Goal: Task Accomplishment & Management: Manage account settings

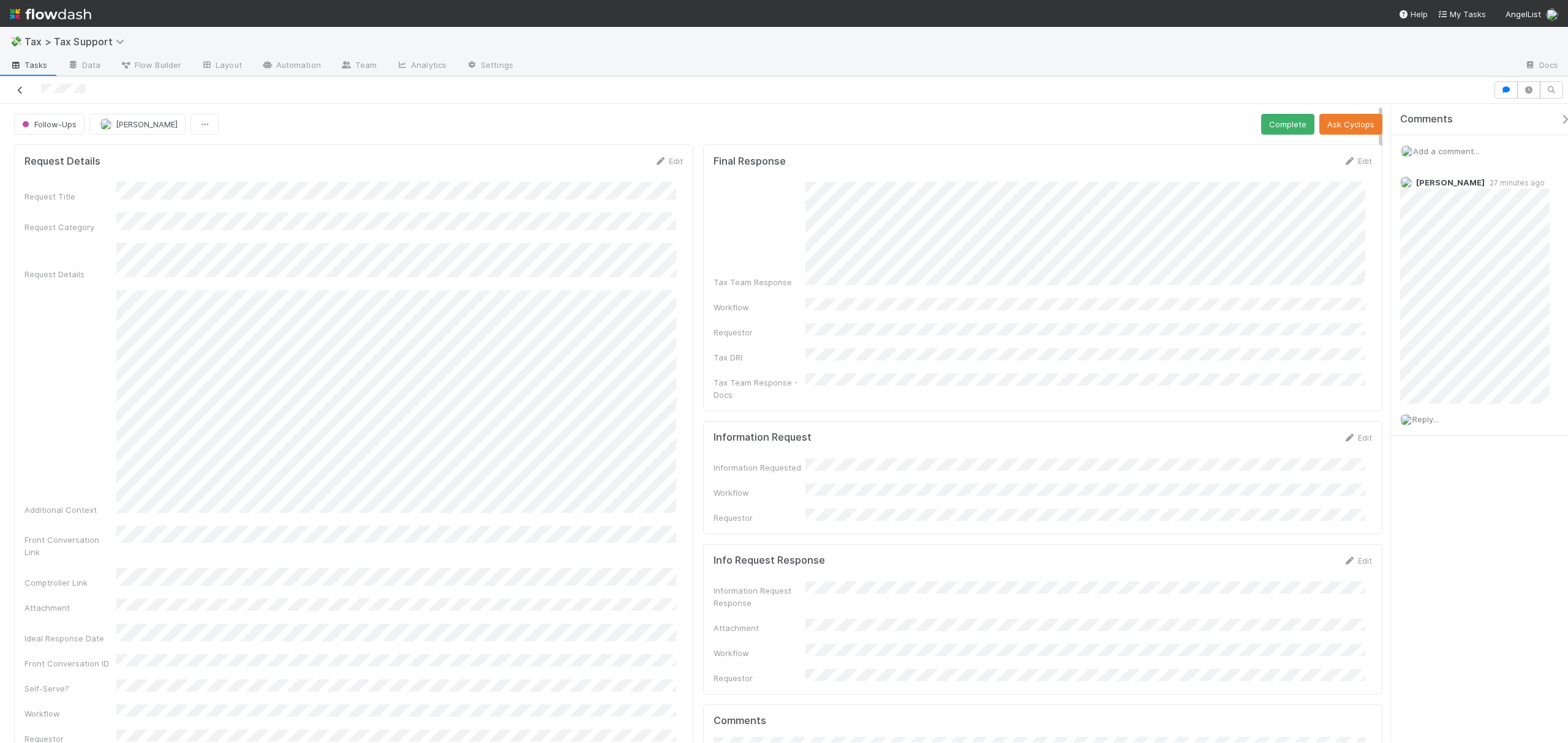
click at [17, 89] on icon at bounding box center [20, 90] width 12 height 8
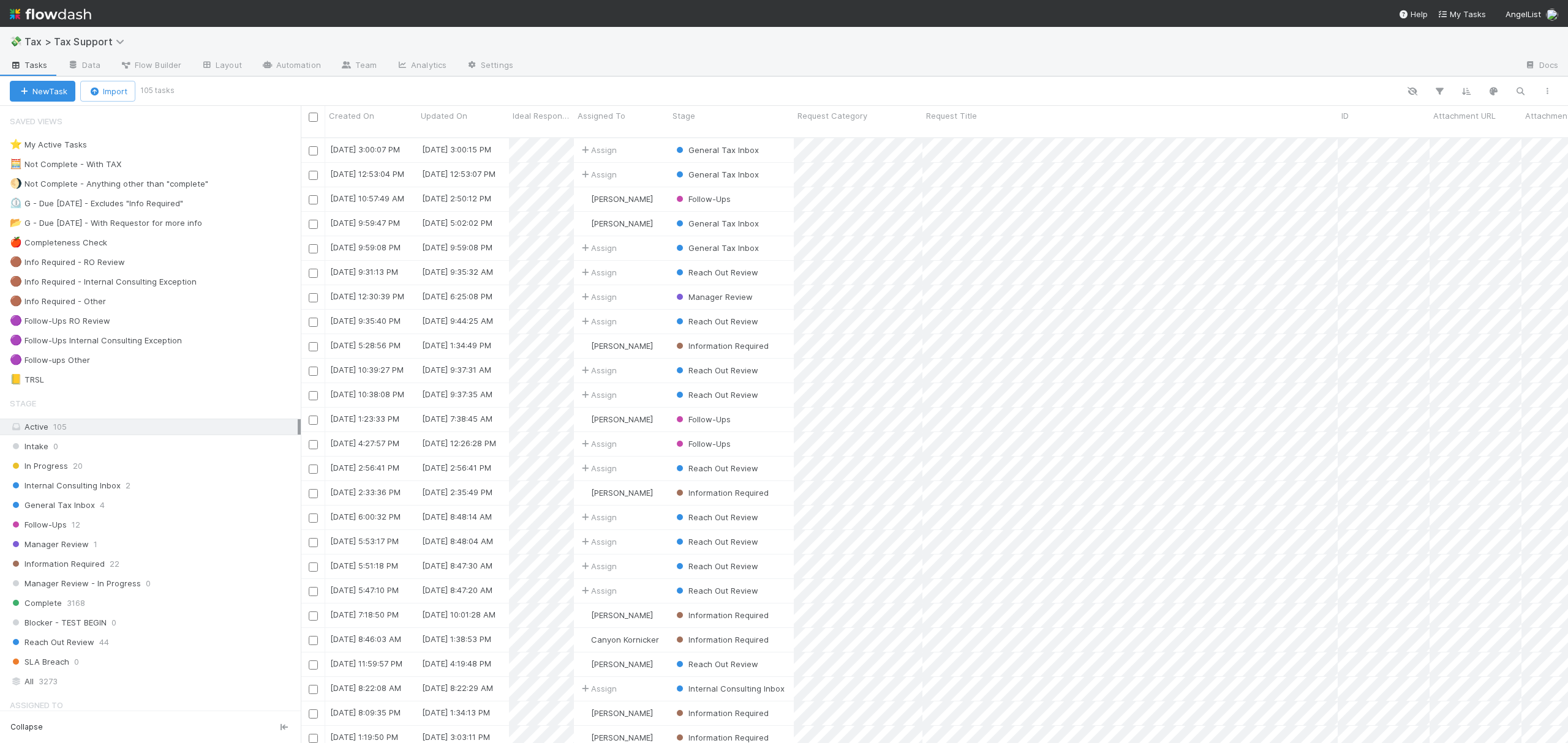
scroll to position [603, 1255]
click at [128, 368] on div "🟣 Follow-ups Other 6" at bounding box center [155, 360] width 291 height 15
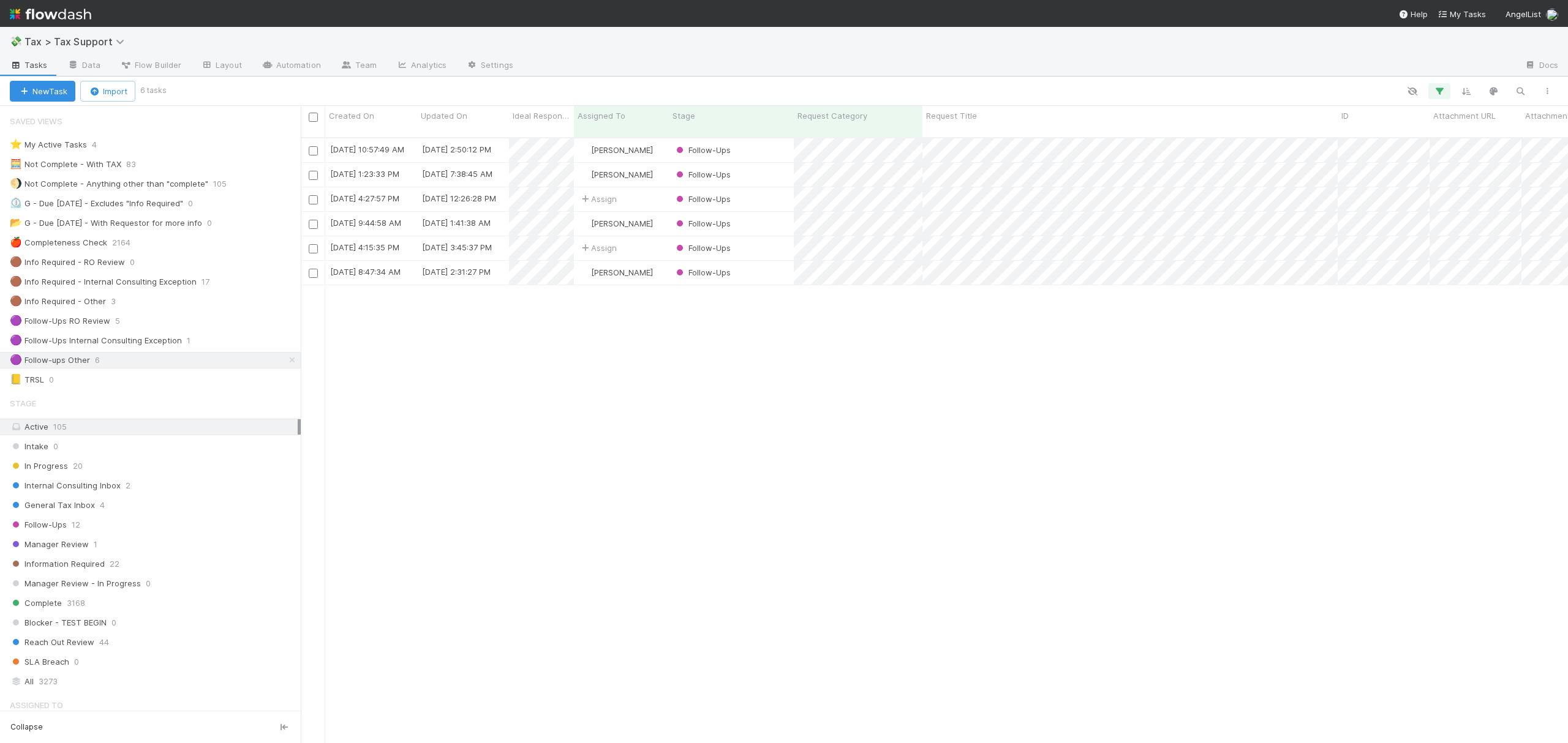
scroll to position [603, 1255]
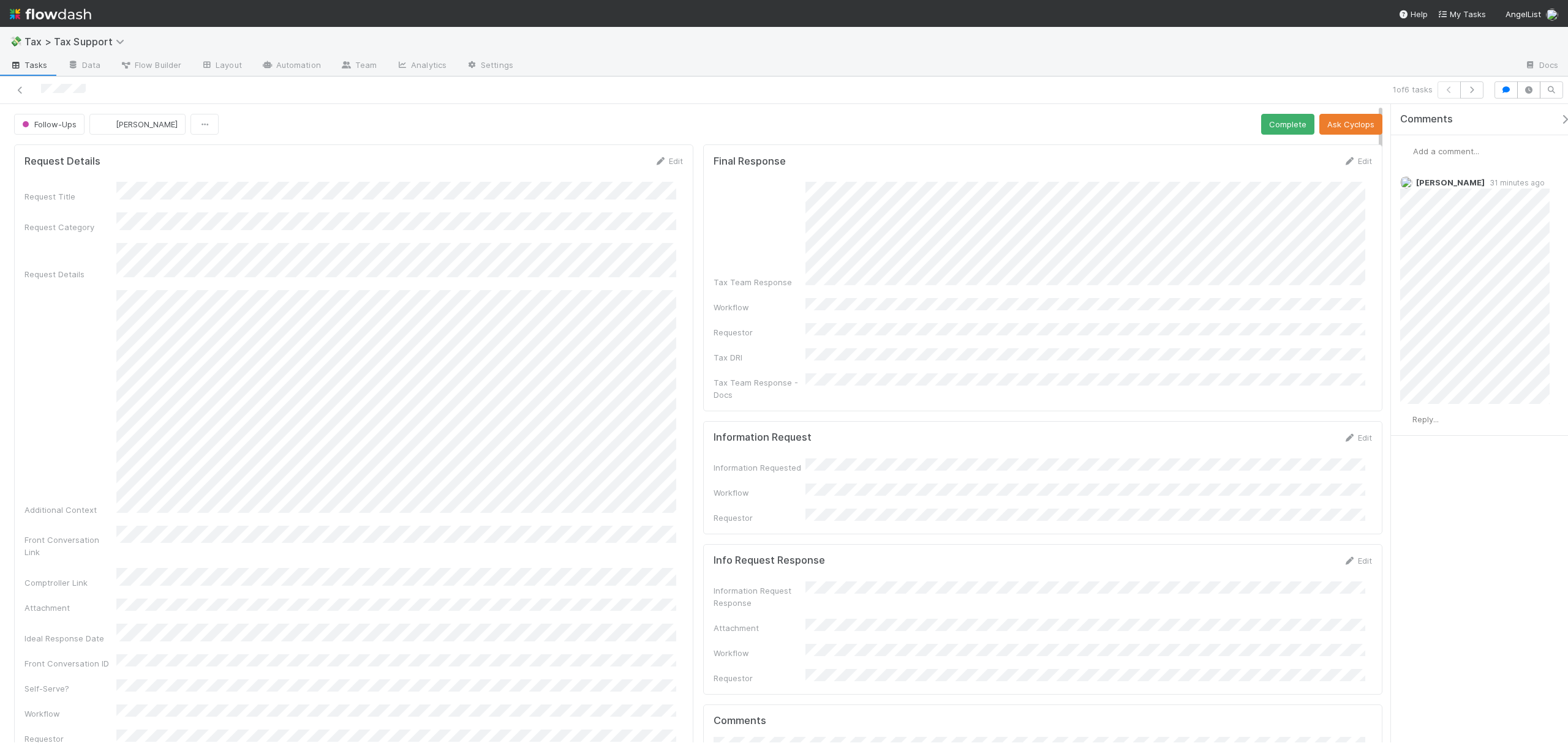
click at [1478, 153] on span "Add a comment..." at bounding box center [1446, 151] width 66 height 10
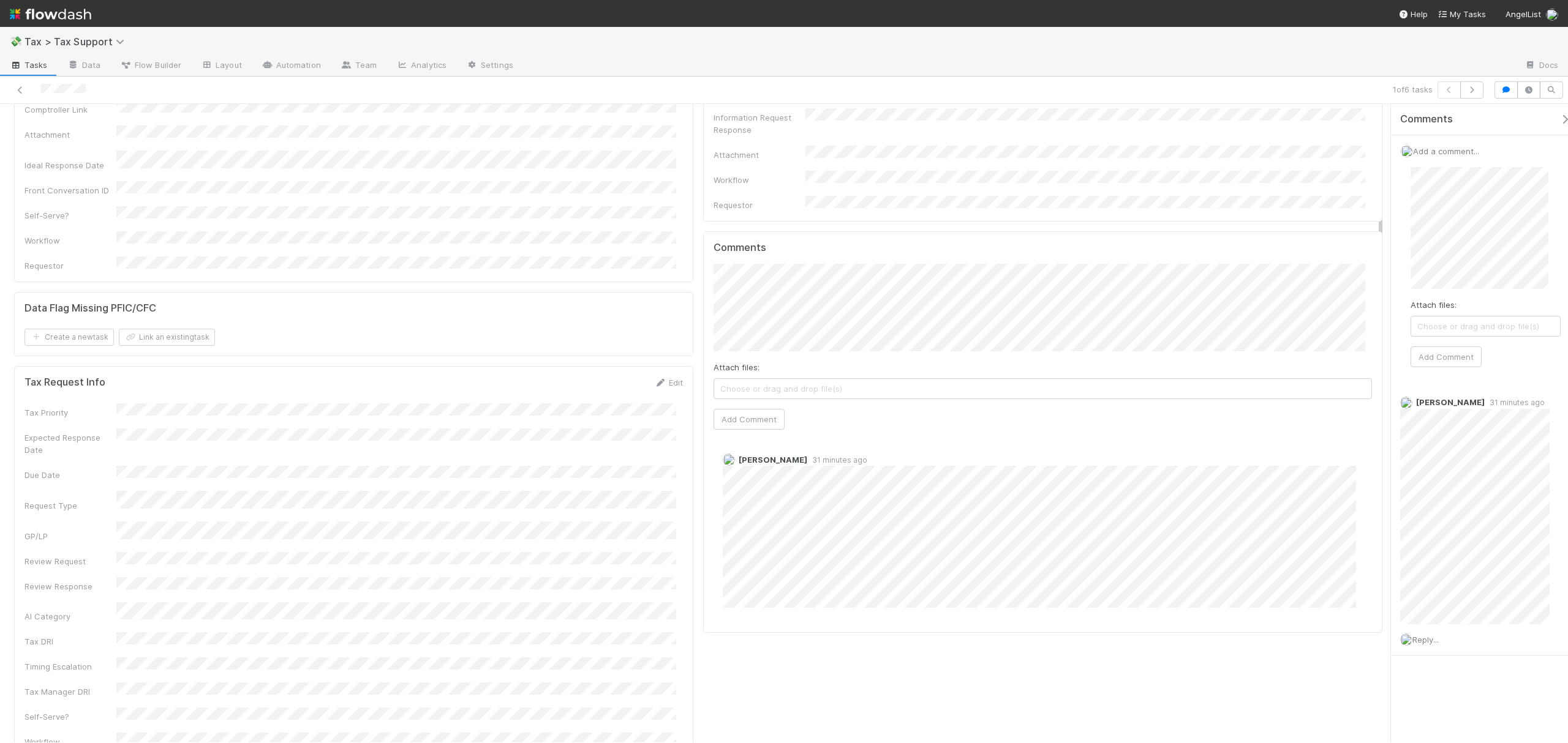
scroll to position [470, 0]
drag, startPoint x: 1379, startPoint y: 188, endPoint x: 1375, endPoint y: 275, distance: 87.1
click at [765, 318] on span "Rick Segers" at bounding box center [771, 316] width 62 height 10
click at [753, 412] on button "Add Comment" at bounding box center [749, 422] width 71 height 21
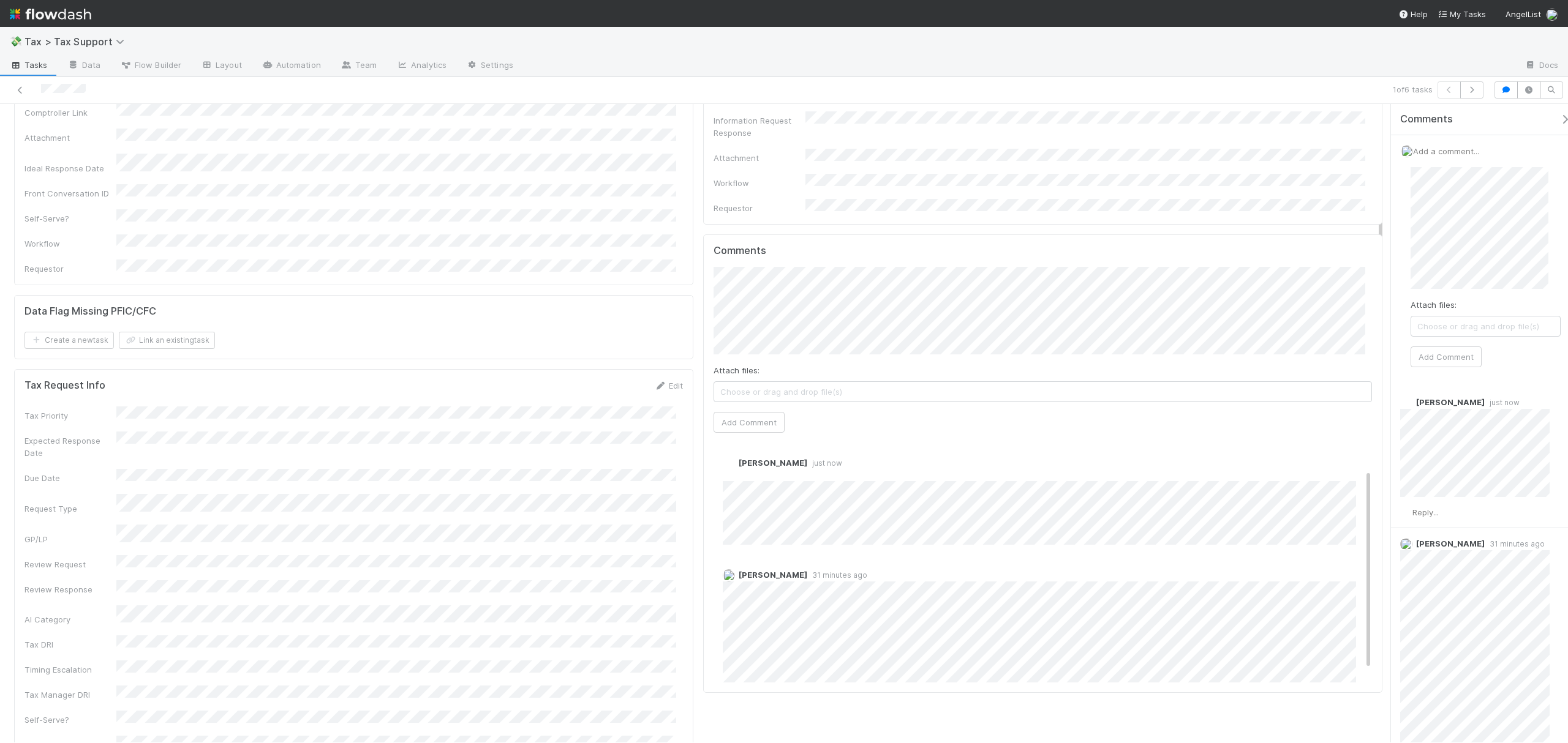
scroll to position [55, 0]
drag, startPoint x: 1357, startPoint y: 508, endPoint x: 1334, endPoint y: 636, distance: 130.0
click at [1352, 634] on div "Fareeha Naim just now Edit Delete Rick Segers 31 minutes ago" at bounding box center [1048, 532] width 670 height 301
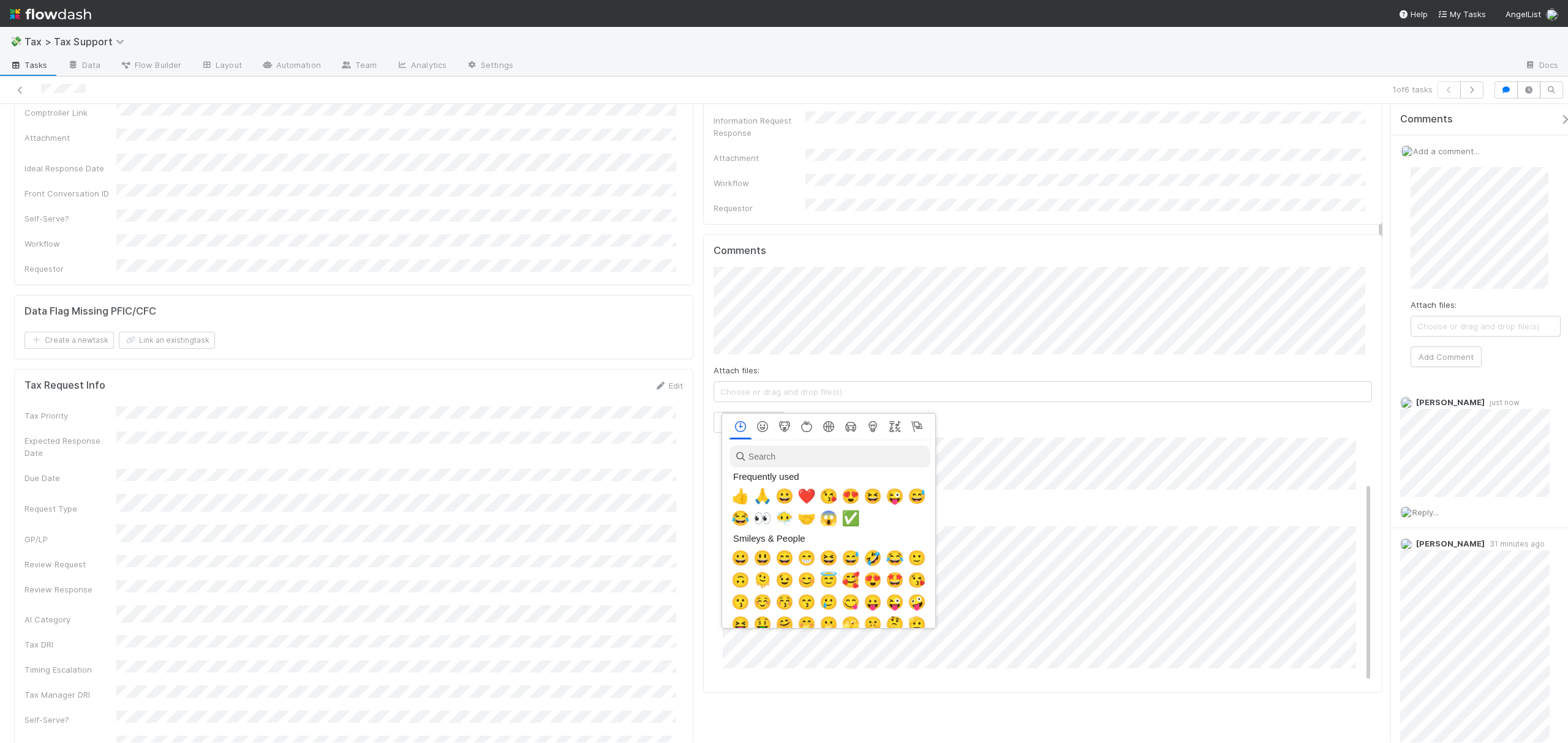
scroll to position [0, 7]
click at [762, 497] on span "🙏" at bounding box center [760, 496] width 18 height 17
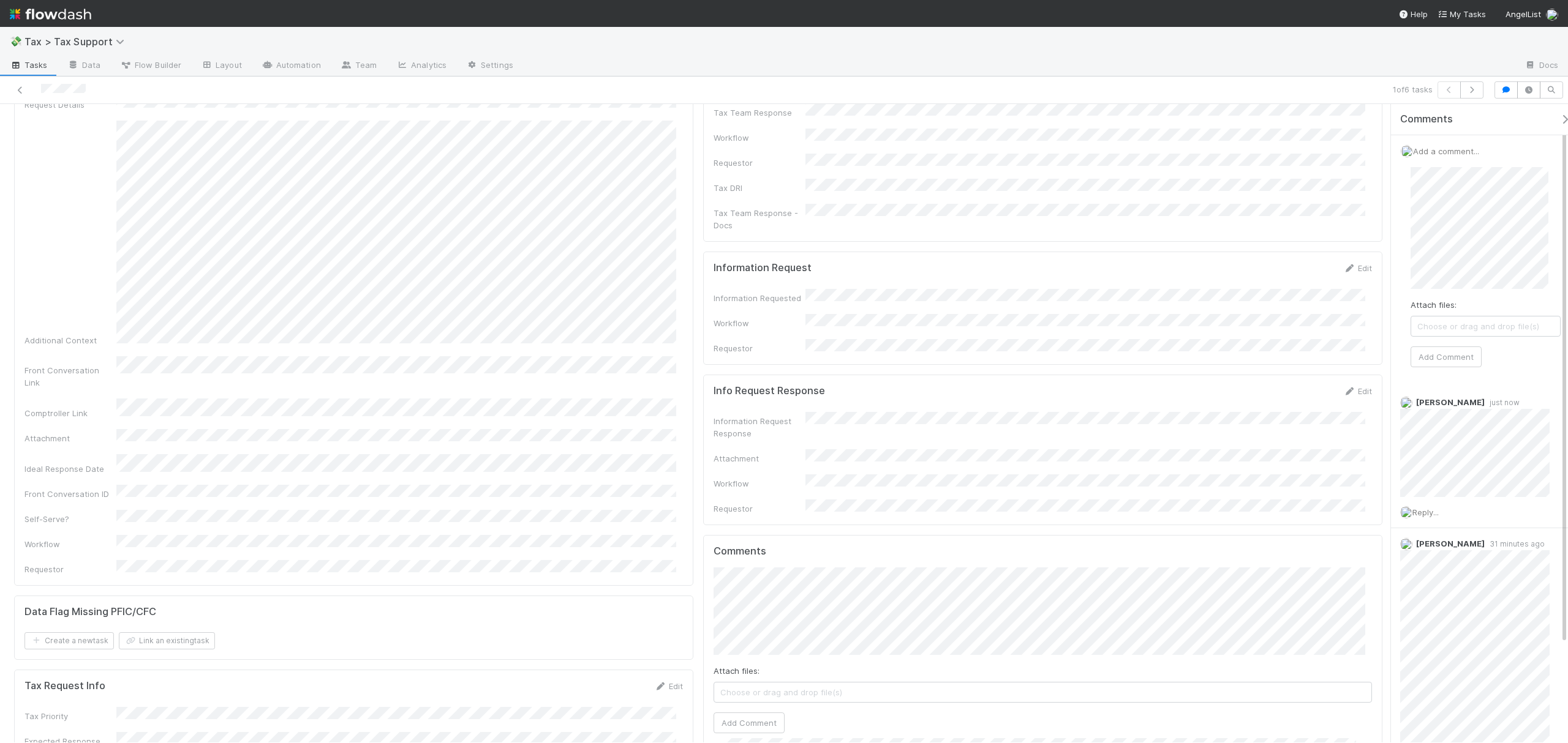
scroll to position [0, 0]
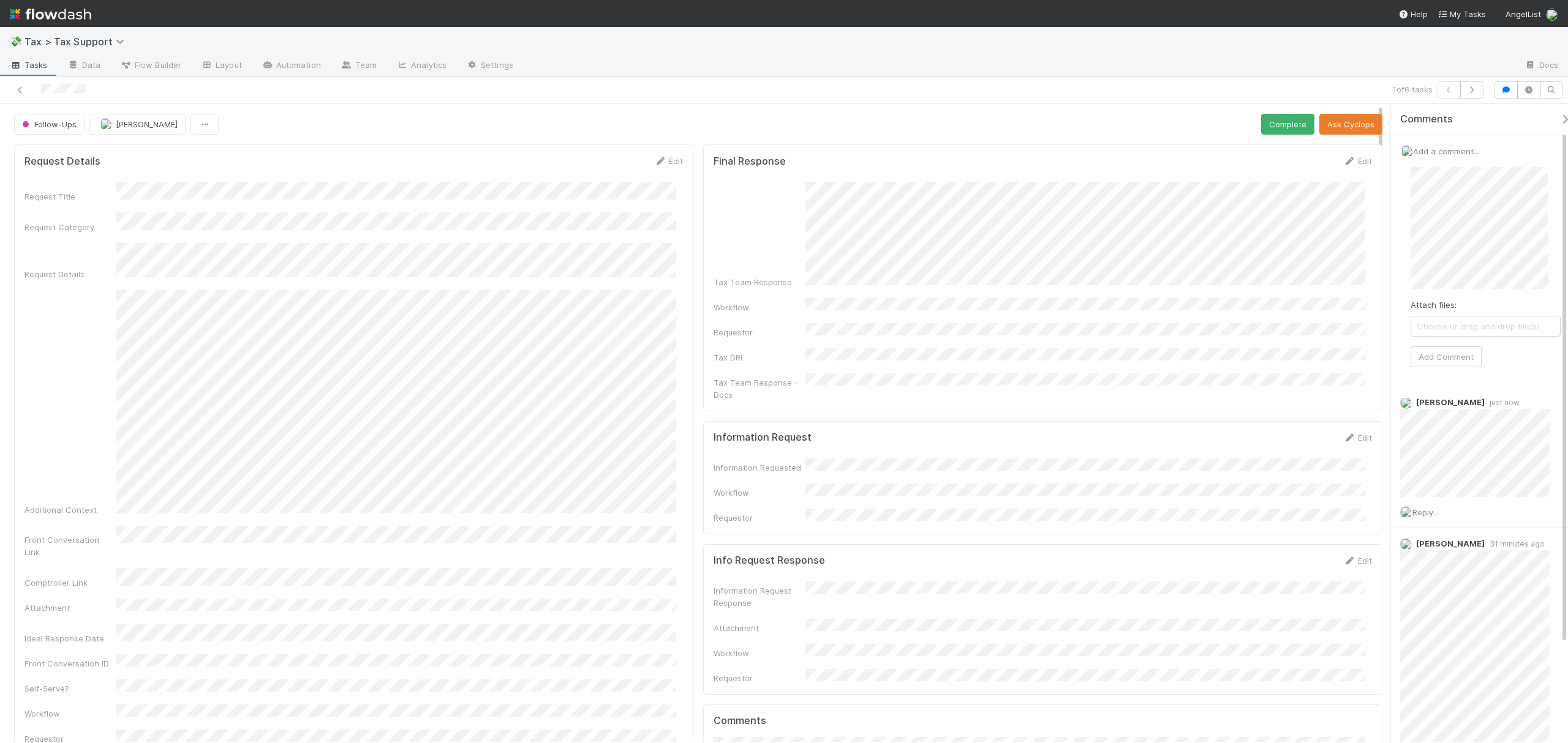
drag, startPoint x: 1380, startPoint y: 286, endPoint x: 1380, endPoint y: 151, distance: 135.0
click at [1278, 131] on button "Complete" at bounding box center [1288, 124] width 53 height 21
click at [21, 89] on icon at bounding box center [20, 90] width 12 height 8
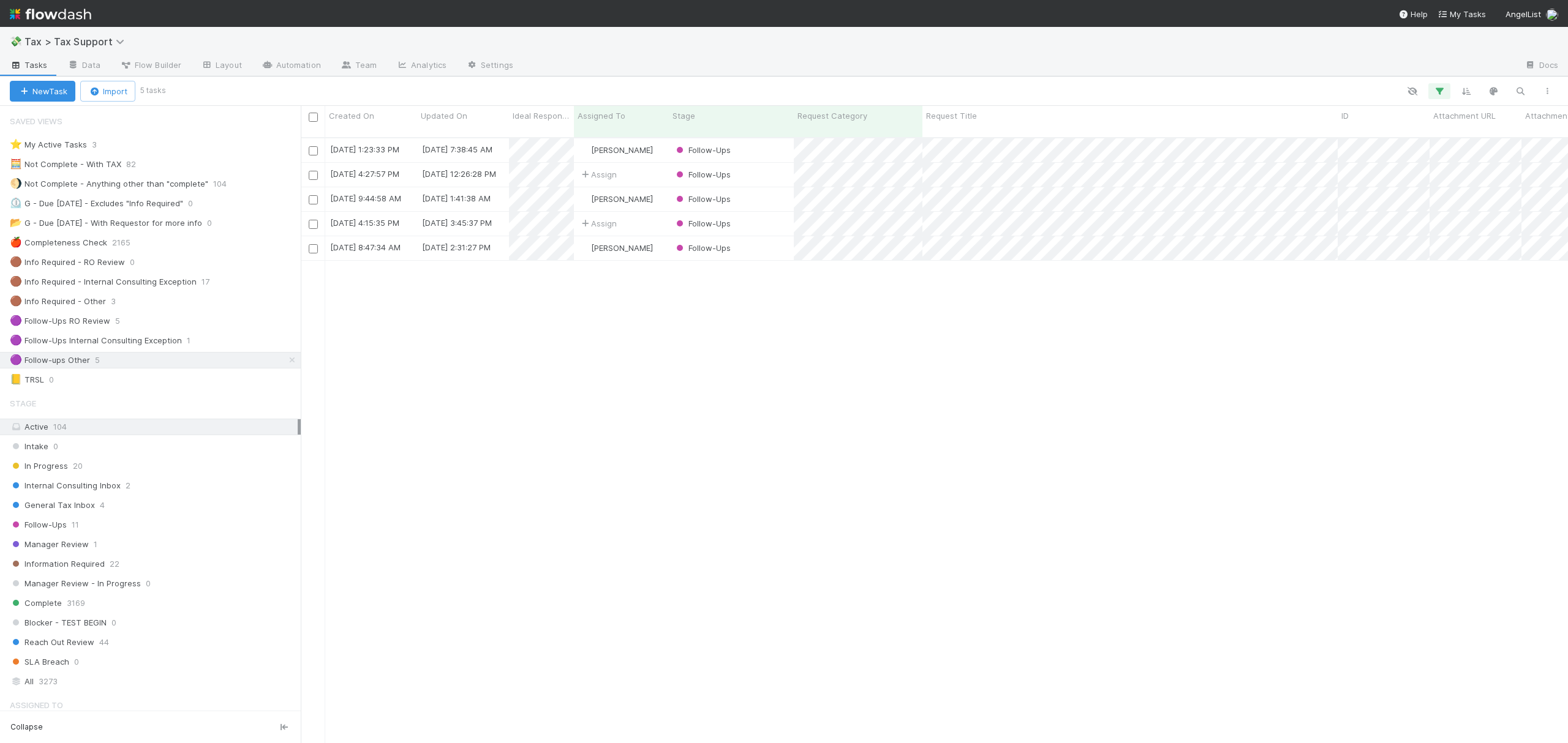
scroll to position [603, 1255]
click at [123, 611] on div "Complete 3169" at bounding box center [155, 603] width 291 height 15
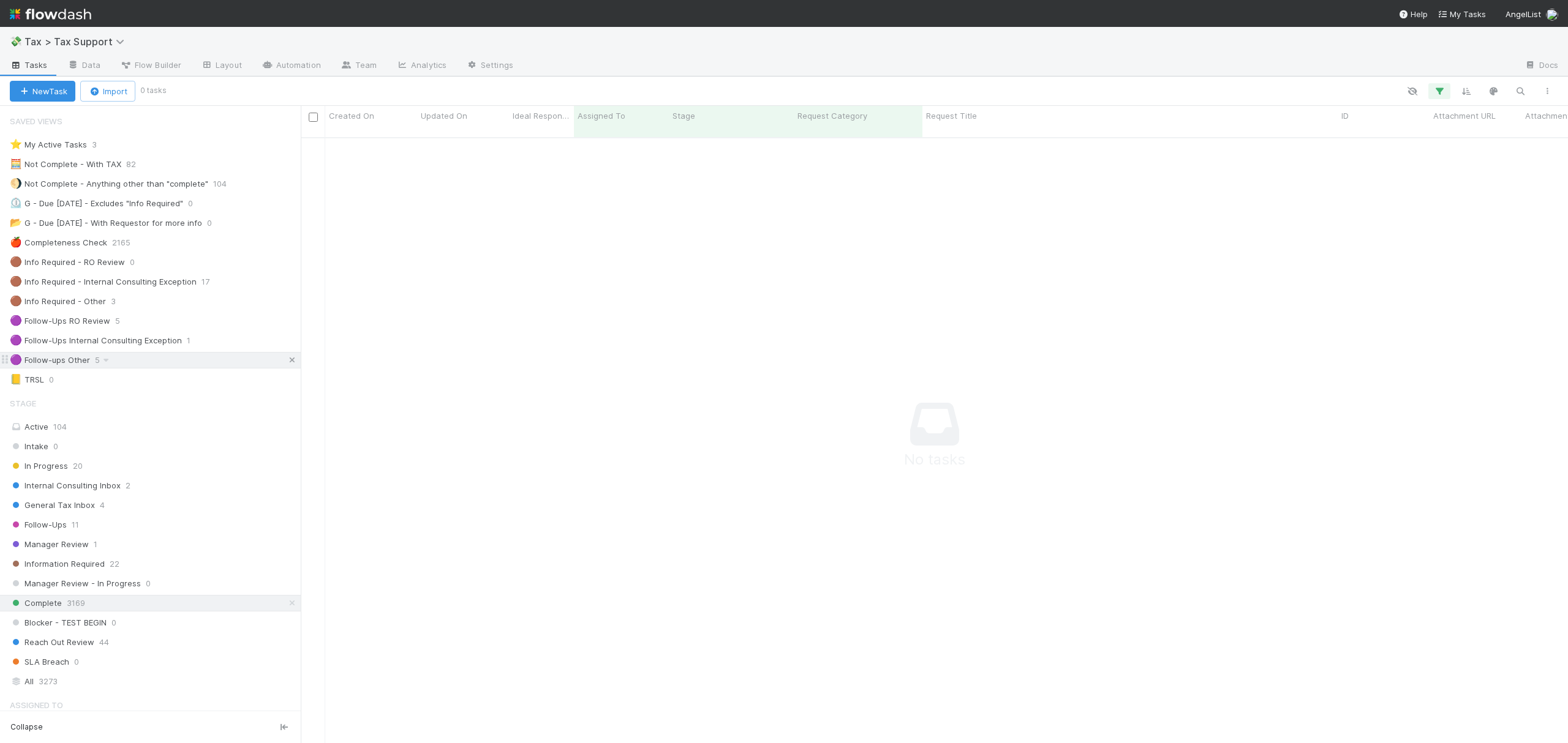
click at [286, 364] on icon at bounding box center [292, 360] width 12 height 8
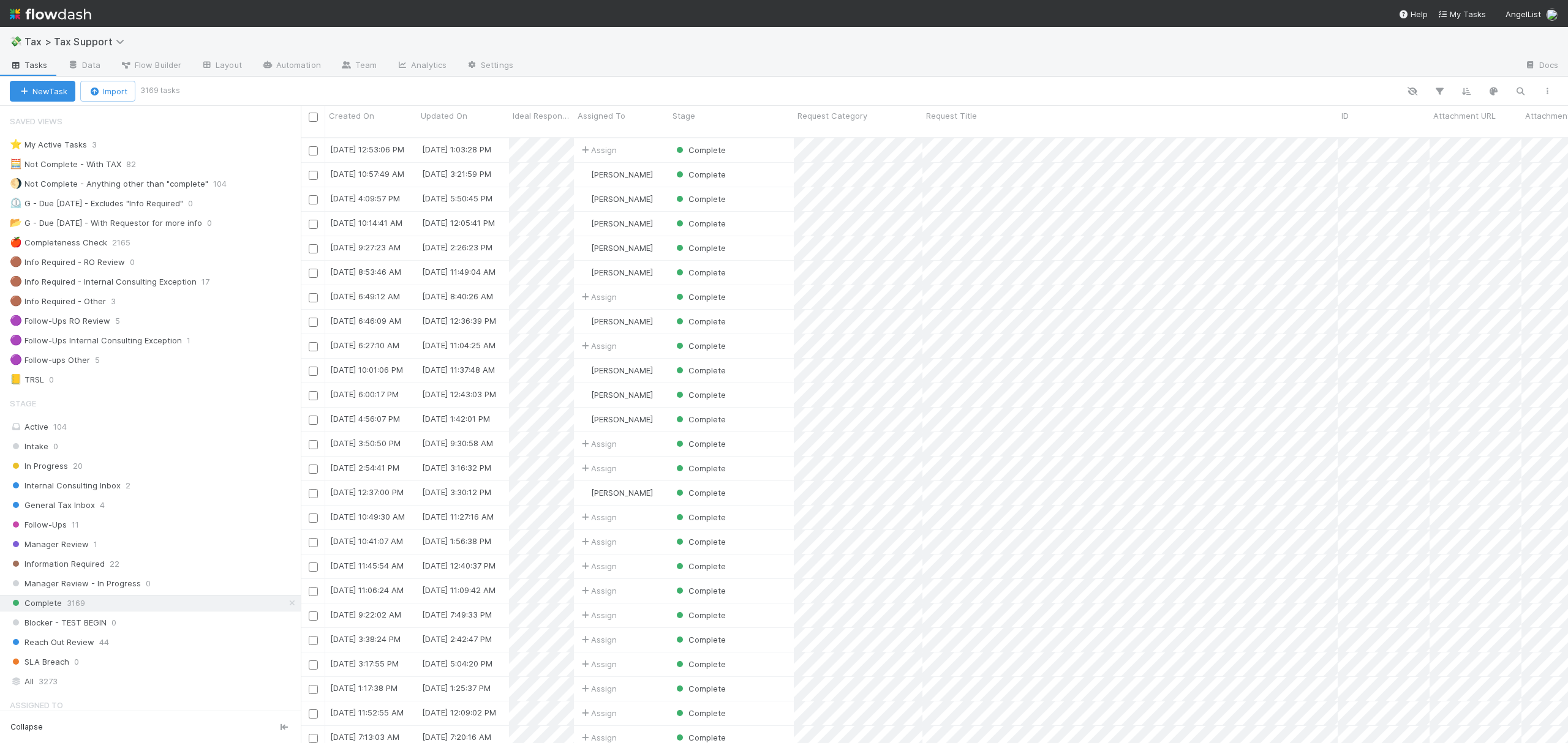
scroll to position [603, 1255]
drag, startPoint x: 177, startPoint y: 366, endPoint x: 253, endPoint y: 571, distance: 218.6
click at [177, 366] on div "🟣 Follow-ups Other 5" at bounding box center [155, 360] width 291 height 15
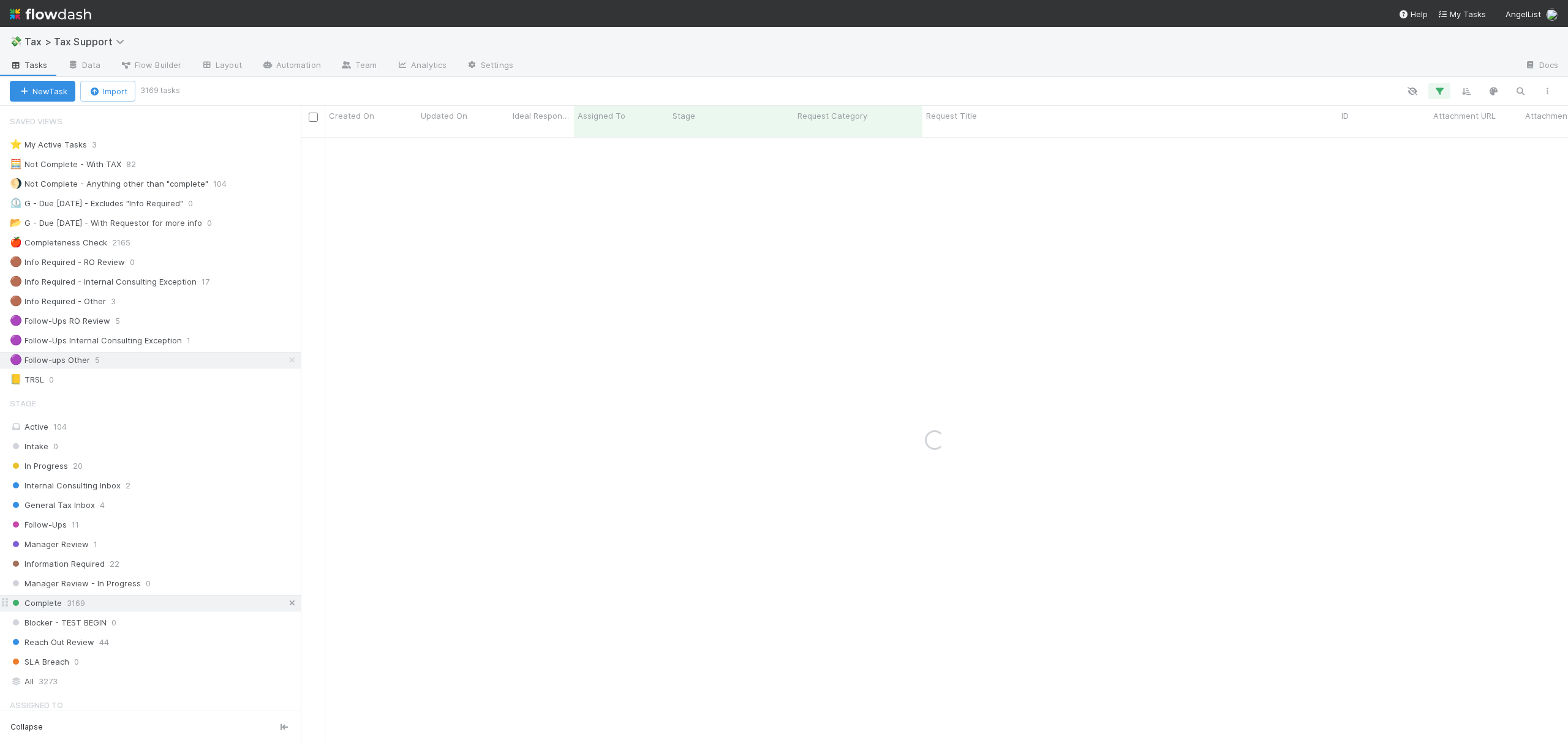
click at [286, 607] on icon at bounding box center [292, 603] width 12 height 8
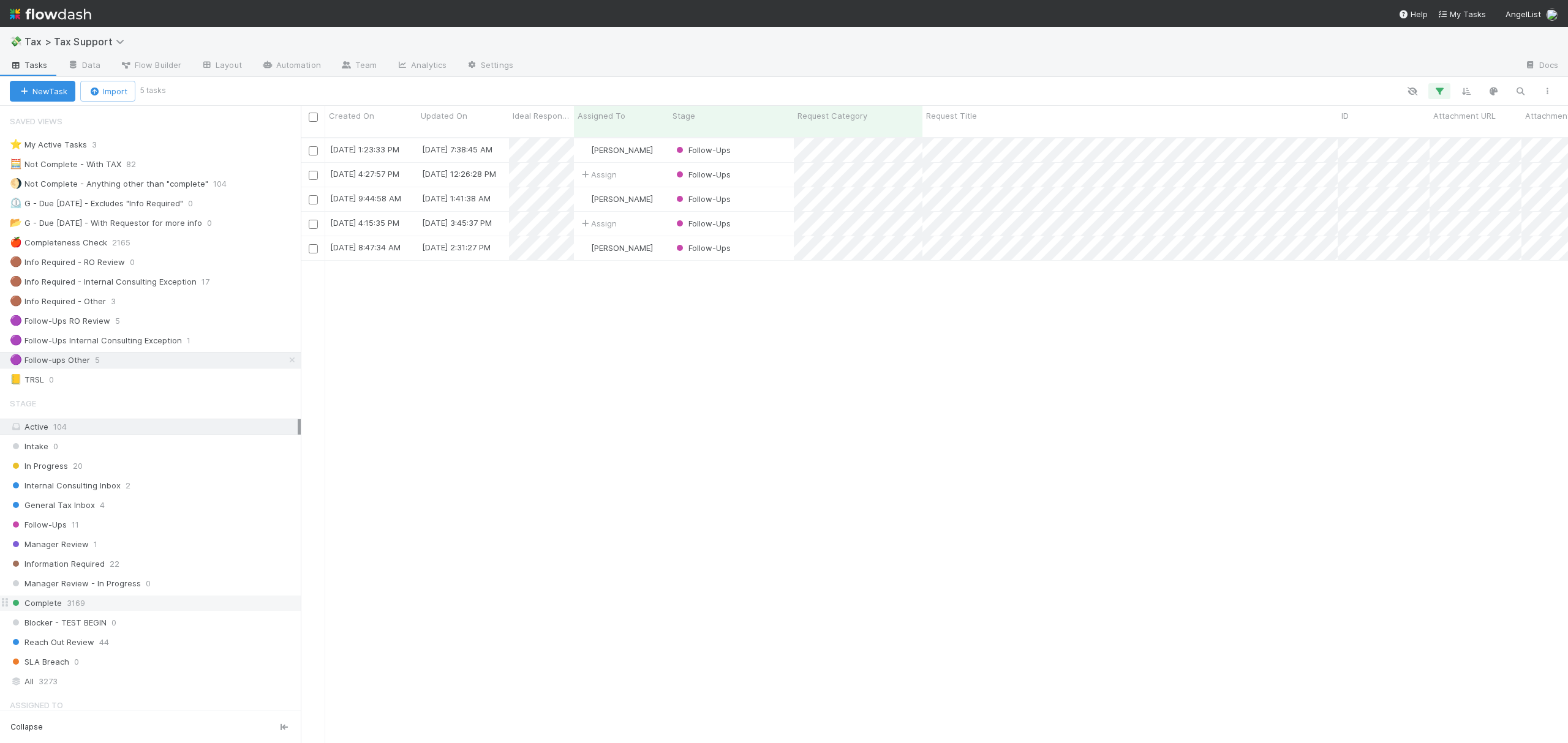
scroll to position [603, 1255]
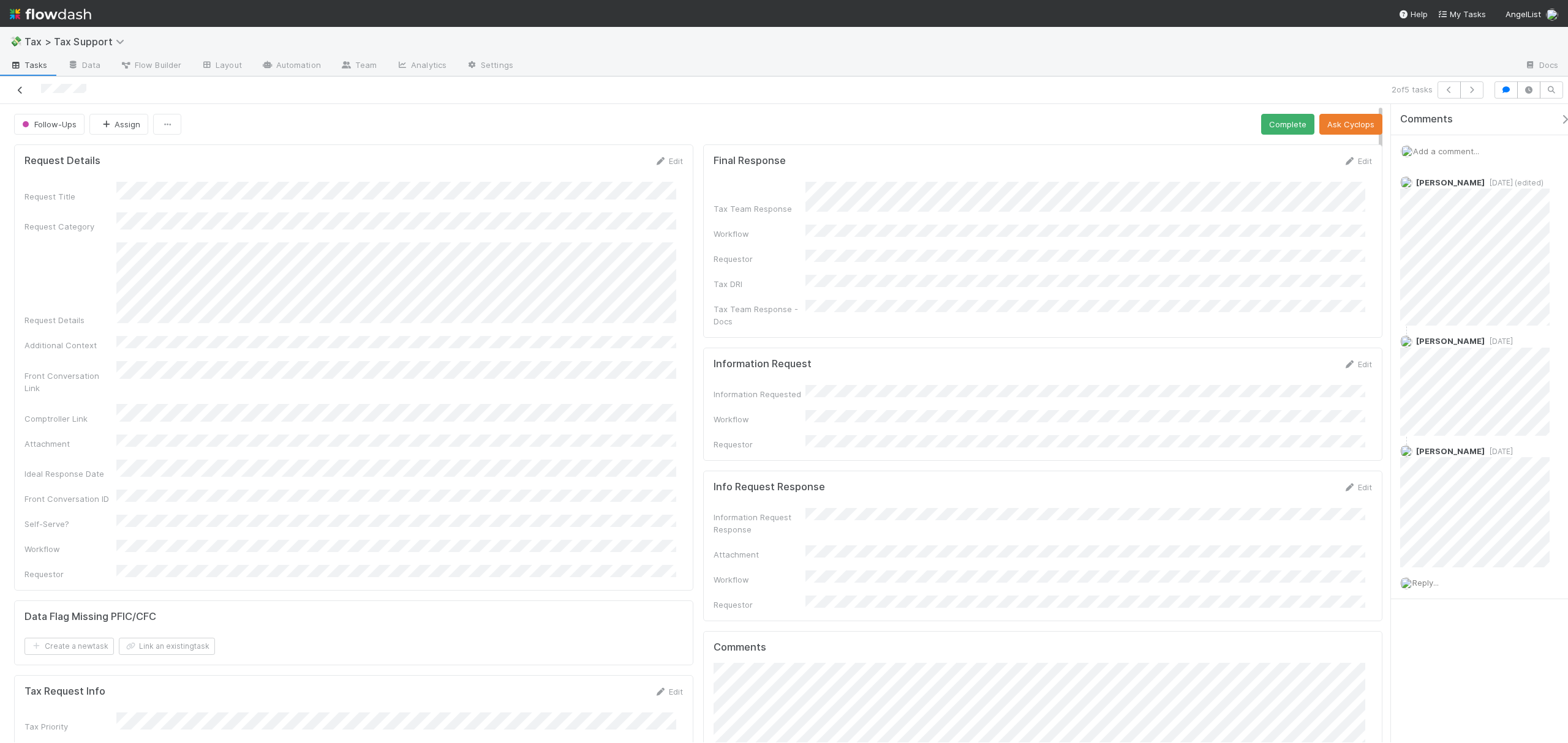
click at [18, 94] on icon at bounding box center [20, 90] width 12 height 8
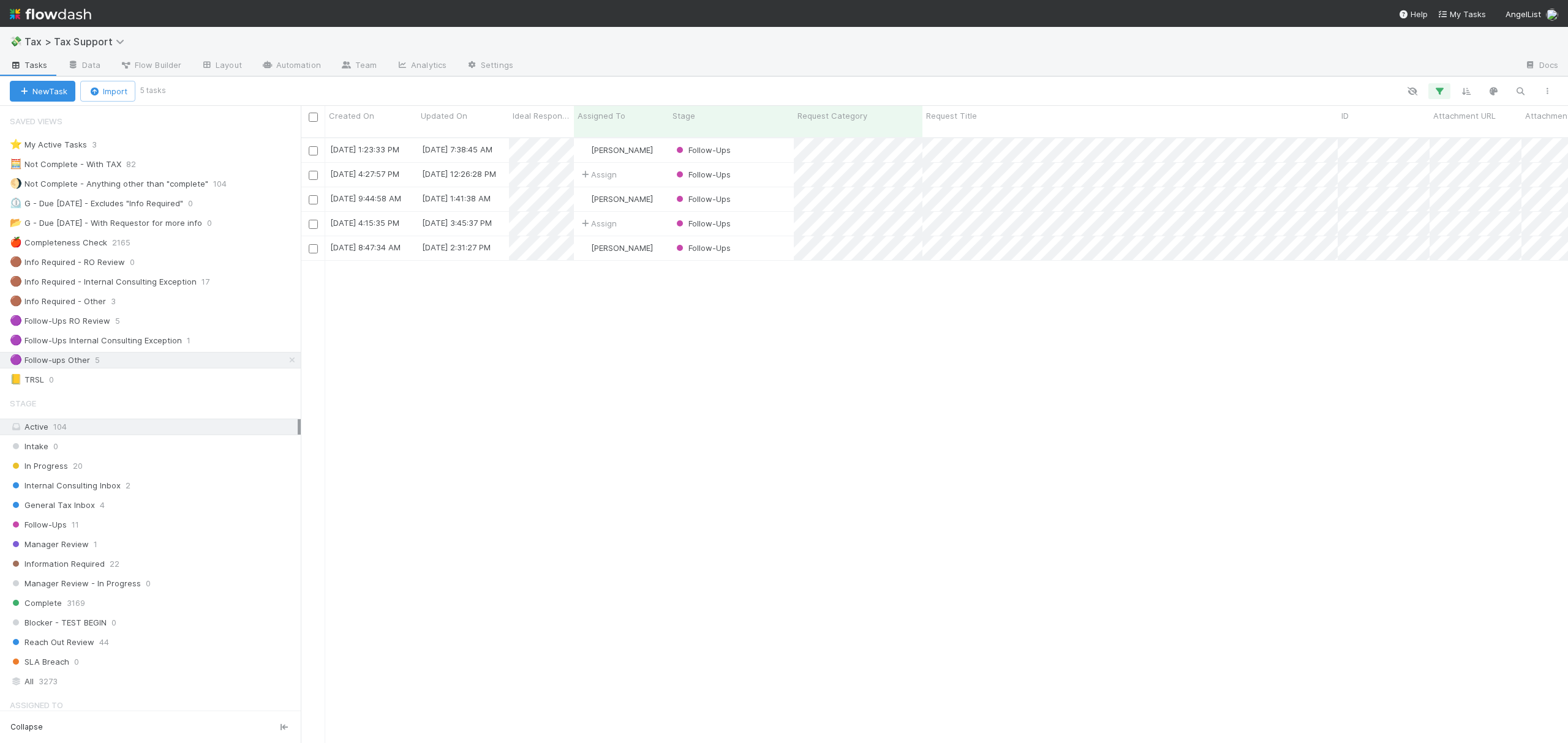
scroll to position [603, 1255]
drag, startPoint x: 115, startPoint y: 618, endPoint x: 110, endPoint y: 633, distance: 15.8
click at [115, 611] on div "Complete 3169" at bounding box center [155, 603] width 291 height 15
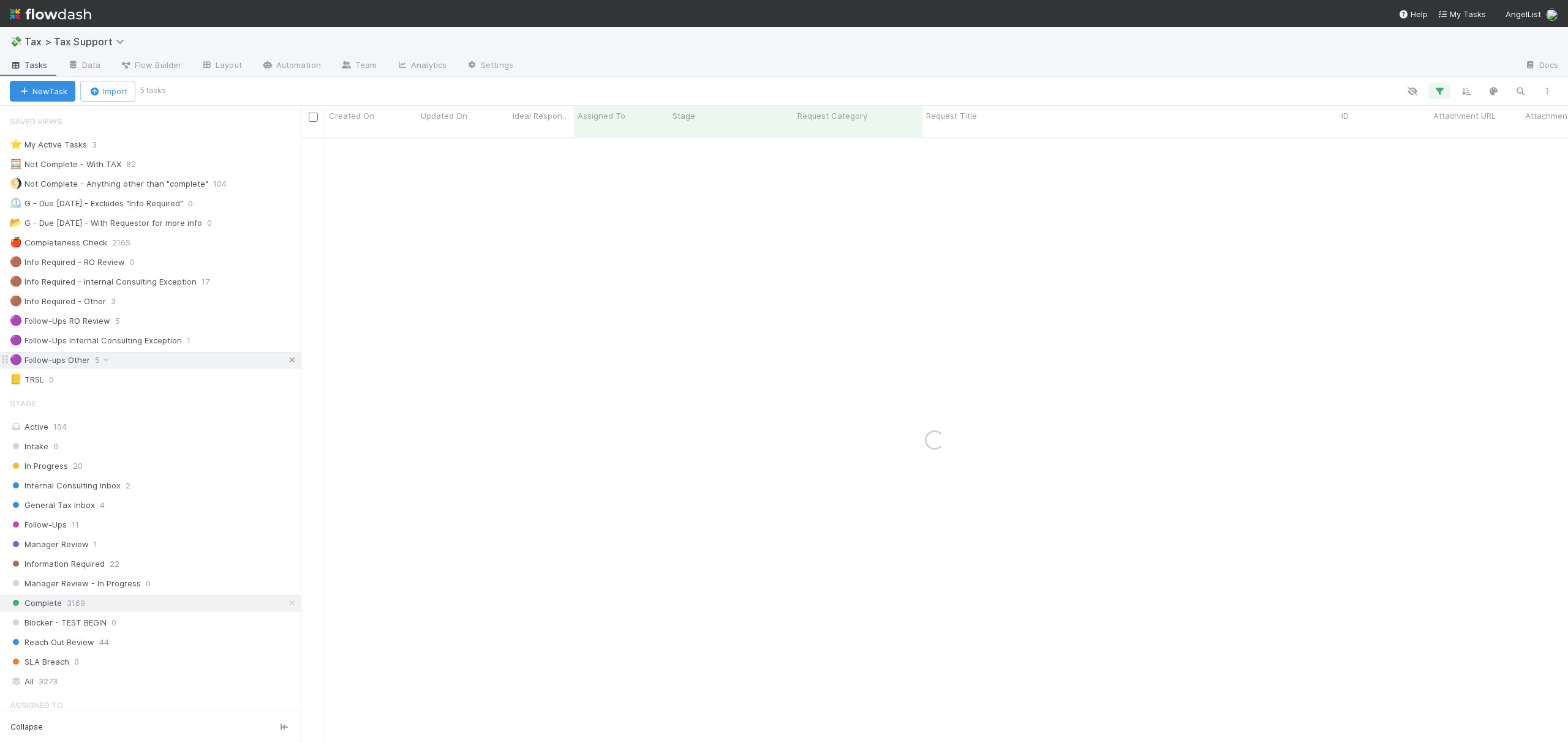
click at [286, 364] on icon at bounding box center [292, 360] width 12 height 8
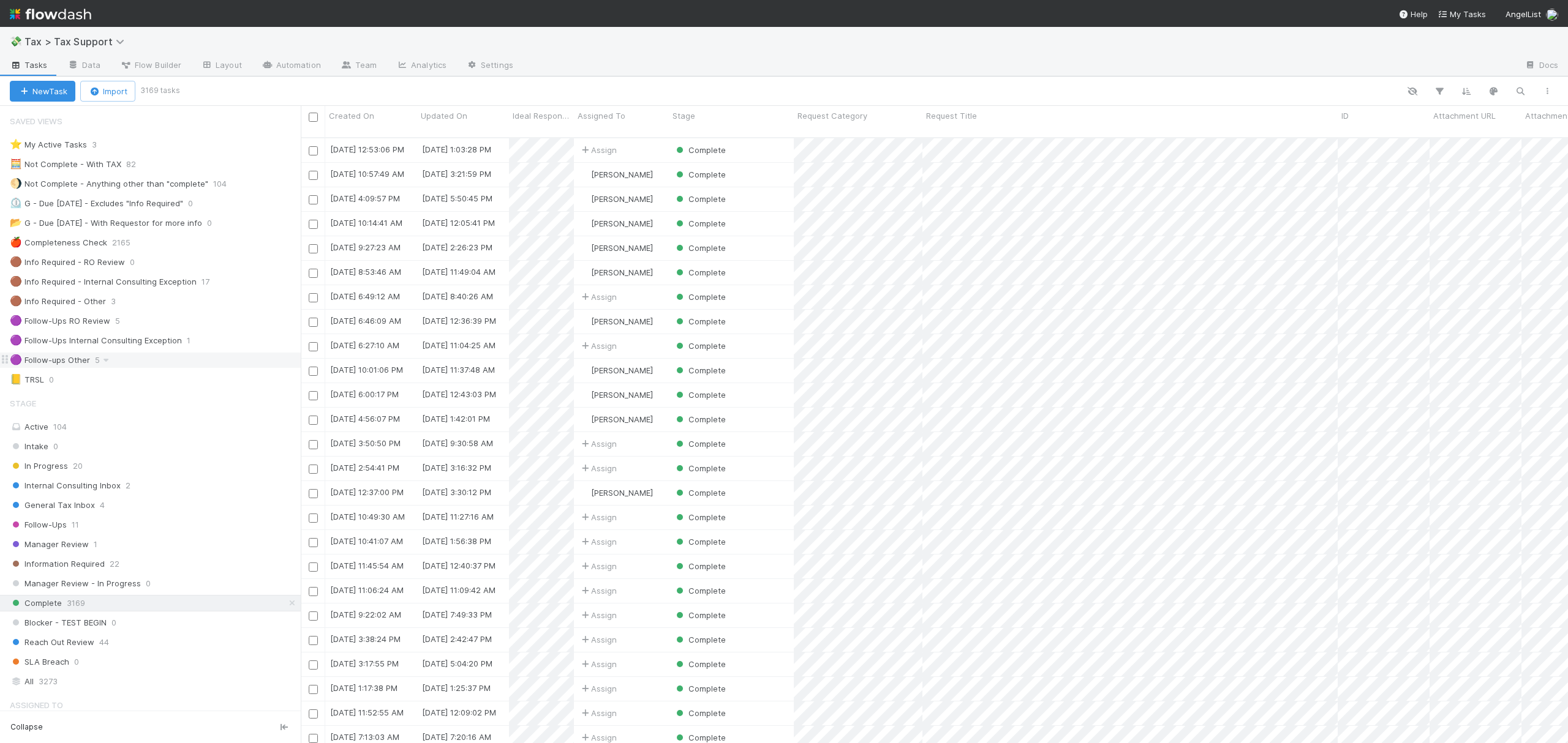
scroll to position [603, 1255]
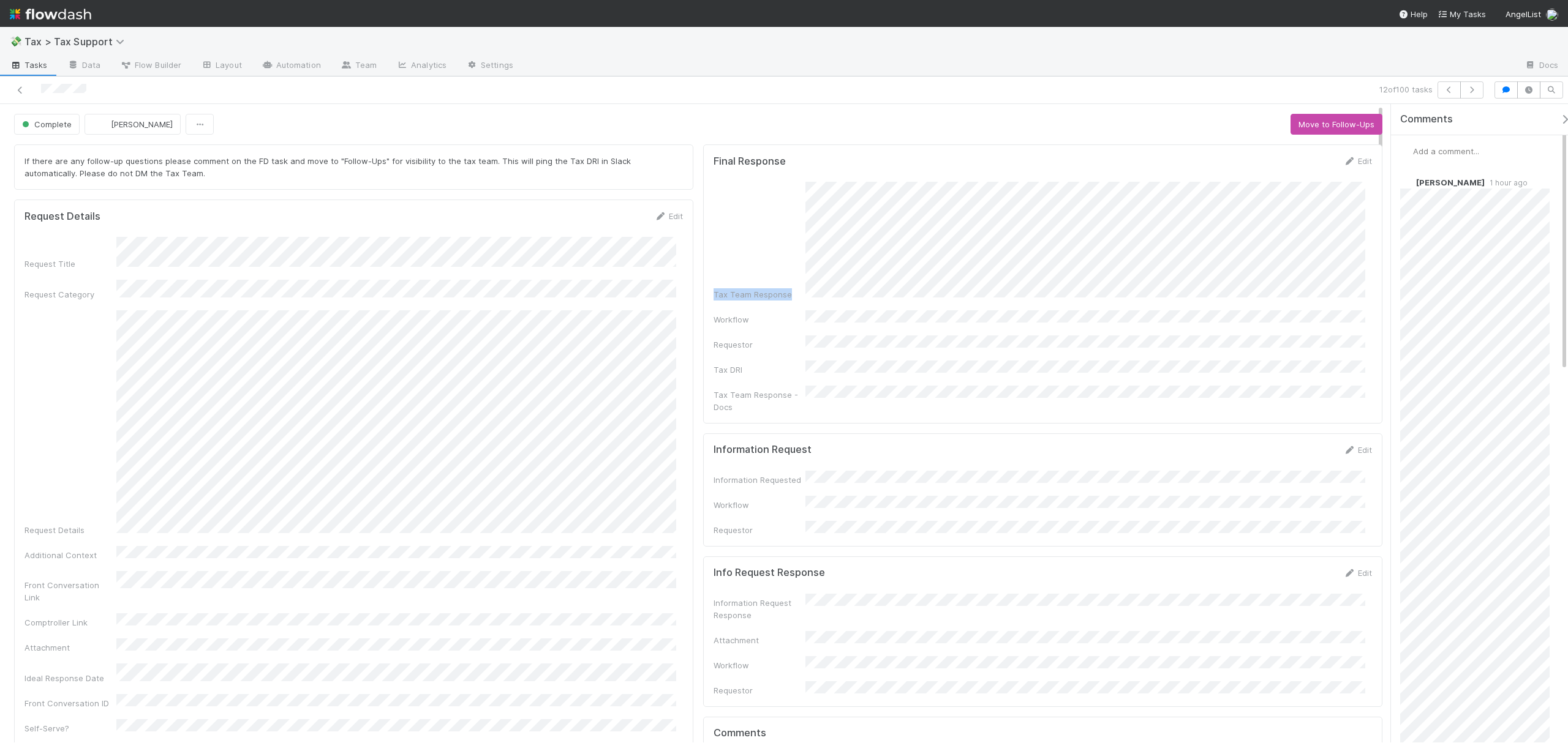
drag, startPoint x: 1378, startPoint y: 168, endPoint x: 1378, endPoint y: 236, distance: 68.0
click at [1135, 118] on div "Complete Fareeha Naim Move to Follow-Ups" at bounding box center [698, 124] width 1368 height 21
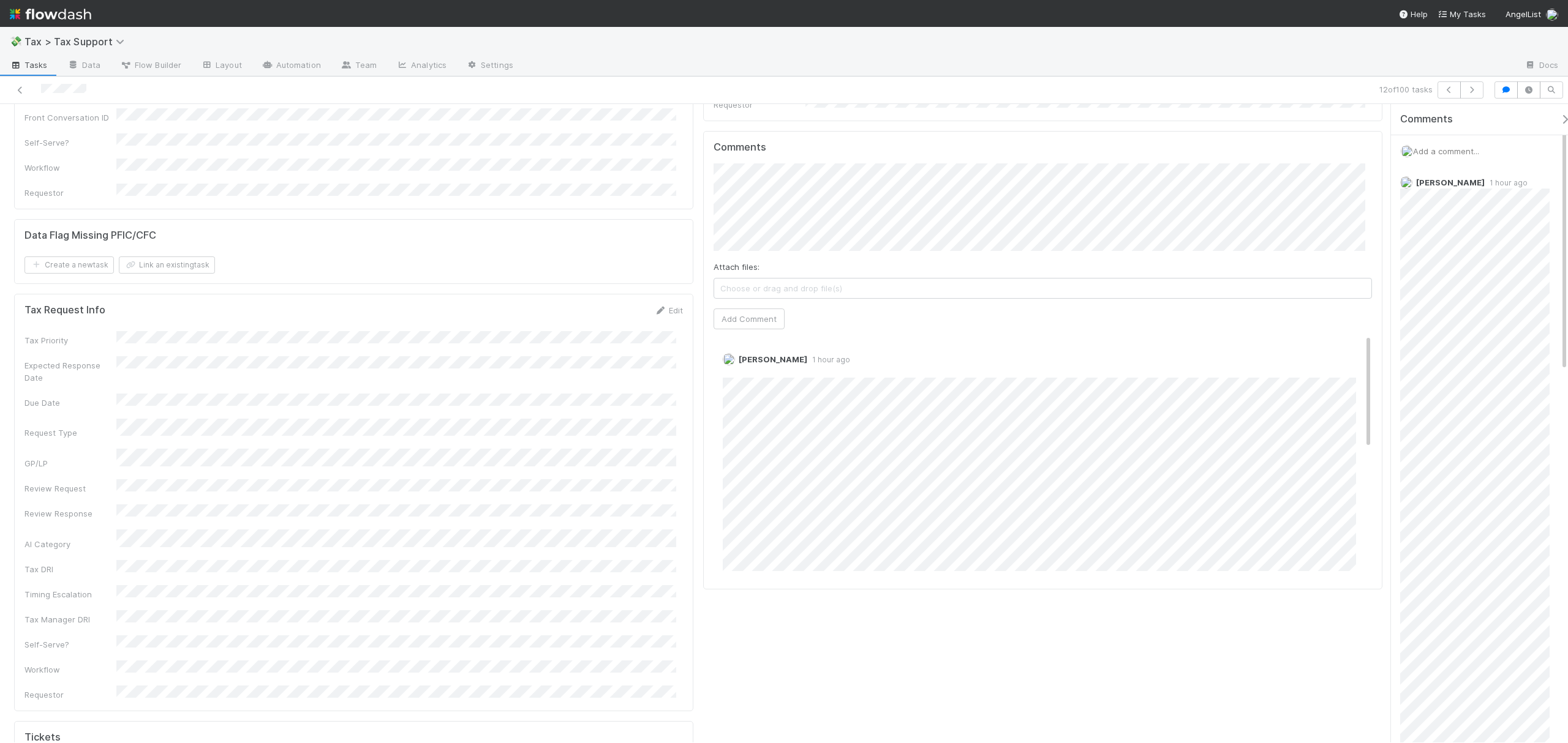
scroll to position [634, 0]
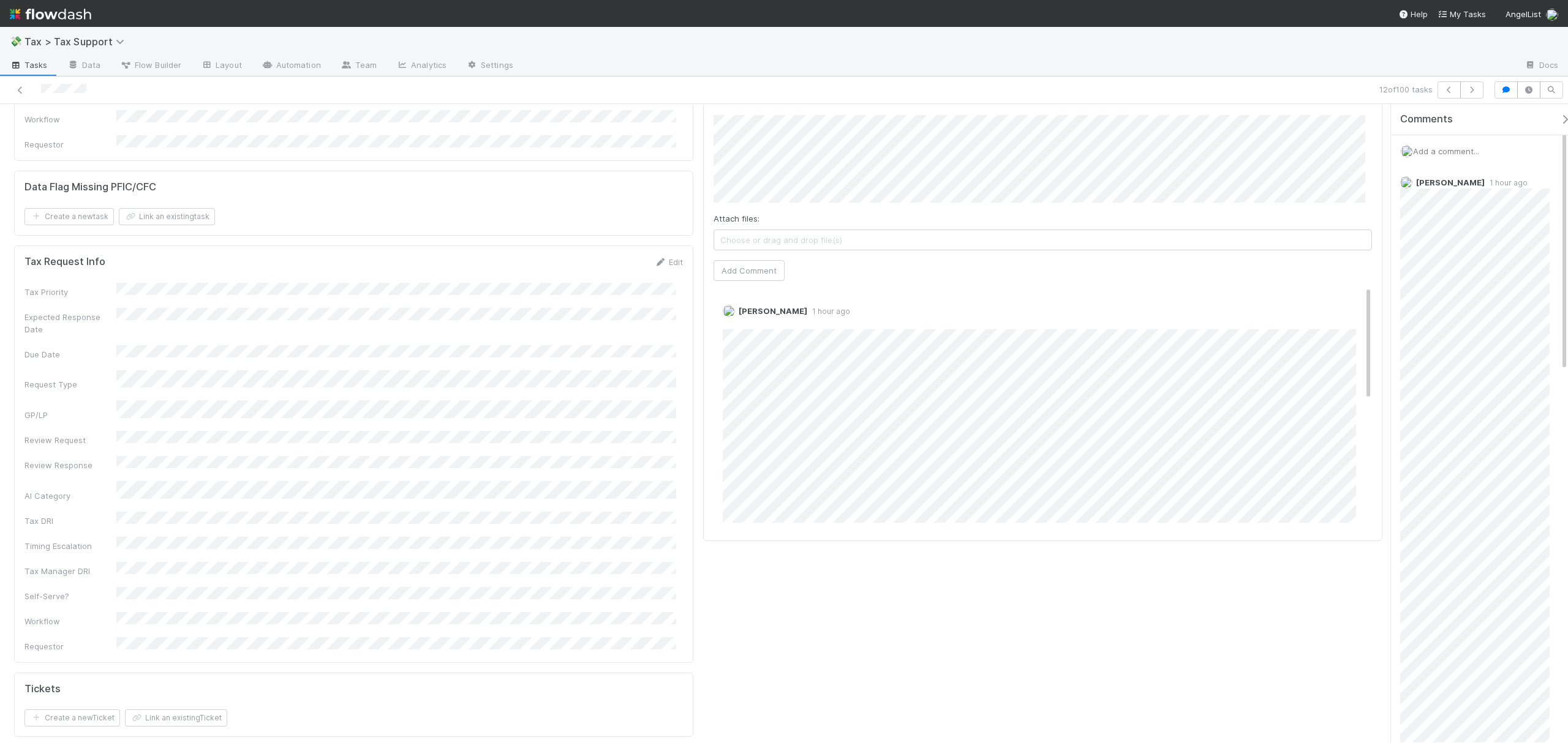
drag, startPoint x: 1380, startPoint y: 128, endPoint x: 1380, endPoint y: 216, distance: 88.0
drag, startPoint x: 1356, startPoint y: 326, endPoint x: 1361, endPoint y: 333, distance: 8.6
click at [1361, 333] on div "Comments Attach files: Choose or drag and drop file(s) Add Comment Fareeha Naim…" at bounding box center [1042, 312] width 679 height 459
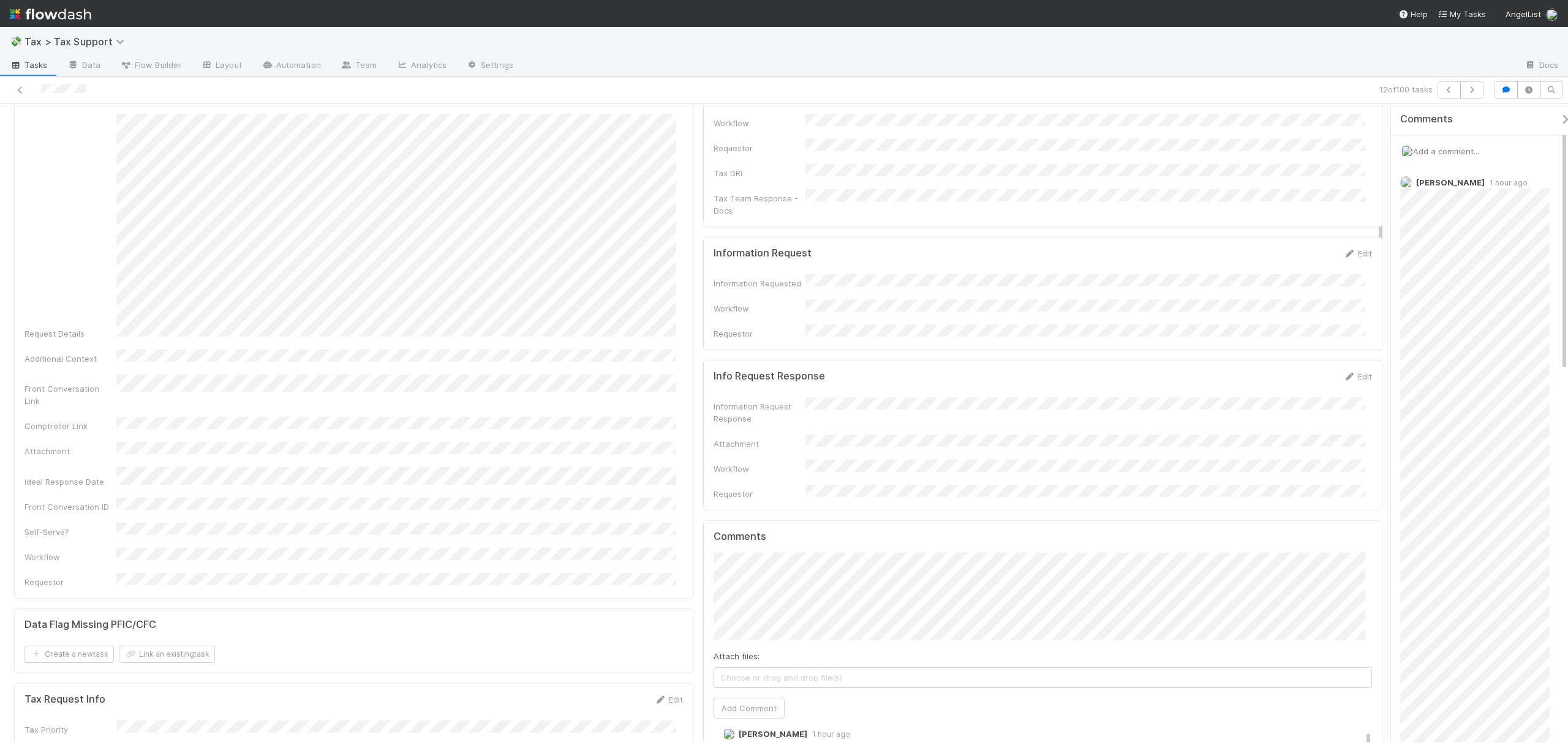
scroll to position [0, 0]
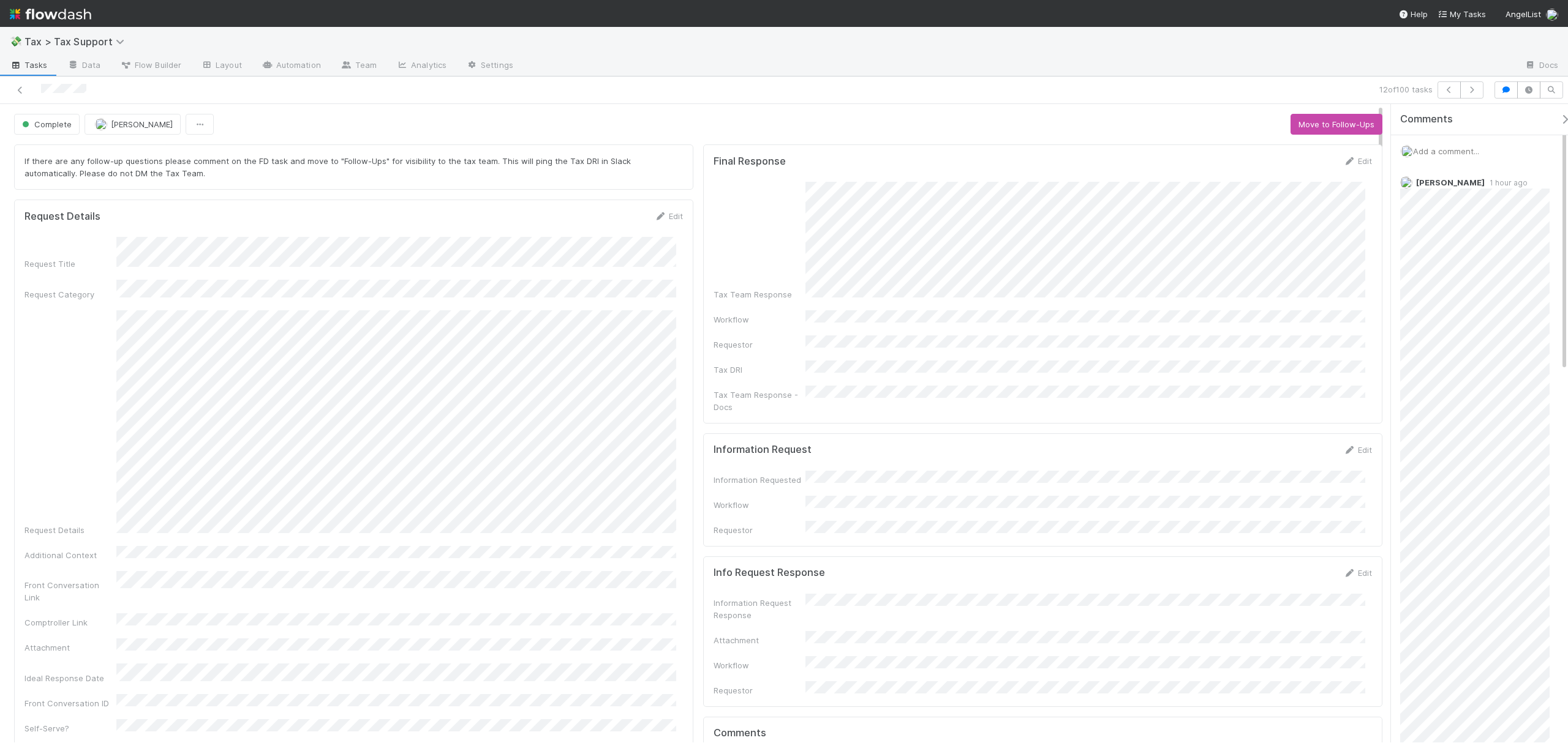
drag, startPoint x: 1379, startPoint y: 240, endPoint x: 1379, endPoint y: 126, distance: 114.0
click at [19, 89] on icon at bounding box center [20, 90] width 12 height 8
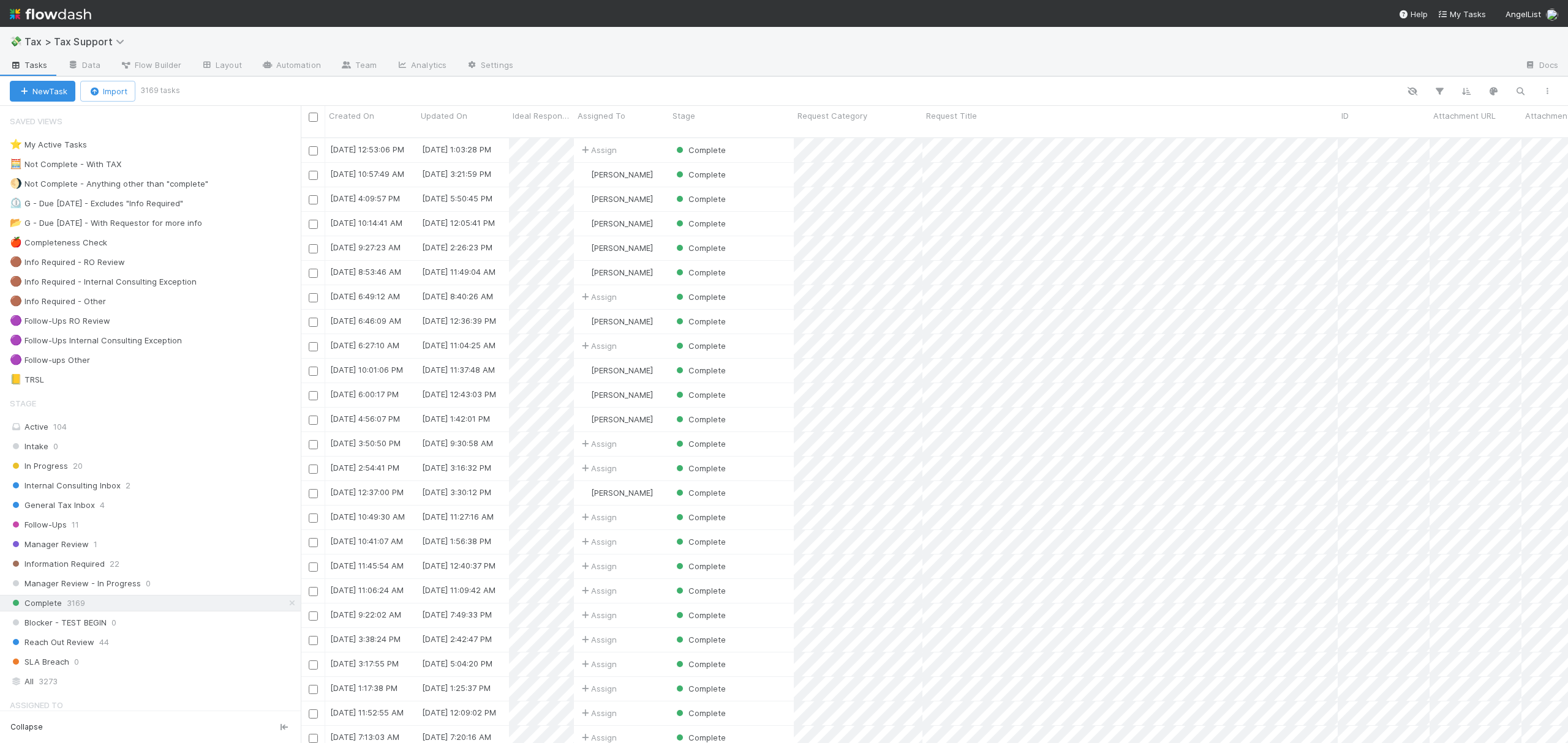
scroll to position [603, 1255]
drag, startPoint x: 148, startPoint y: 358, endPoint x: 240, endPoint y: 584, distance: 244.0
click at [148, 358] on div "🟣 Follow-ups Other 5" at bounding box center [155, 360] width 291 height 15
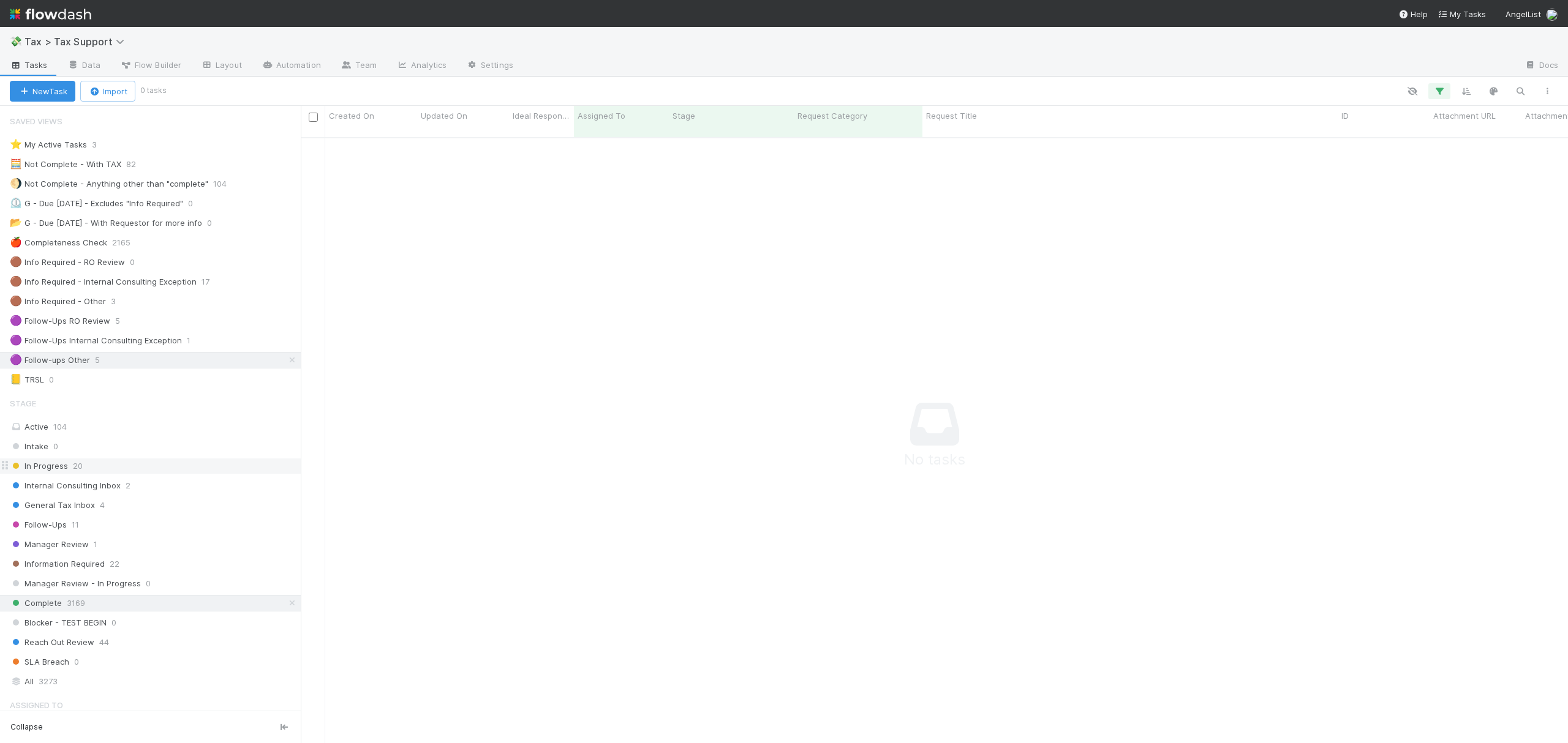
drag, startPoint x: 282, startPoint y: 609, endPoint x: 258, endPoint y: 476, distance: 135.1
click at [286, 607] on icon at bounding box center [292, 603] width 12 height 8
click at [286, 361] on icon at bounding box center [292, 360] width 12 height 8
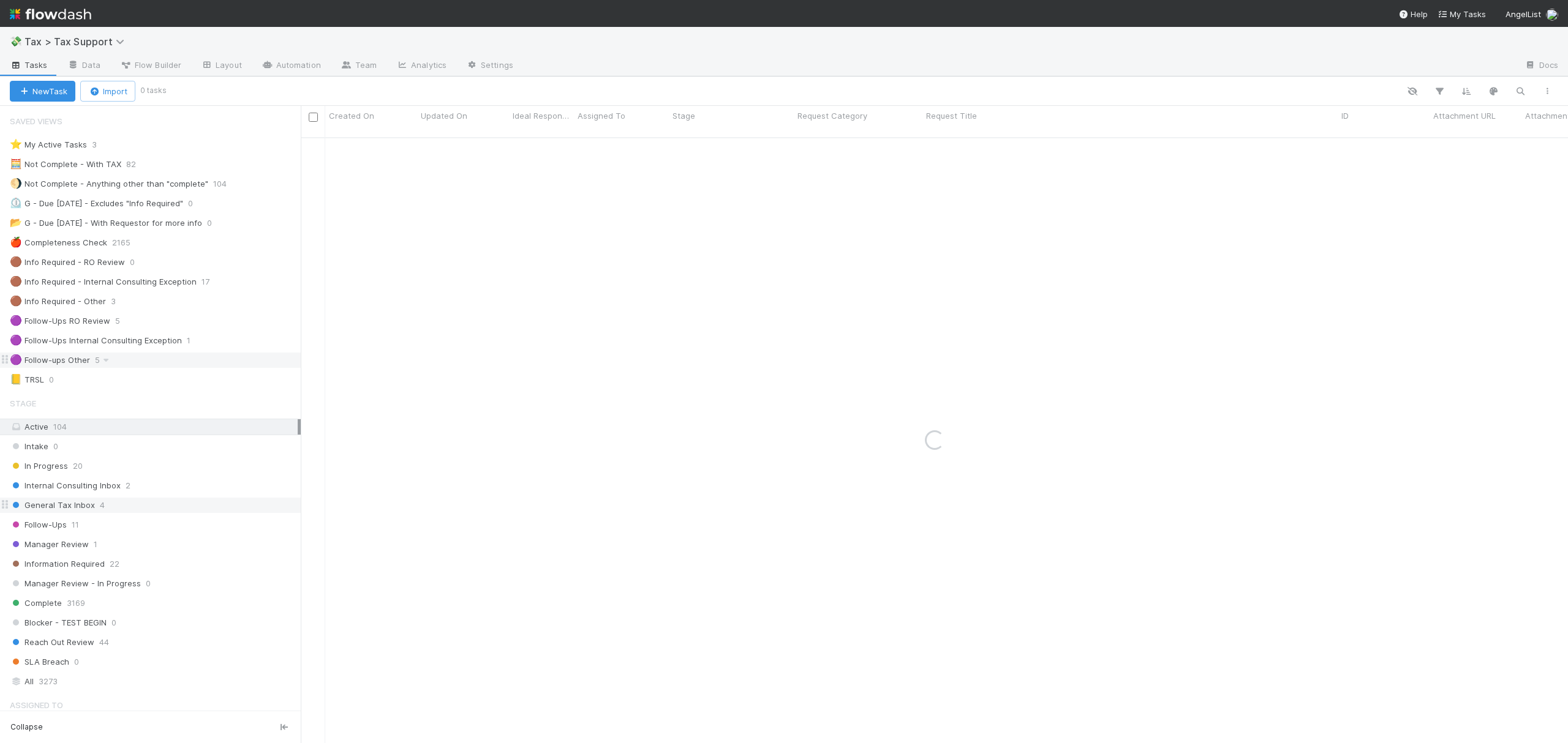
click at [182, 510] on div "General Tax Inbox 4" at bounding box center [155, 505] width 291 height 15
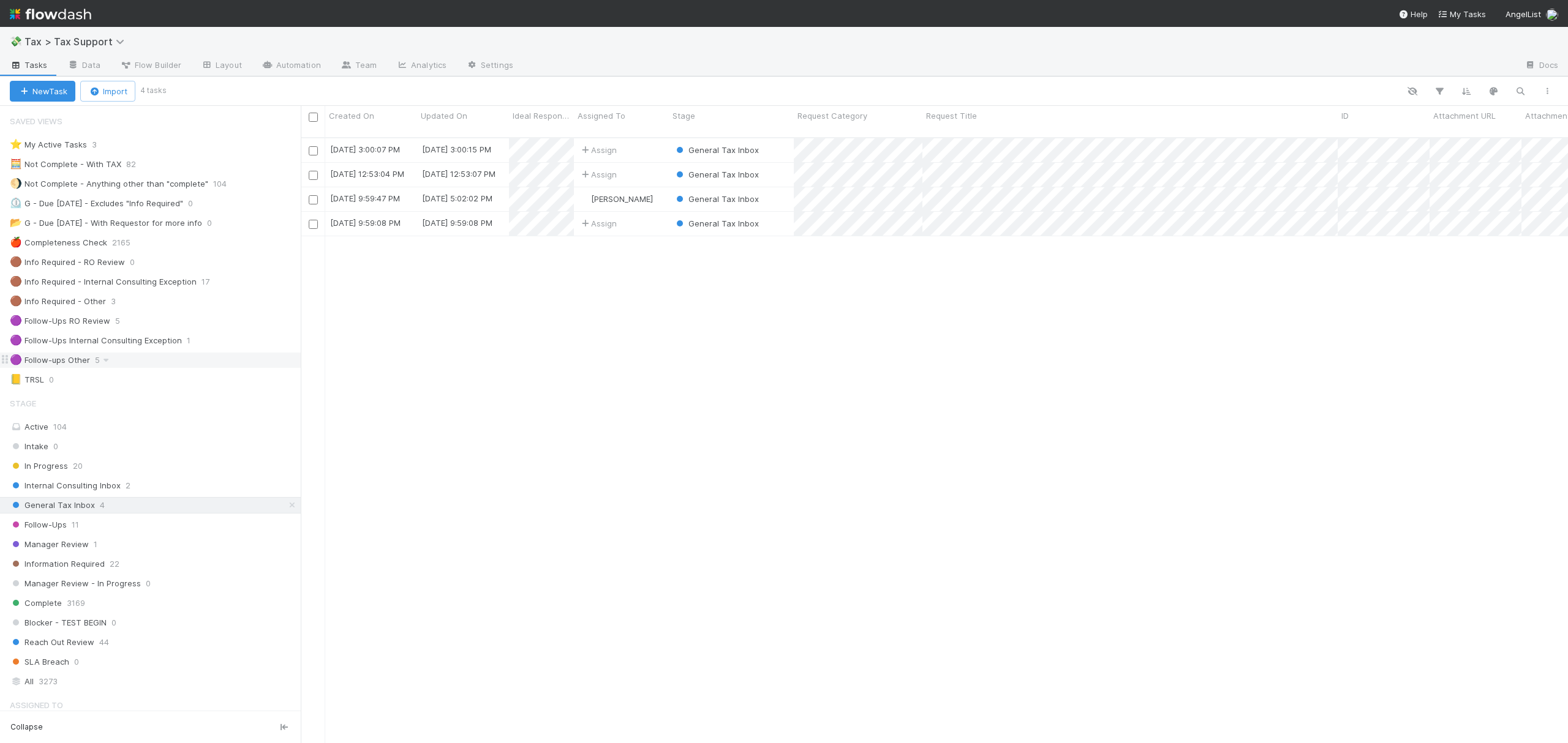
scroll to position [603, 1255]
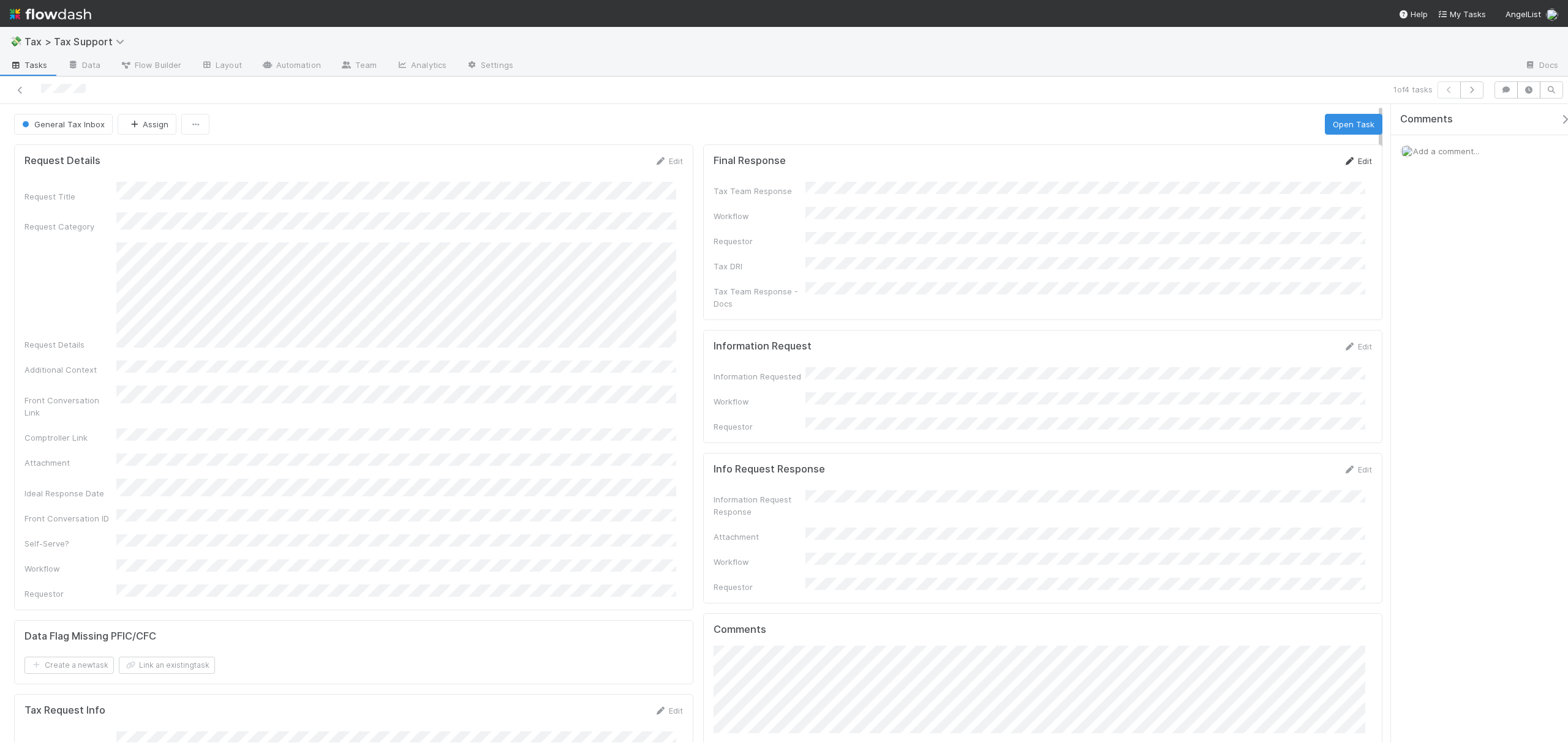
click at [1350, 166] on link "Edit" at bounding box center [1357, 161] width 29 height 10
click at [1459, 145] on div "Add a comment..." at bounding box center [1486, 151] width 189 height 32
click at [1447, 152] on span "Add a comment..." at bounding box center [1446, 151] width 66 height 10
click at [1294, 169] on button "Save" at bounding box center [1307, 165] width 35 height 21
click at [137, 135] on button "Assign" at bounding box center [146, 124] width 58 height 21
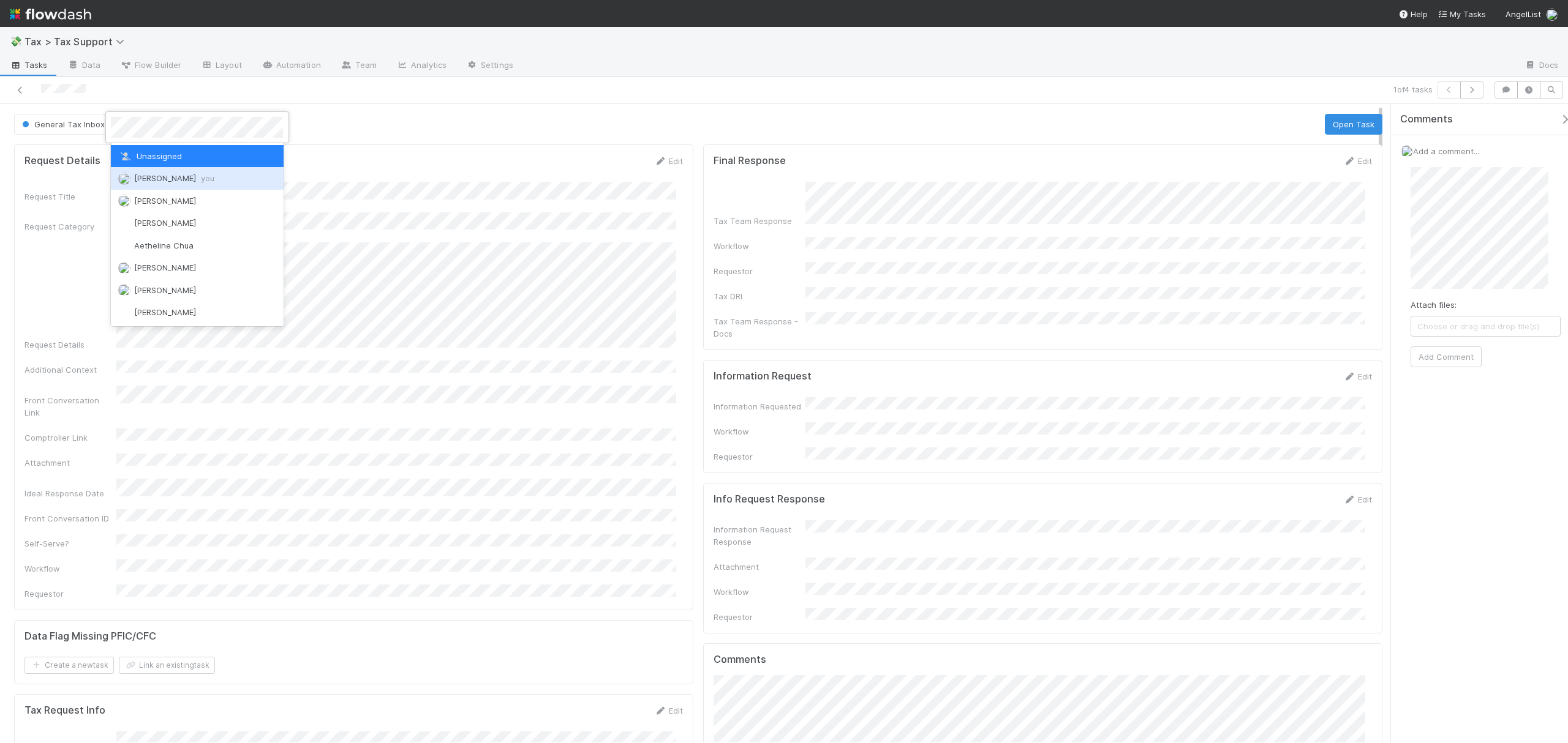
click at [170, 182] on span "Fareeha Naim you" at bounding box center [174, 178] width 80 height 10
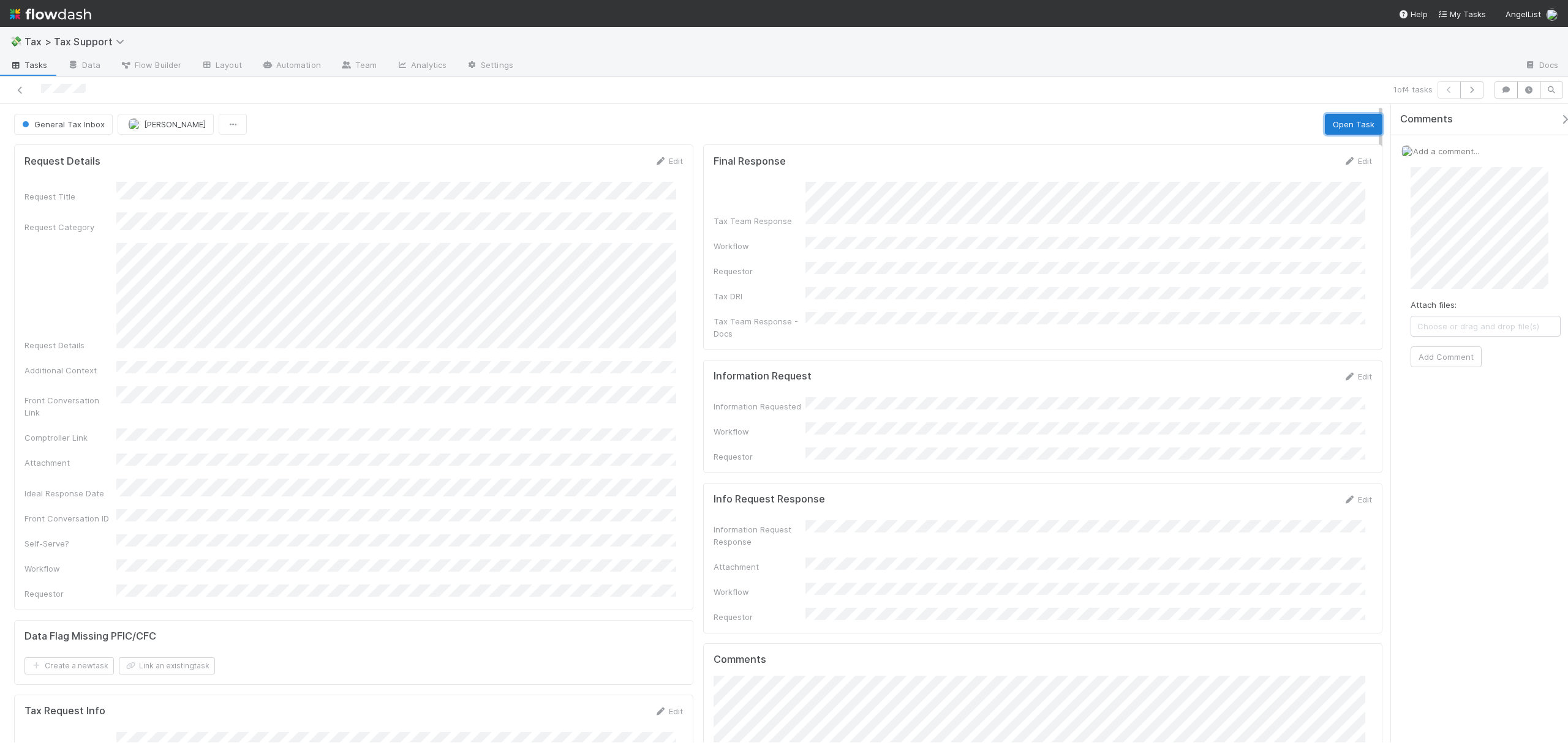
click at [1333, 131] on button "Open Task" at bounding box center [1354, 124] width 58 height 21
click at [1344, 164] on link "Edit" at bounding box center [1357, 161] width 29 height 10
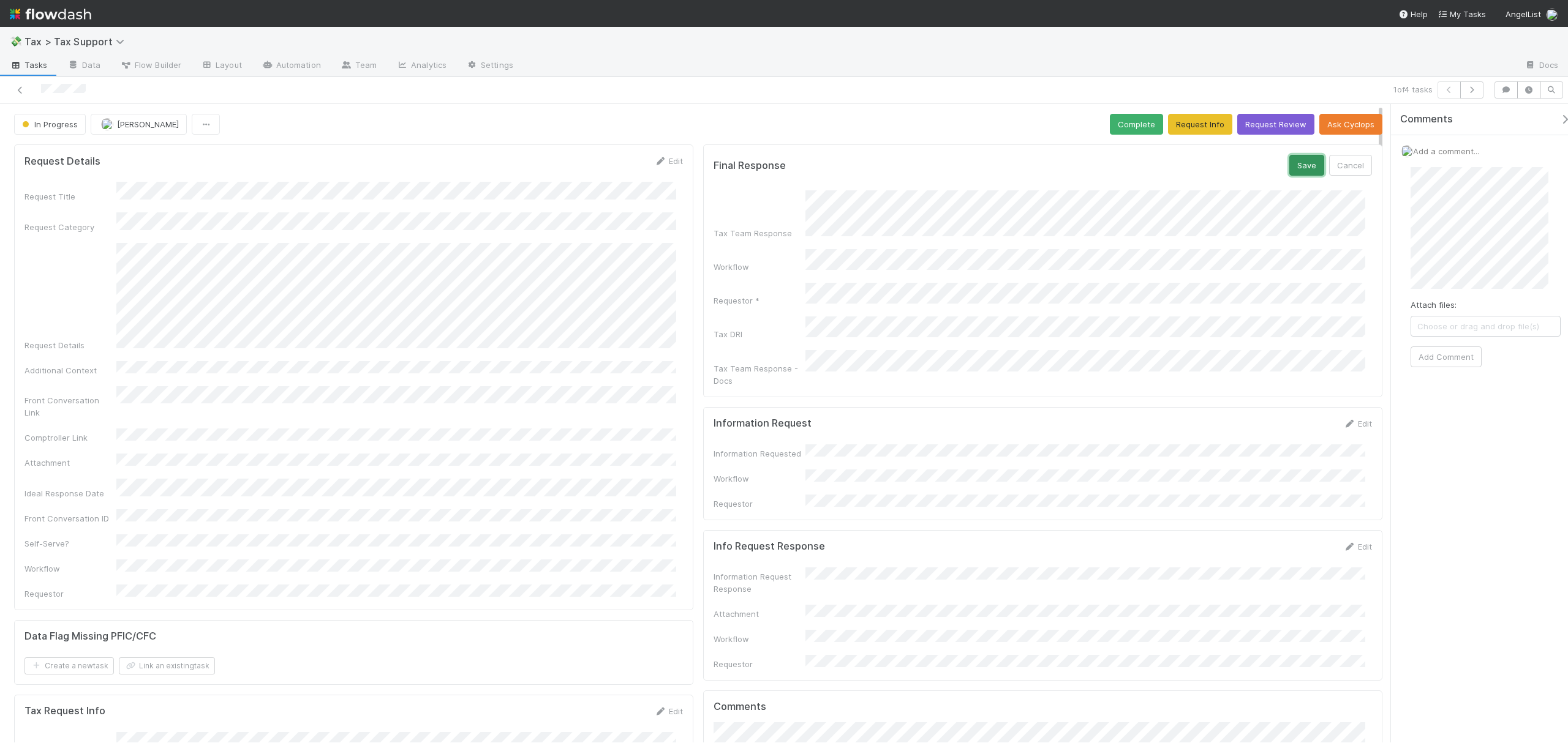
click at [1294, 172] on button "Save" at bounding box center [1307, 165] width 35 height 21
click at [1123, 120] on button "Complete" at bounding box center [1136, 124] width 53 height 21
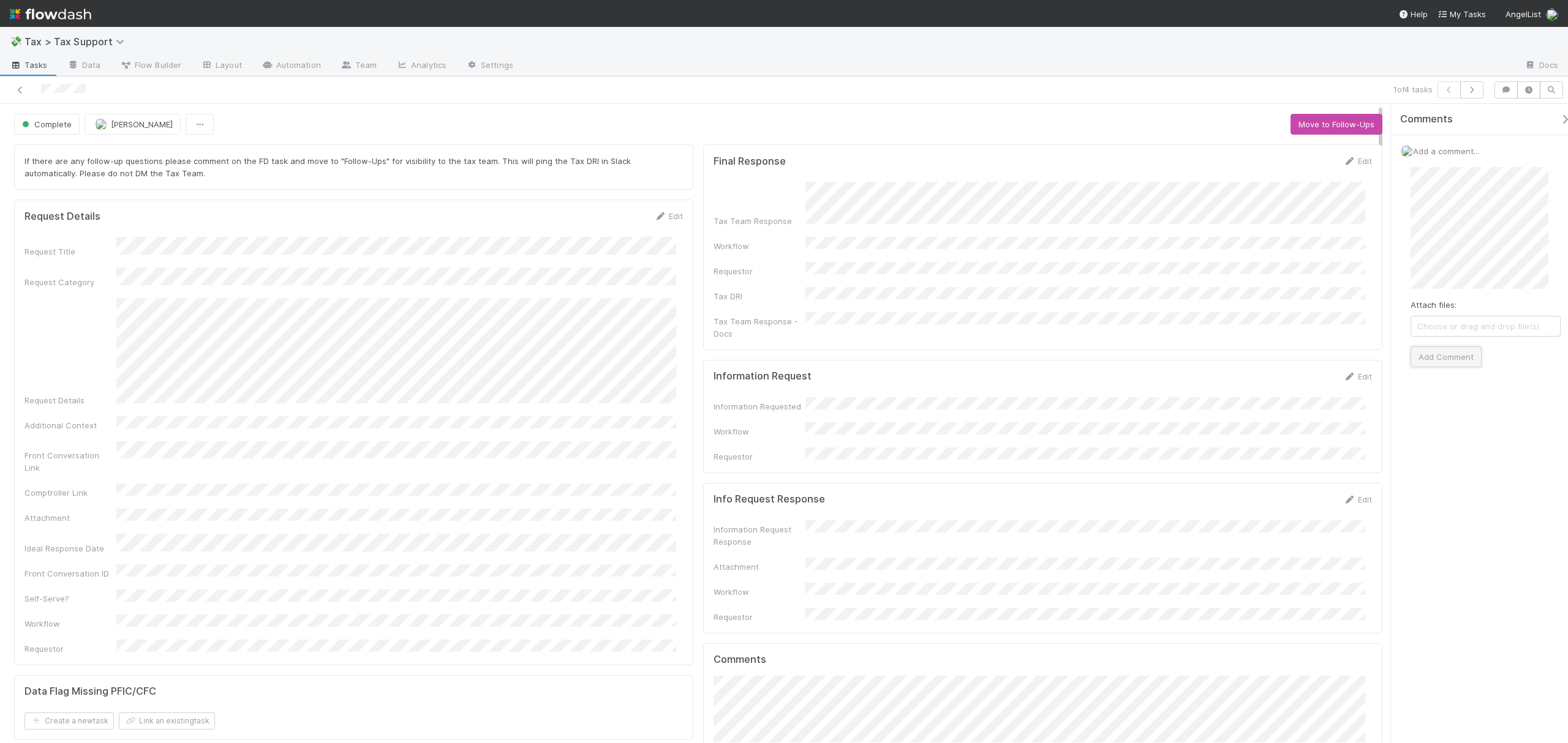
click at [1455, 361] on button "Add Comment" at bounding box center [1446, 356] width 71 height 21
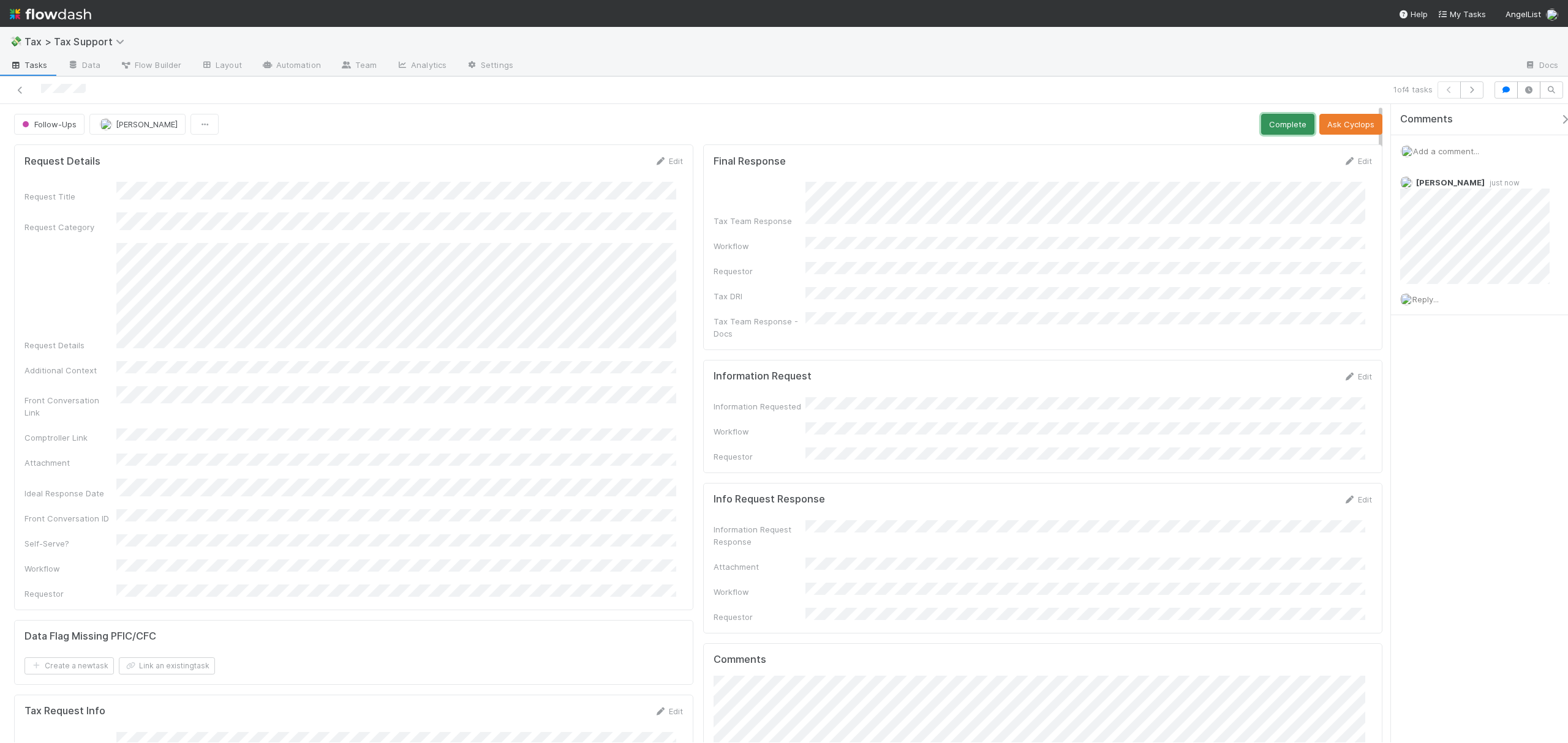
click at [1282, 128] on button "Complete" at bounding box center [1288, 124] width 53 height 21
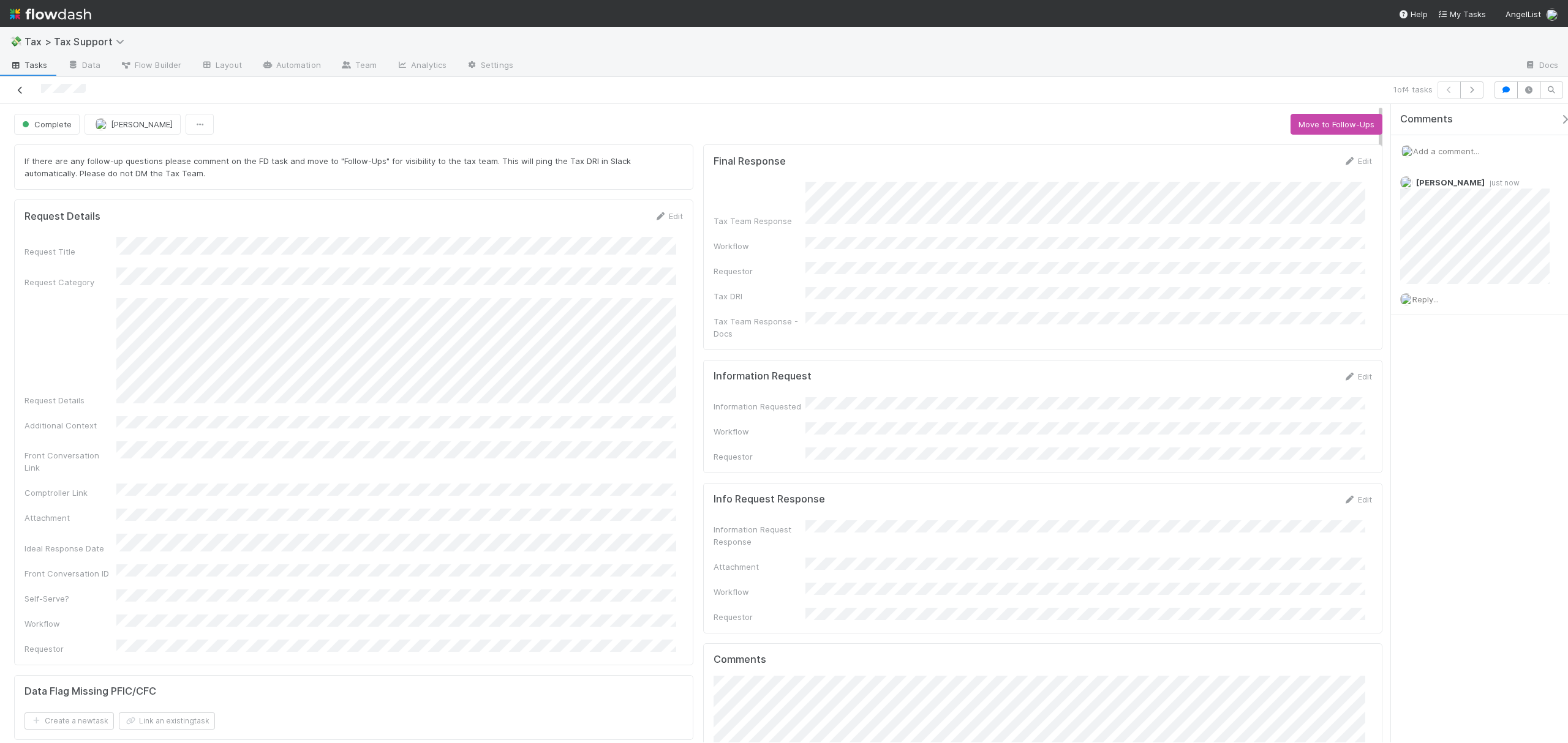
click at [22, 88] on icon at bounding box center [20, 90] width 12 height 8
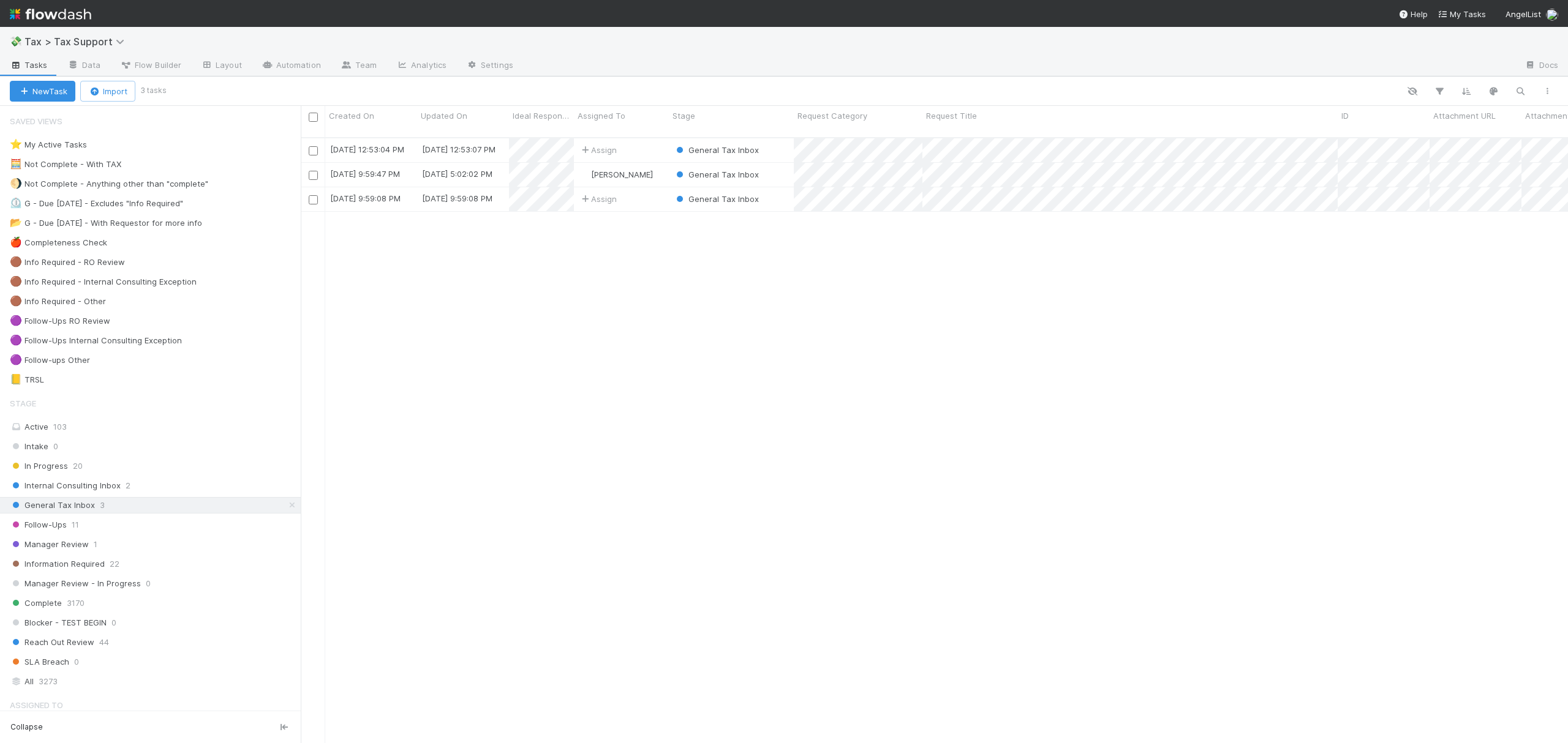
scroll to position [603, 1255]
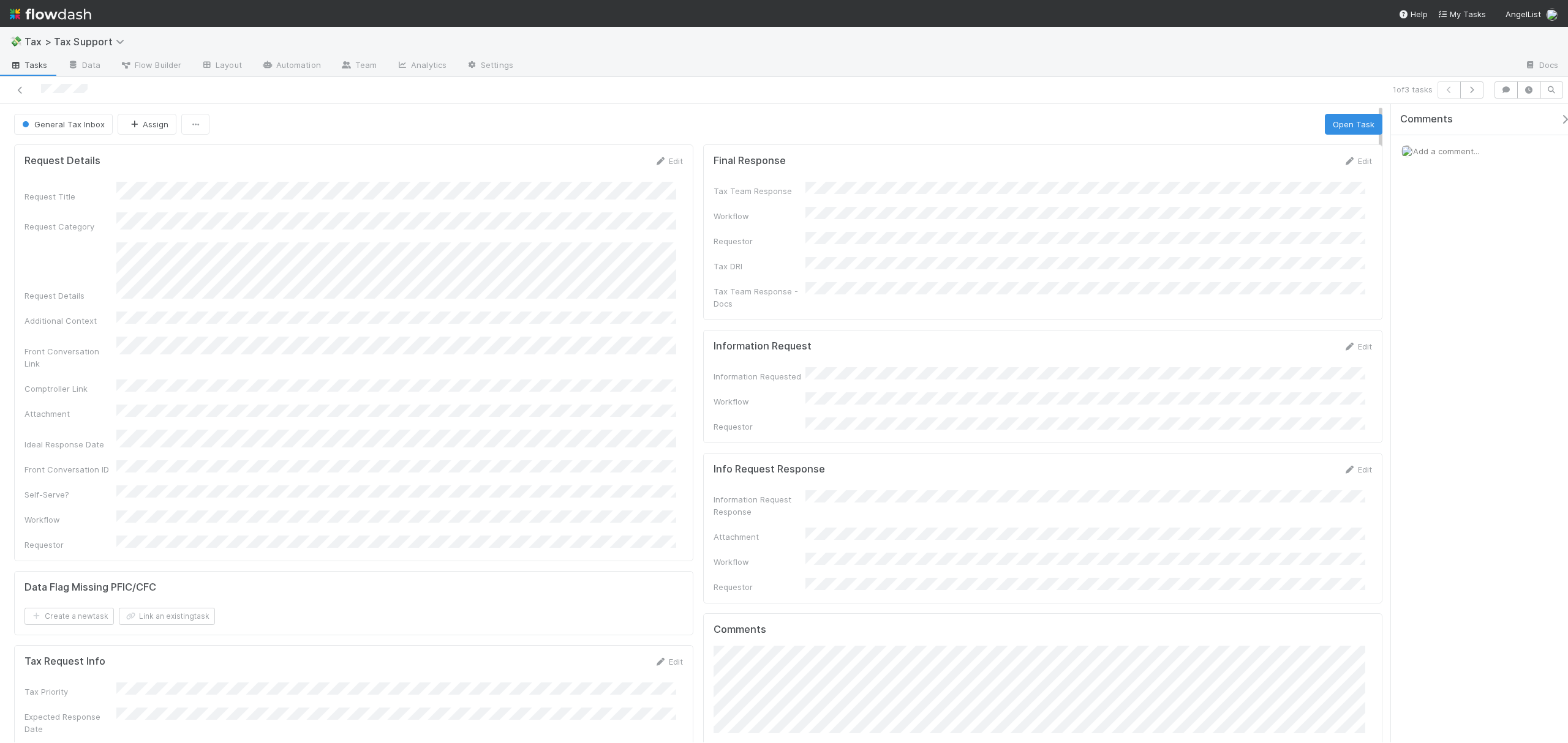
drag, startPoint x: 1379, startPoint y: 167, endPoint x: 1375, endPoint y: 98, distance: 69.1
click at [1375, 98] on div "1 of 3 tasks General Tax Inbox Assign Open Task Request Details Edit Request Ti…" at bounding box center [784, 410] width 1568 height 667
click at [18, 91] on icon at bounding box center [20, 90] width 12 height 8
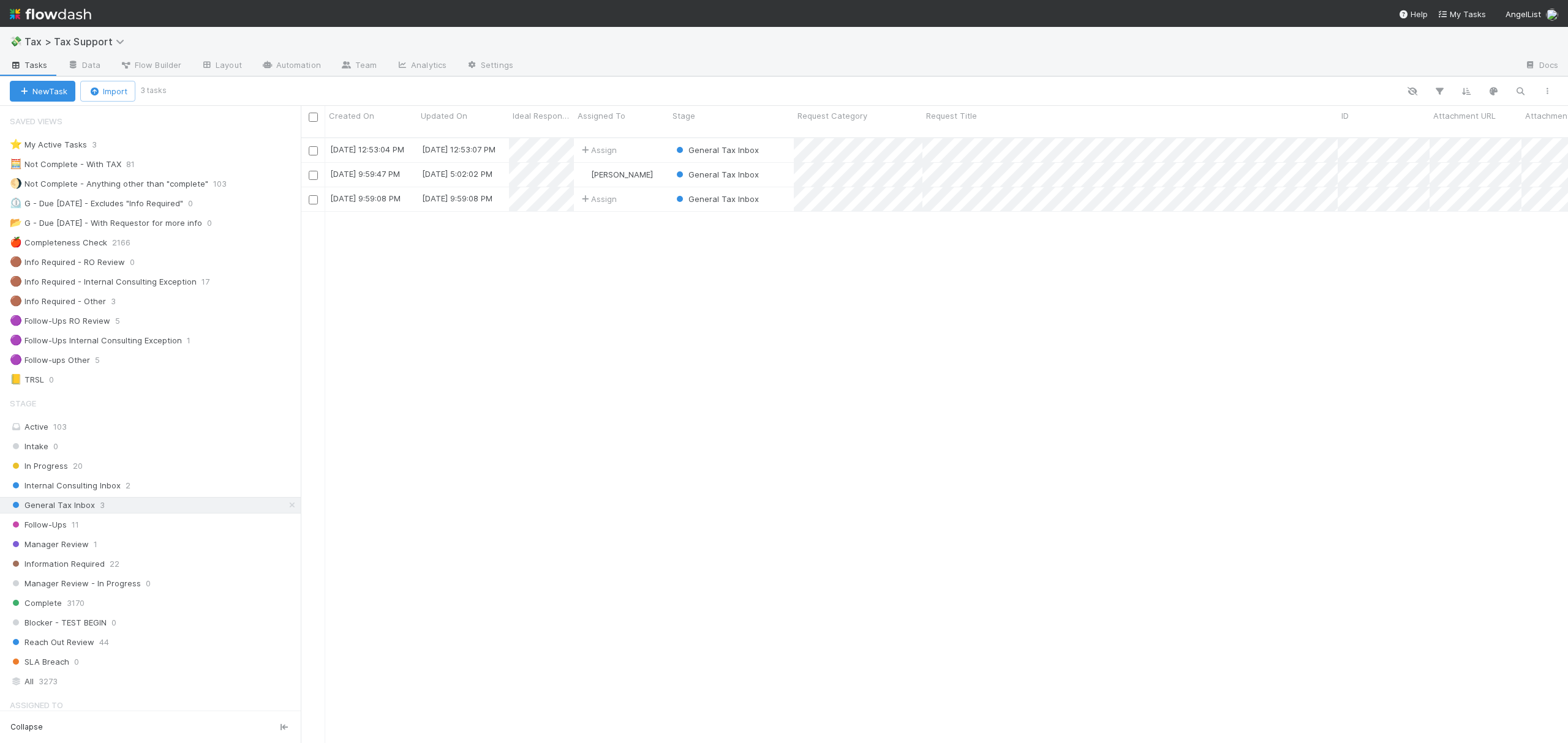
scroll to position [13, 13]
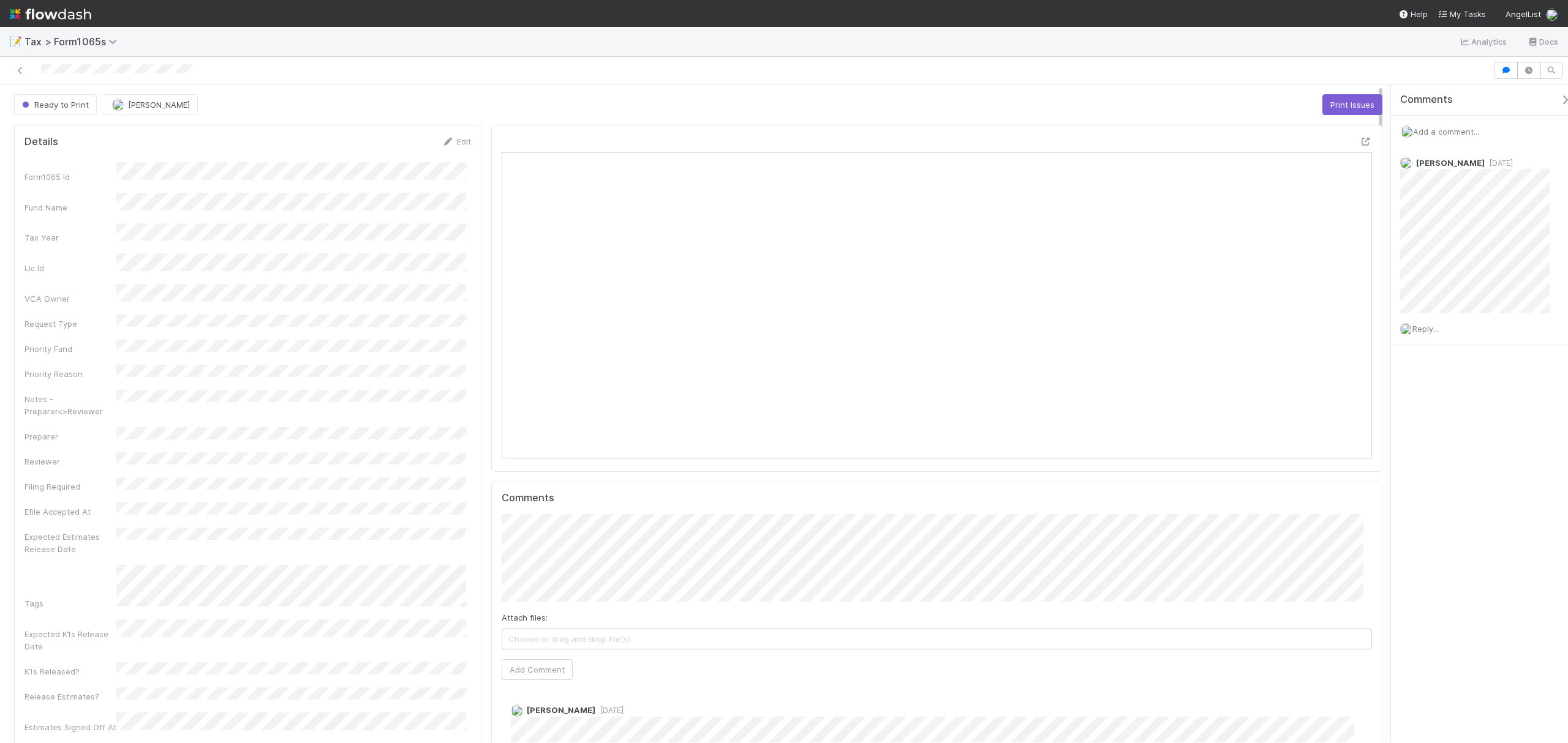
scroll to position [237, 849]
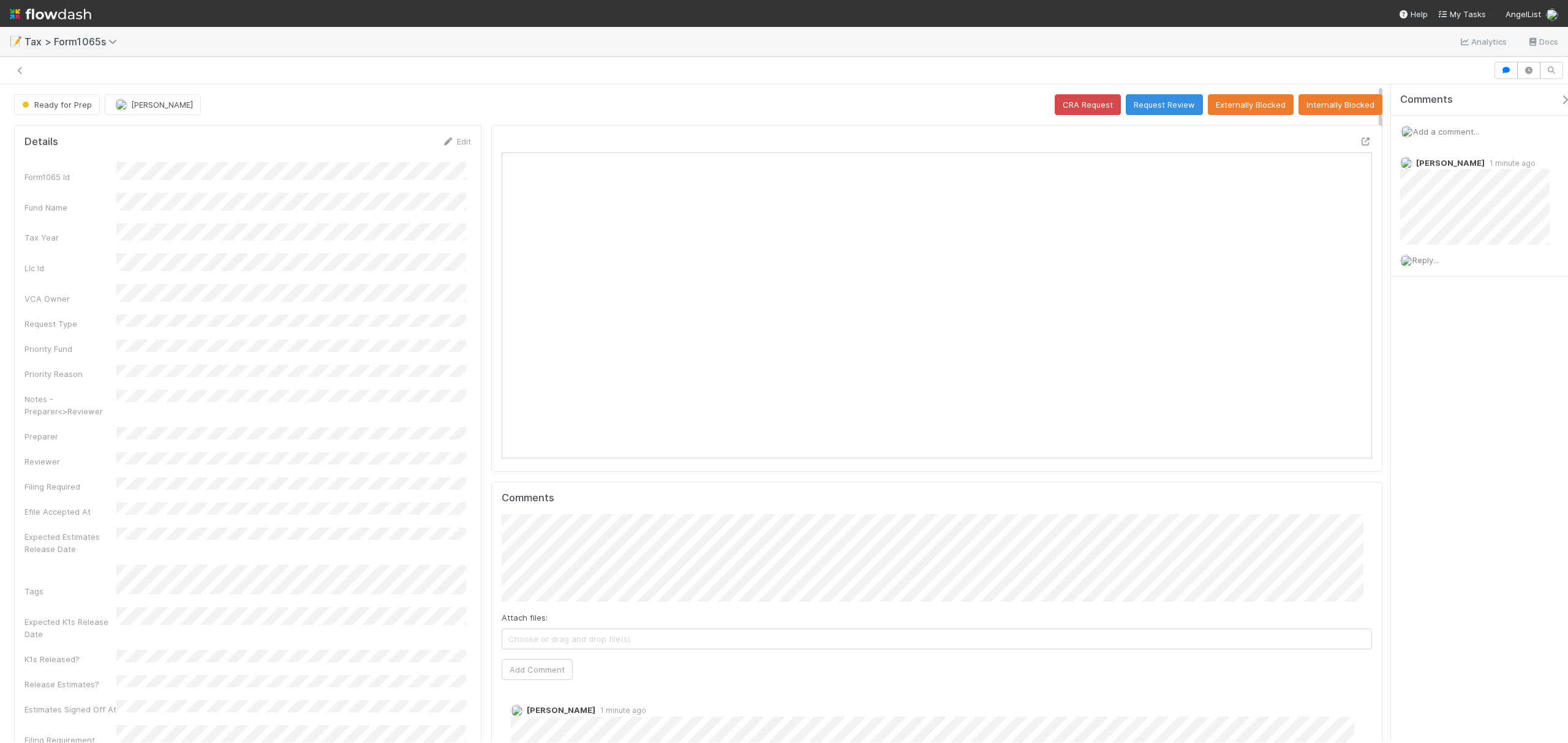
scroll to position [13, 12]
click at [1359, 141] on icon at bounding box center [1365, 141] width 12 height 8
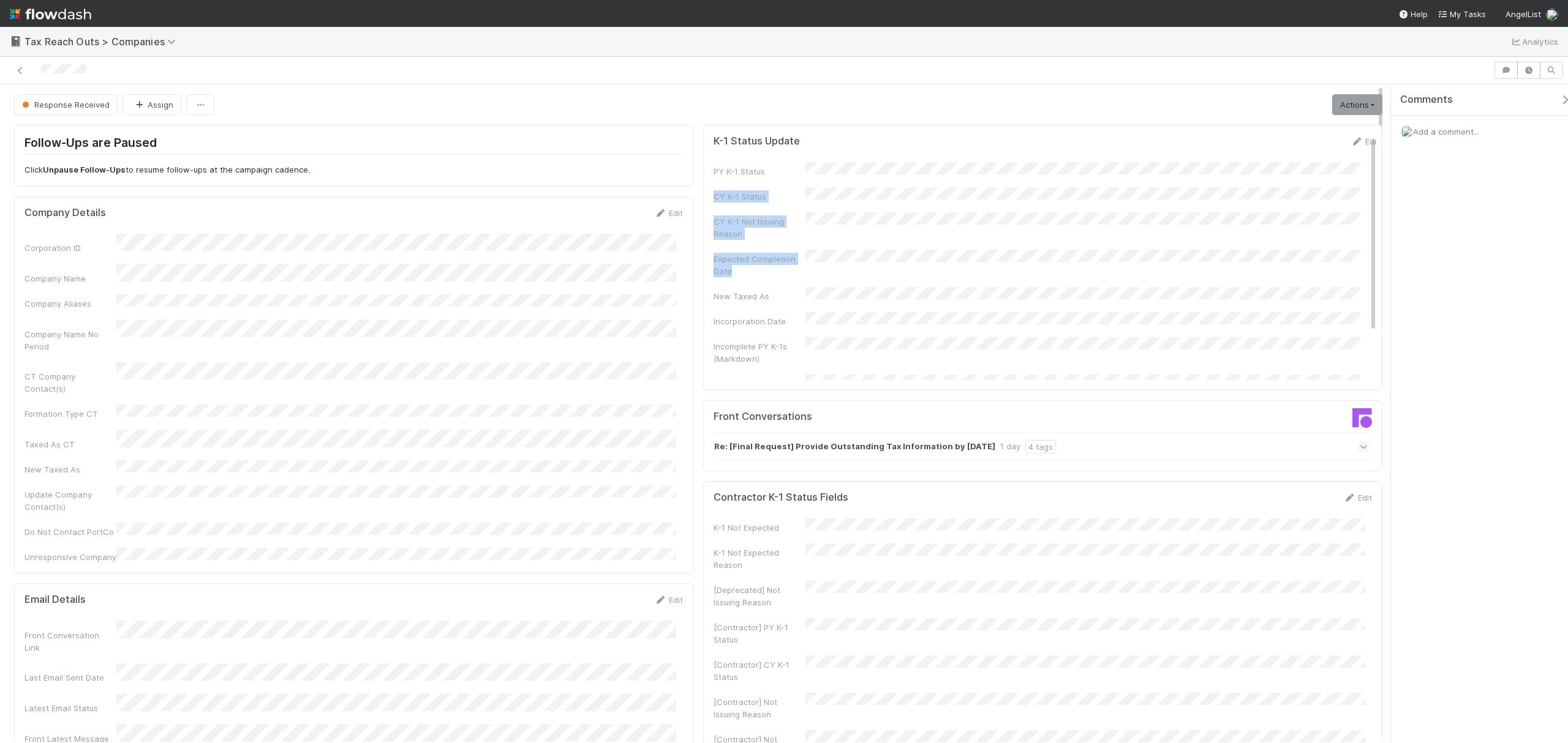
drag, startPoint x: 1378, startPoint y: 162, endPoint x: 1373, endPoint y: 250, distance: 88.1
drag, startPoint x: 1380, startPoint y: 216, endPoint x: 1378, endPoint y: 229, distance: 13.2
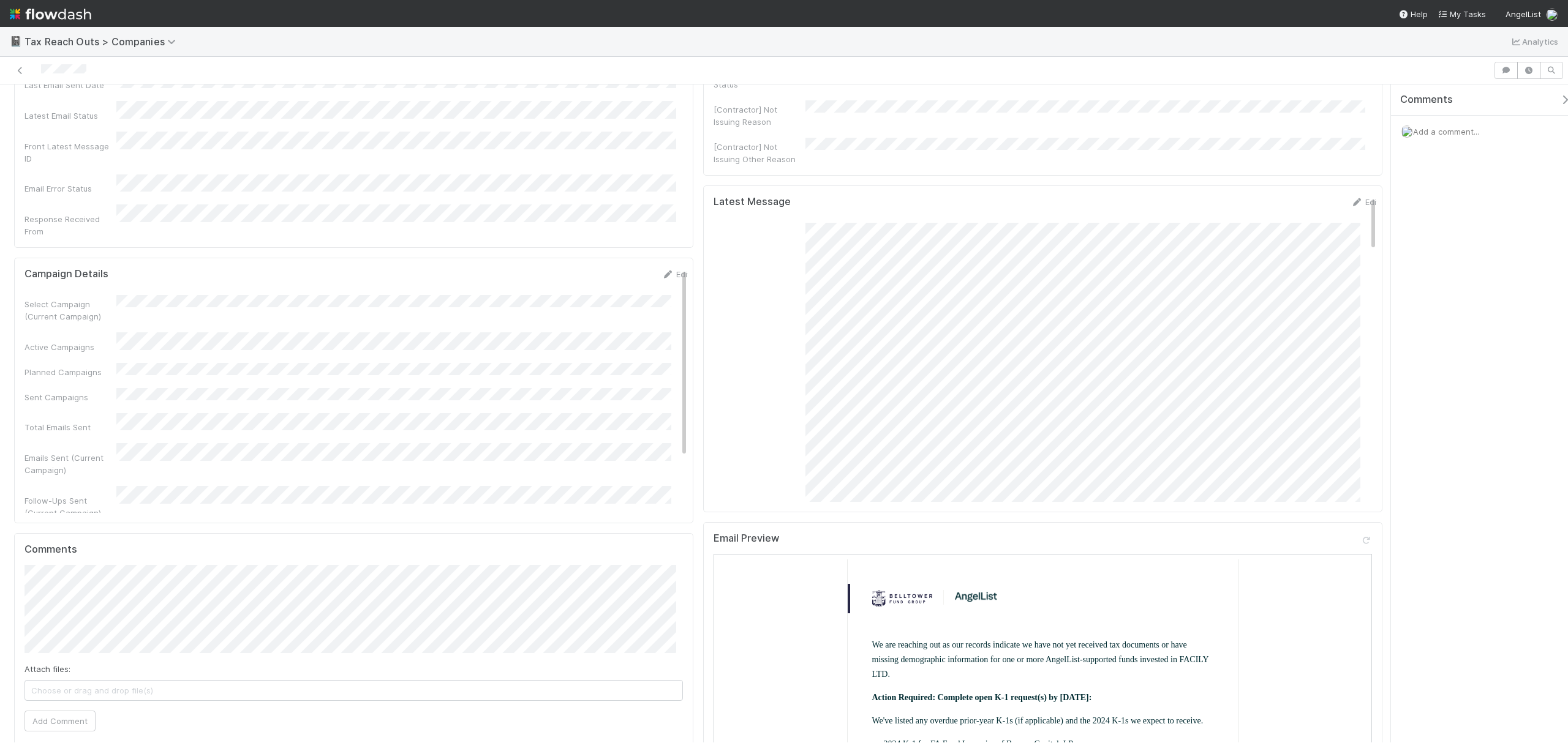
drag, startPoint x: 1380, startPoint y: 231, endPoint x: 1379, endPoint y: 269, distance: 38.0
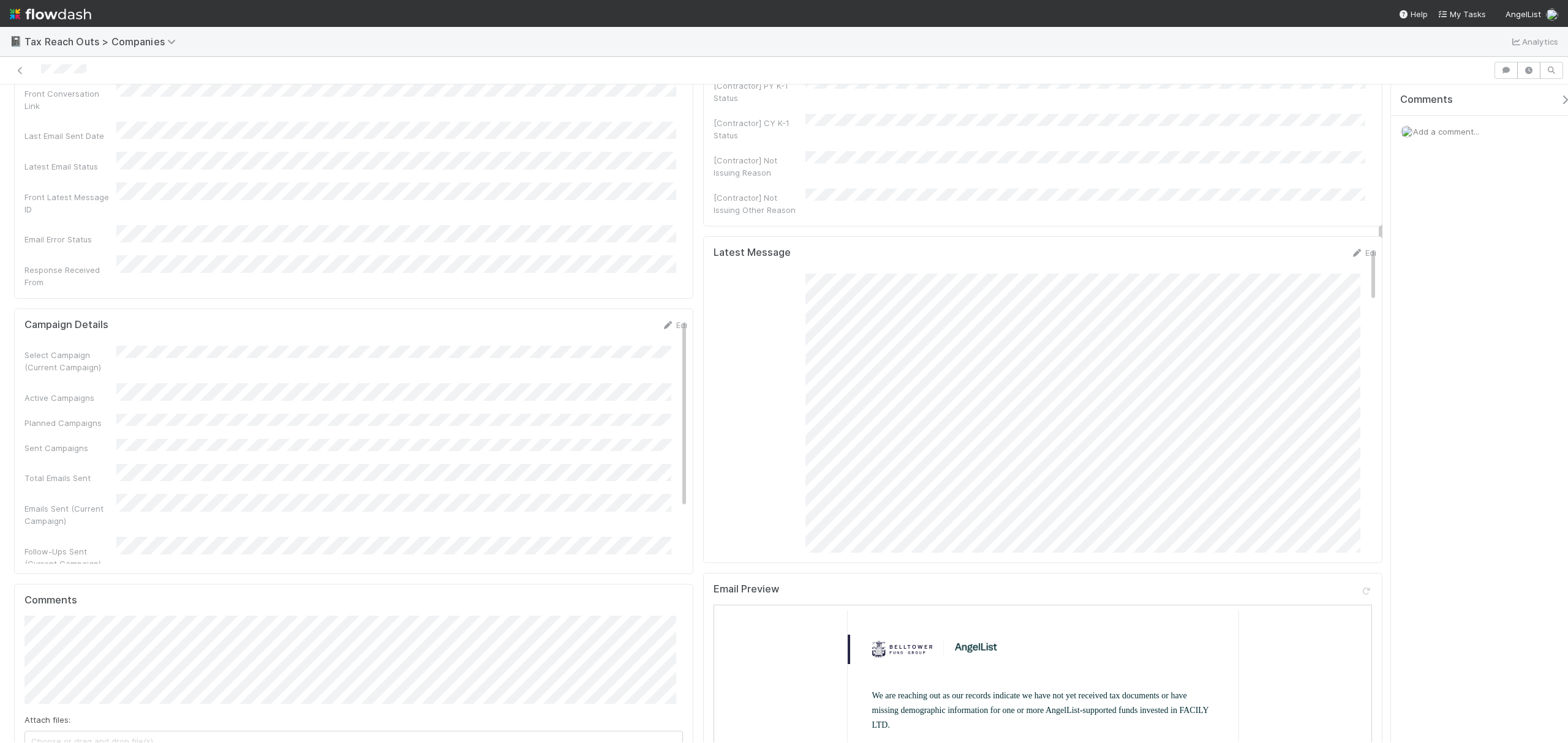
scroll to position [0, 0]
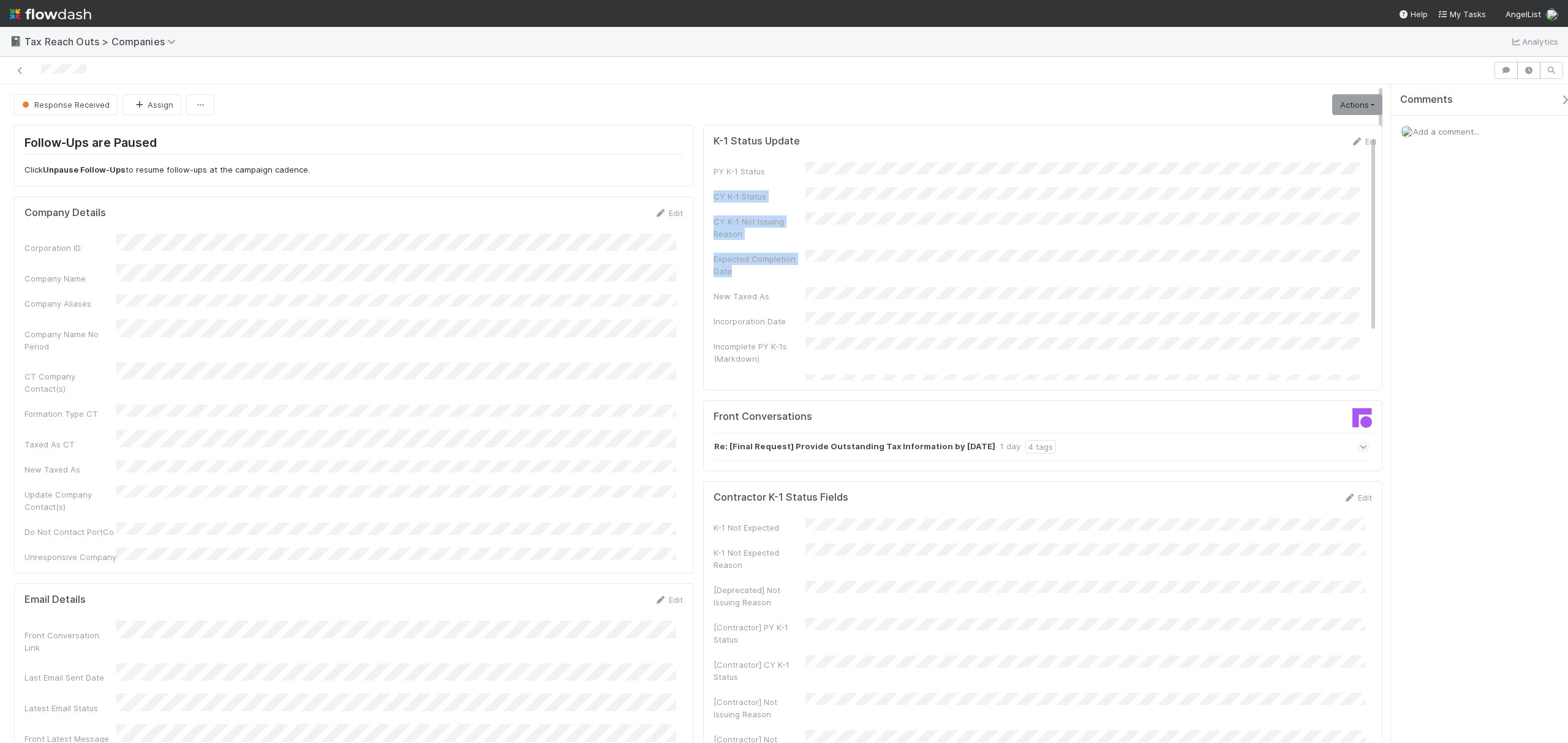
drag, startPoint x: 1382, startPoint y: 334, endPoint x: 1370, endPoint y: 57, distance: 277.3
click at [1370, 57] on div "Response Received Assign Actions Pause Follow-Ups Resume Follow-Ups Requests Co…" at bounding box center [784, 400] width 1568 height 686
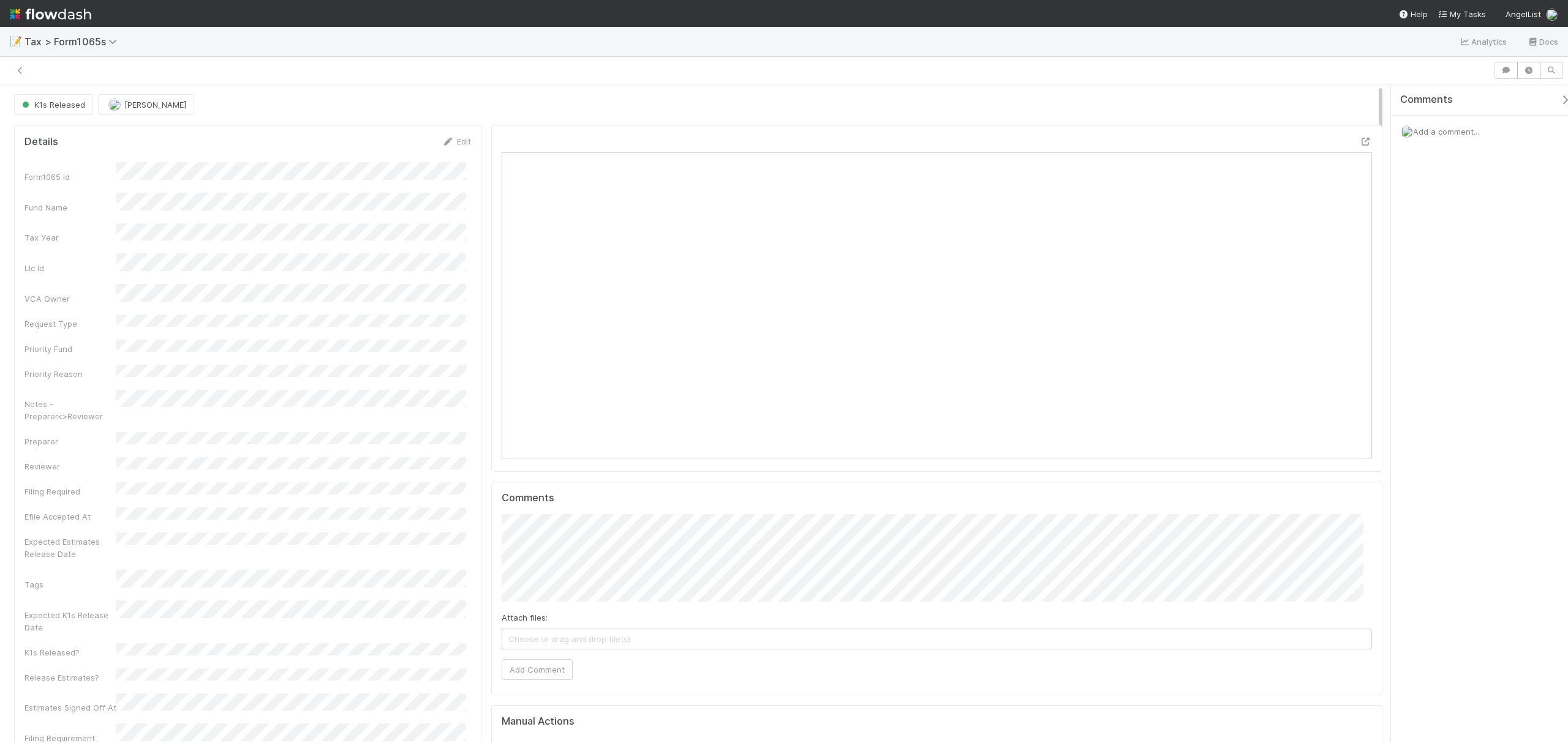
scroll to position [237, 849]
click at [17, 71] on icon at bounding box center [20, 71] width 12 height 8
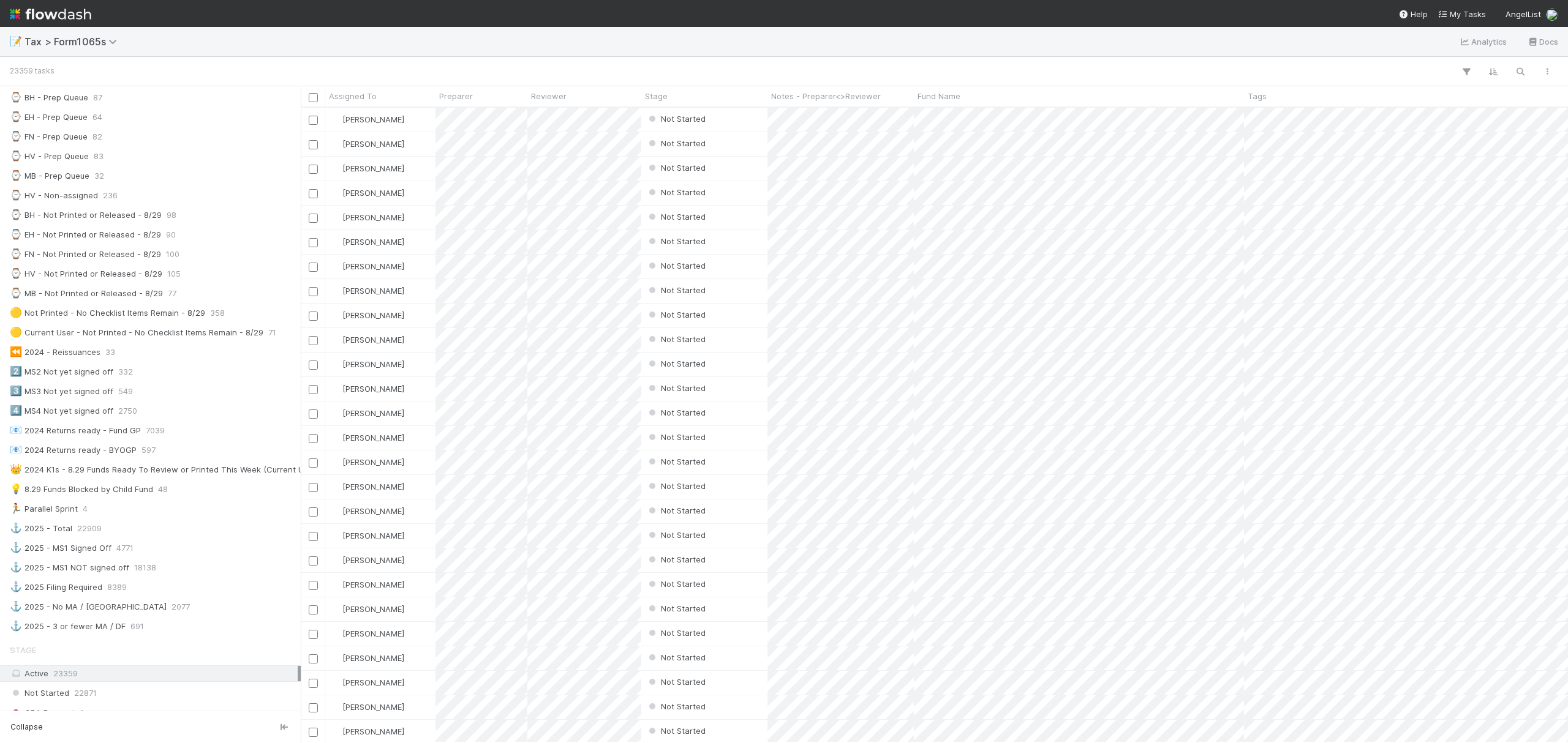
scroll to position [302, 0]
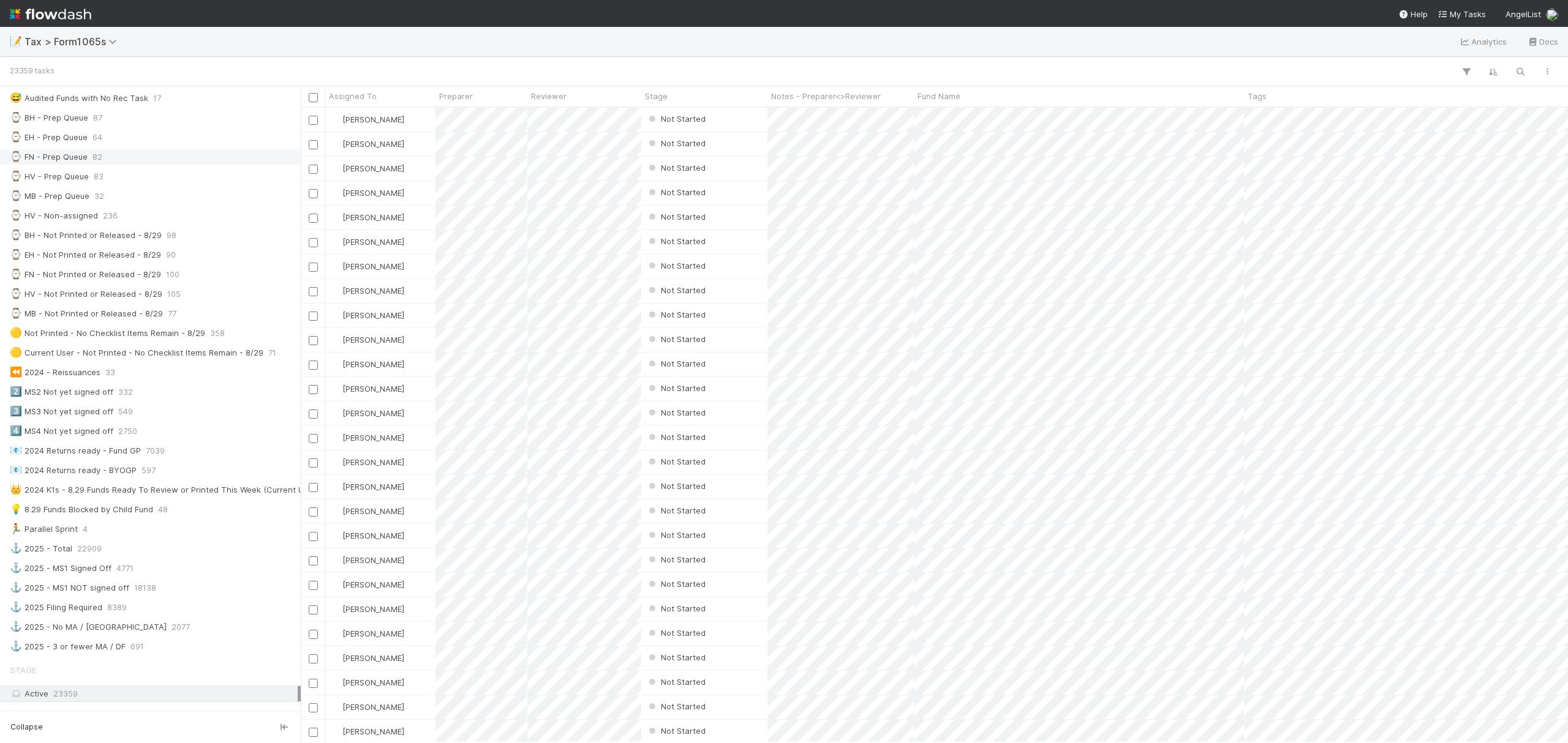
click at [144, 160] on div "⌚ FN - Prep Queue 82" at bounding box center [154, 157] width 288 height 15
click at [686, 92] on div "Stage" at bounding box center [705, 96] width 120 height 12
click at [701, 120] on div "Sort First → Last" at bounding box center [716, 119] width 140 height 18
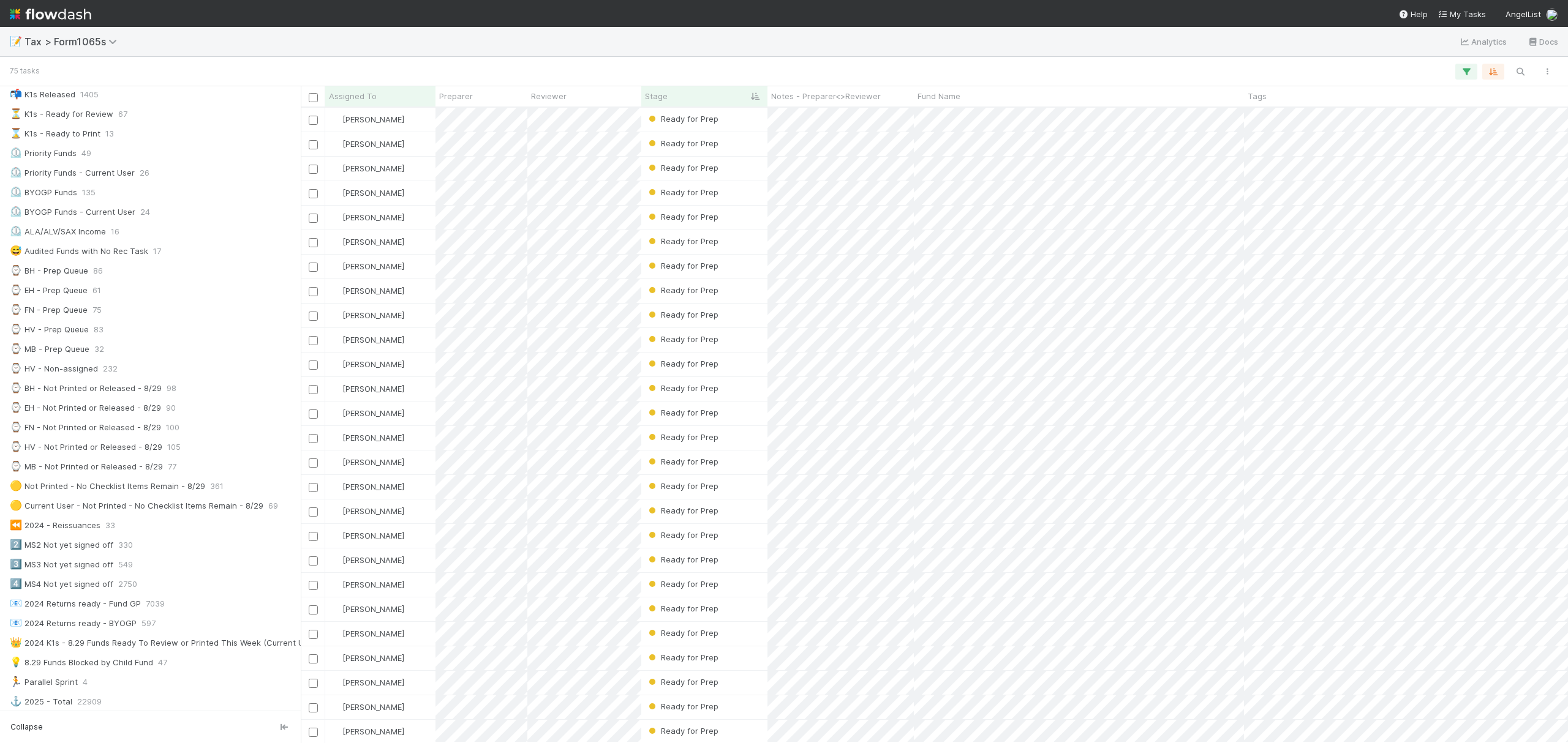
click at [1194, 52] on div "📝 Tax > Form1065s Analytics Docs" at bounding box center [784, 41] width 1568 height 30
click at [1147, 588] on div at bounding box center [784, 372] width 1568 height 743
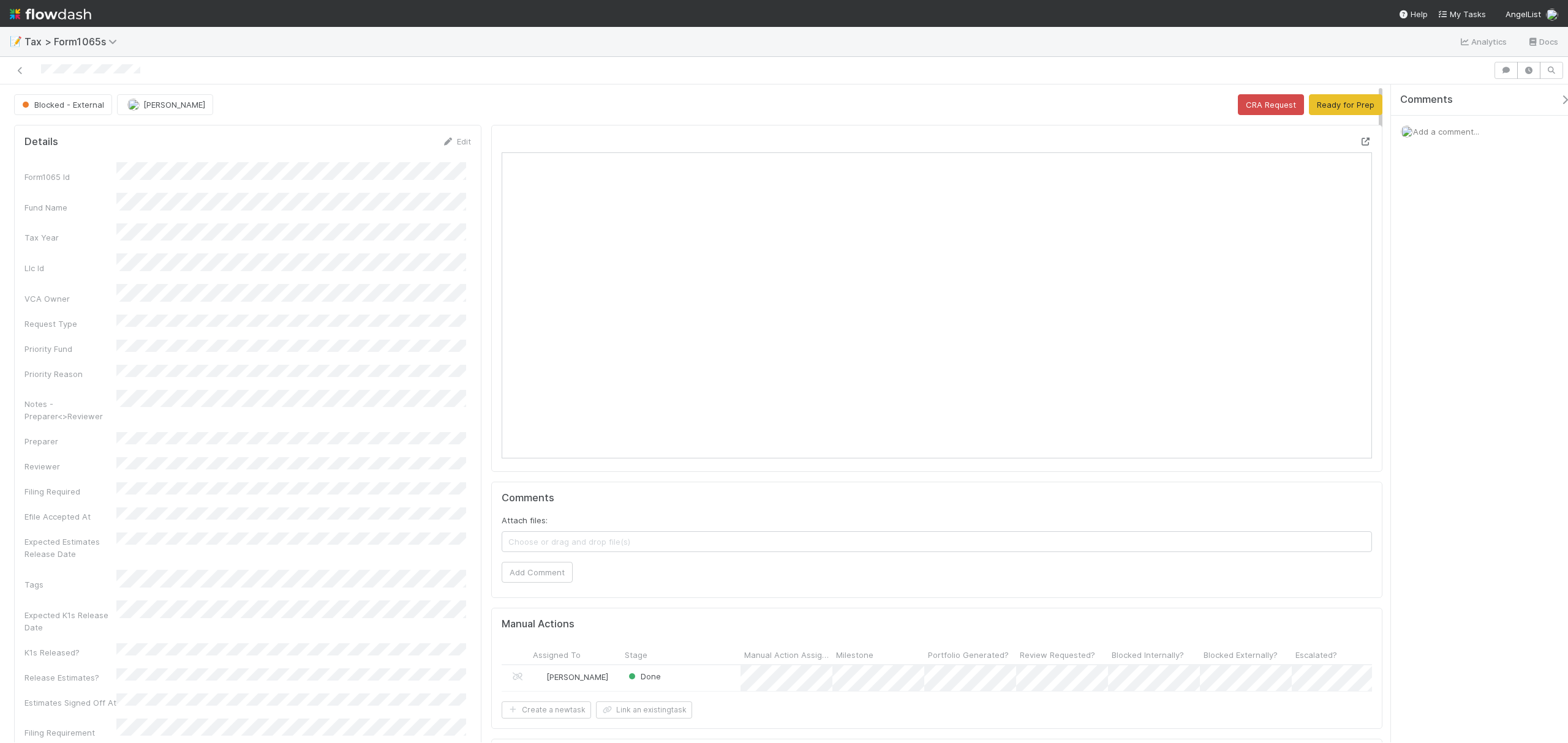
click at [1359, 144] on icon at bounding box center [1365, 141] width 12 height 8
click at [1336, 111] on button "Ready for Prep" at bounding box center [1346, 105] width 74 height 21
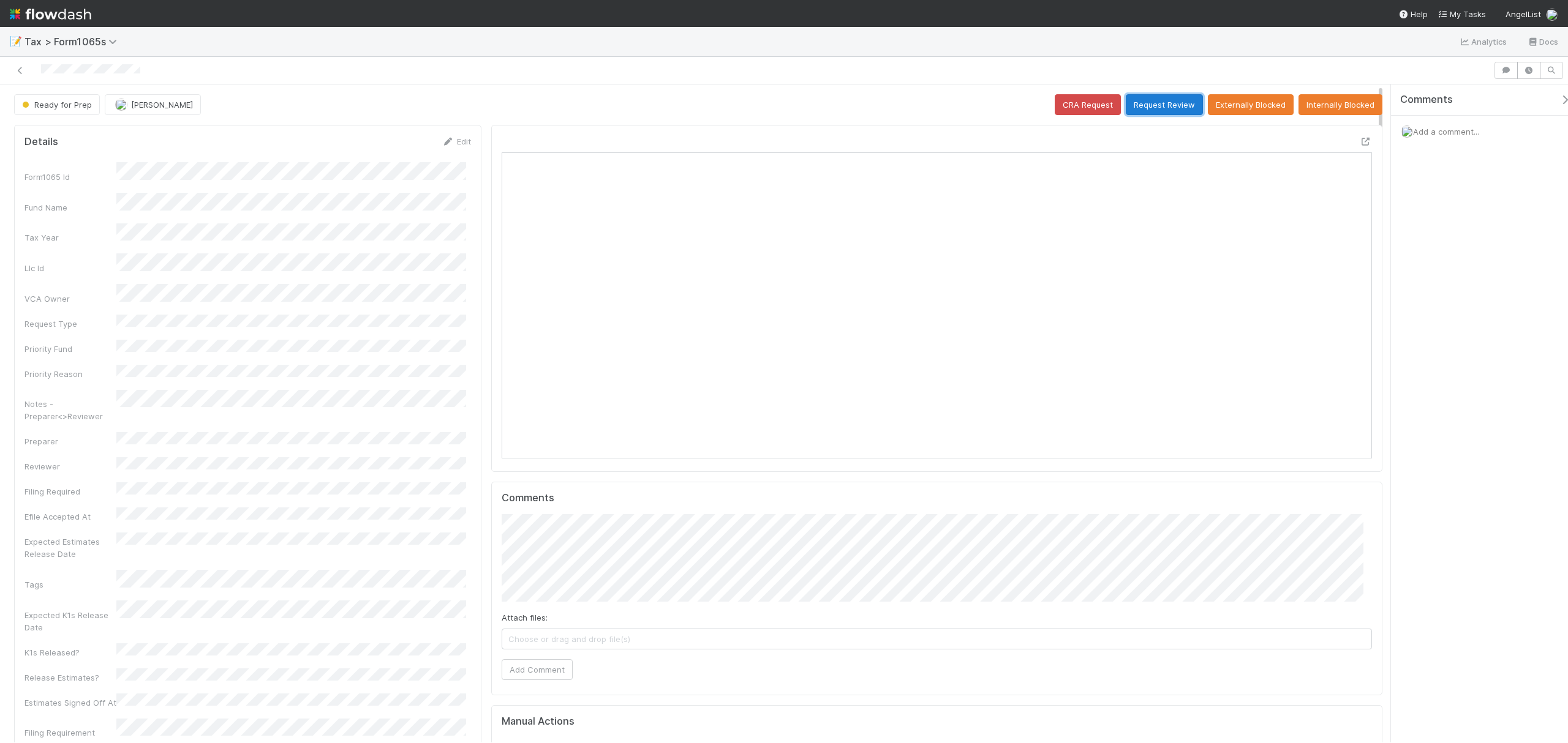
click at [1162, 99] on button "Request Review" at bounding box center [1164, 105] width 77 height 21
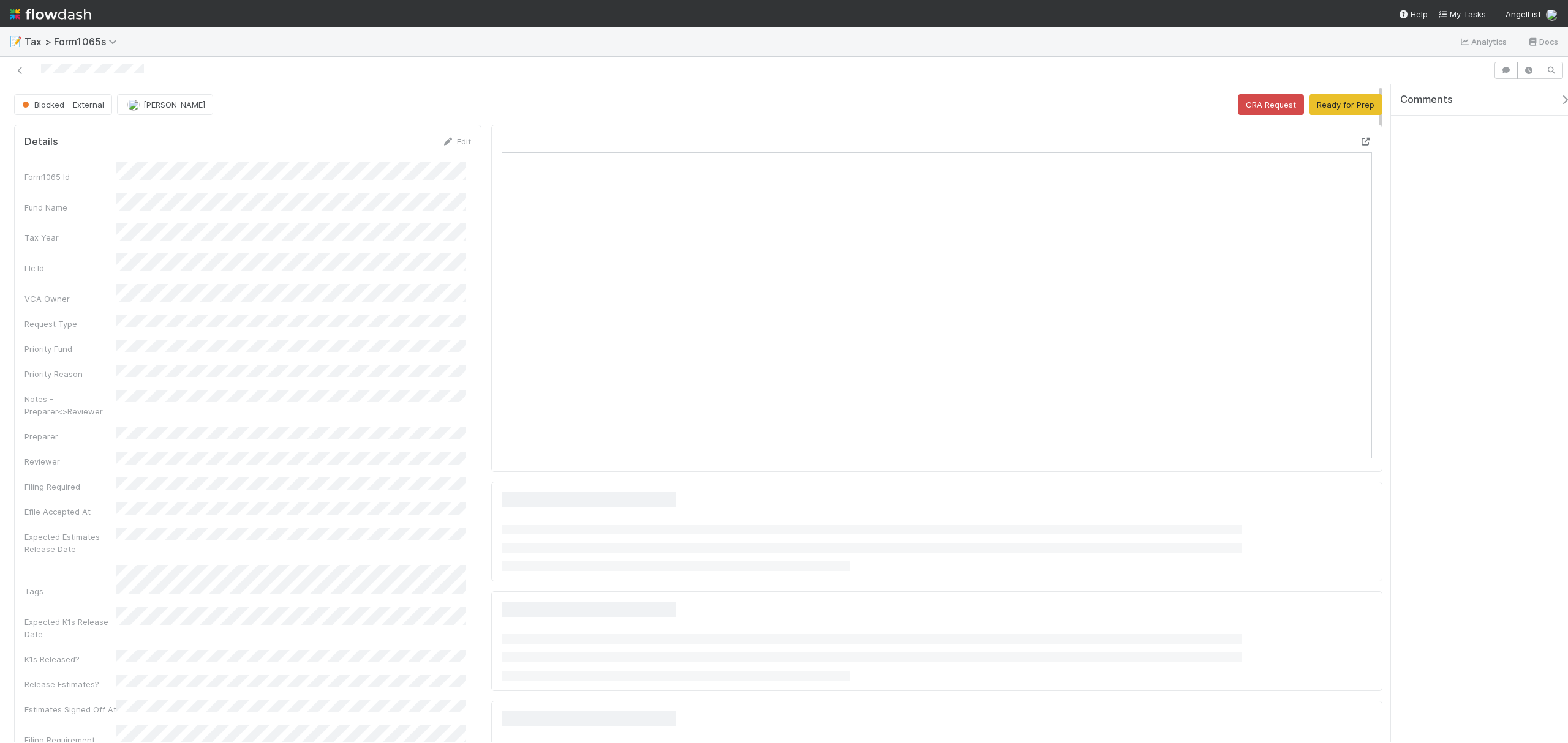
click at [1359, 146] on icon at bounding box center [1365, 141] width 12 height 8
click at [1349, 107] on button "Ready for Prep" at bounding box center [1346, 105] width 74 height 21
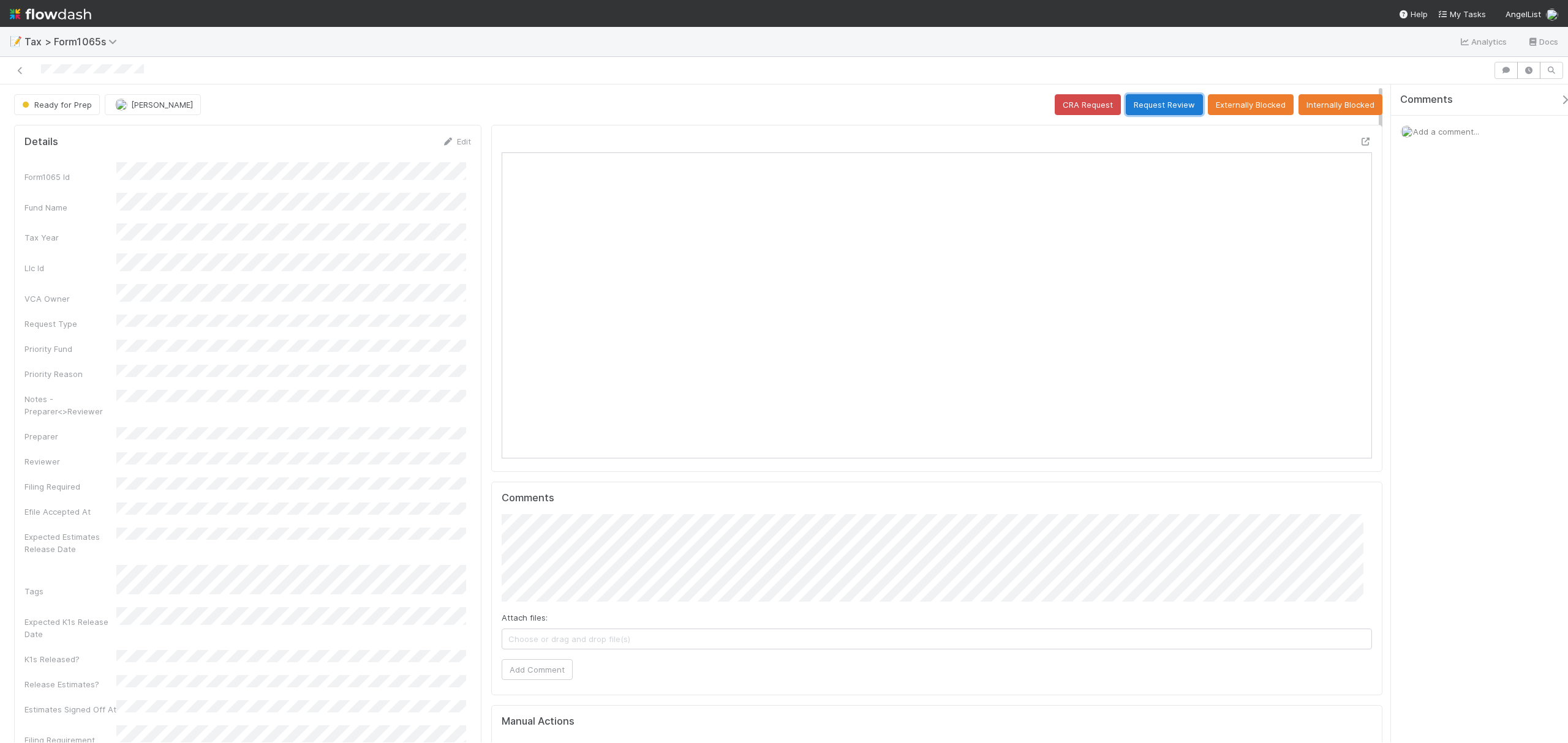
click at [1160, 104] on button "Request Review" at bounding box center [1164, 105] width 77 height 21
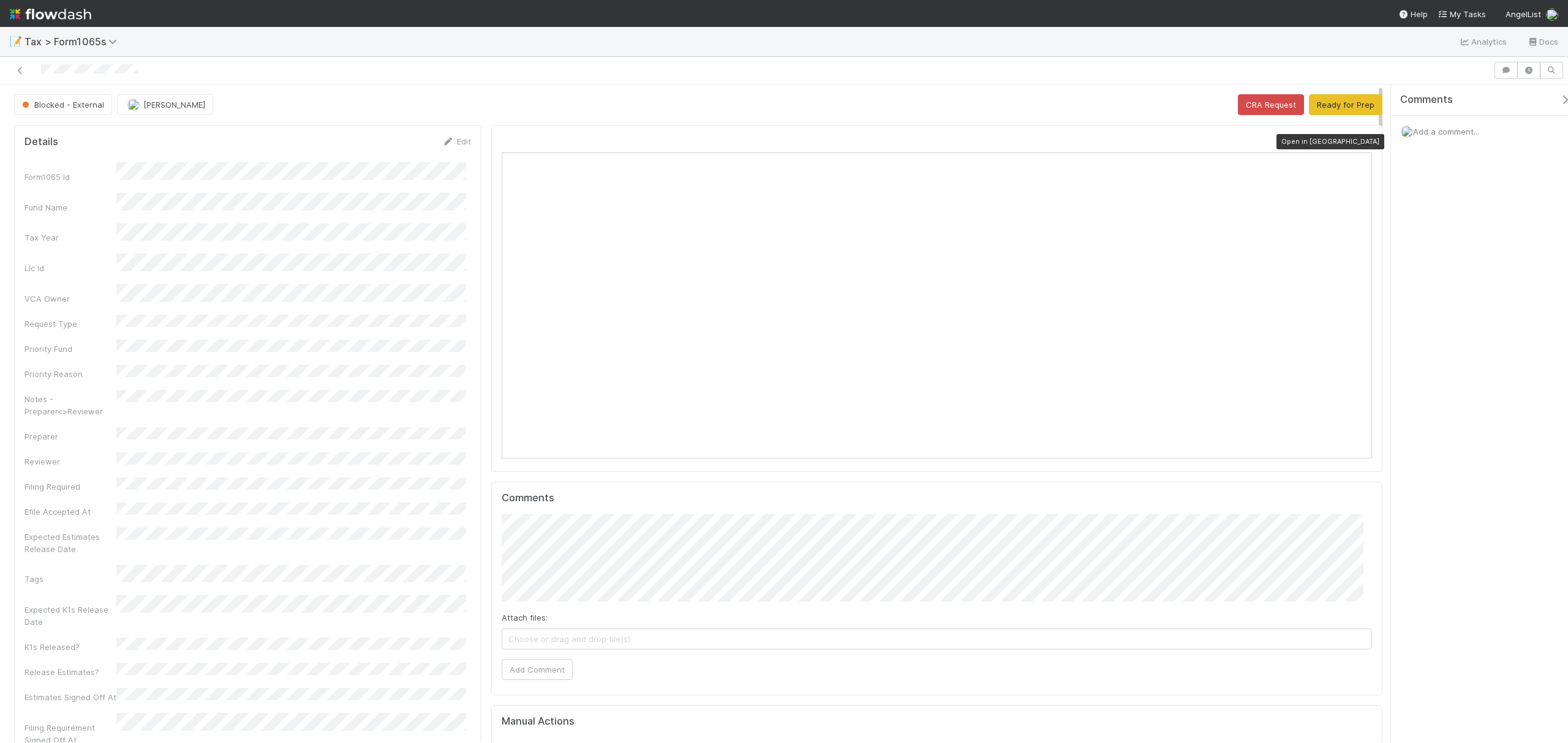
click at [1175, 144] on icon at bounding box center [1365, 141] width 12 height 8
click at [1175, 109] on button "Ready for Prep" at bounding box center [1346, 105] width 74 height 21
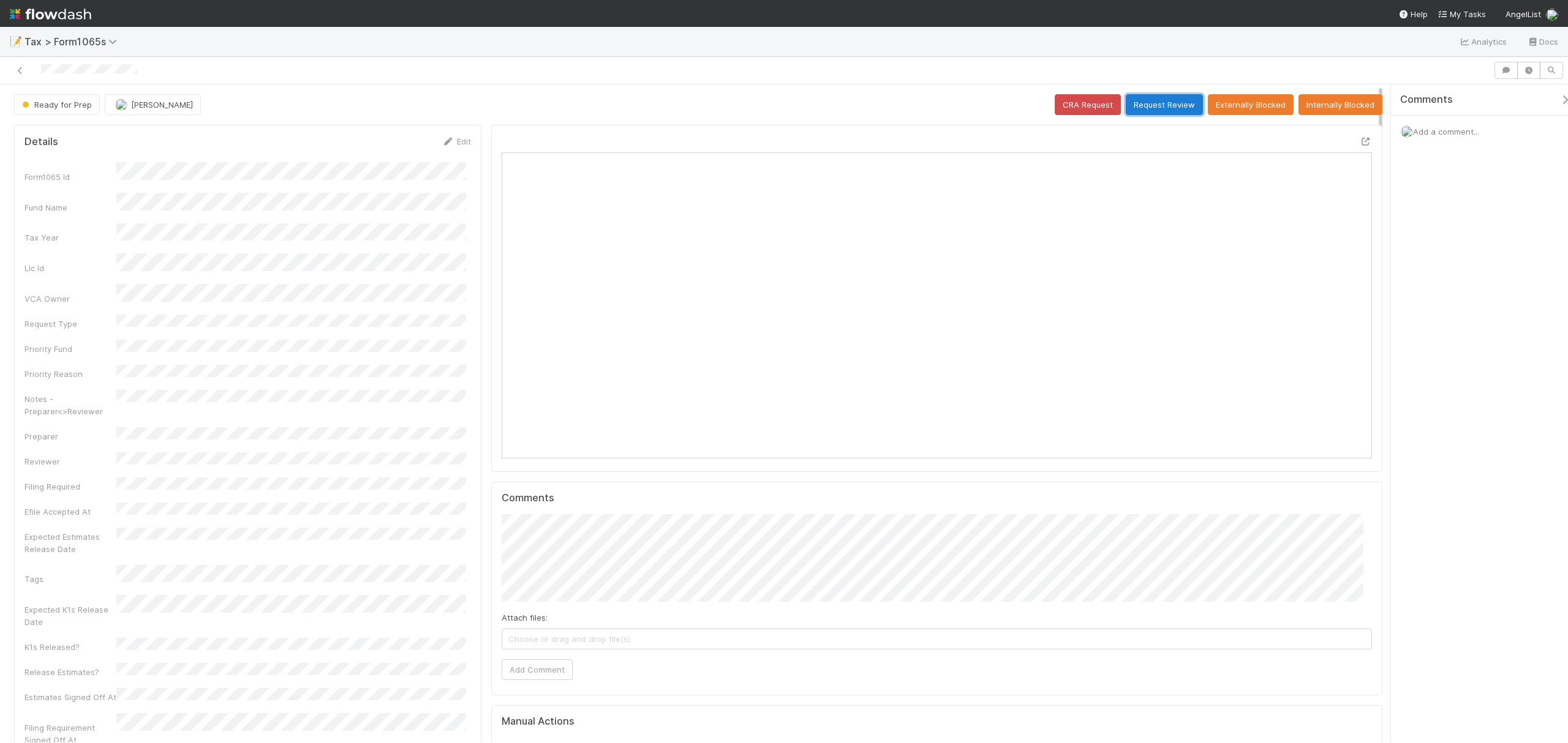
click at [1162, 107] on button "Request Review" at bounding box center [1164, 105] width 77 height 21
click at [1324, 102] on button "Ready for Prep" at bounding box center [1346, 105] width 74 height 21
click at [1138, 99] on button "Request Review" at bounding box center [1164, 105] width 77 height 21
click at [1359, 144] on icon at bounding box center [1365, 141] width 12 height 8
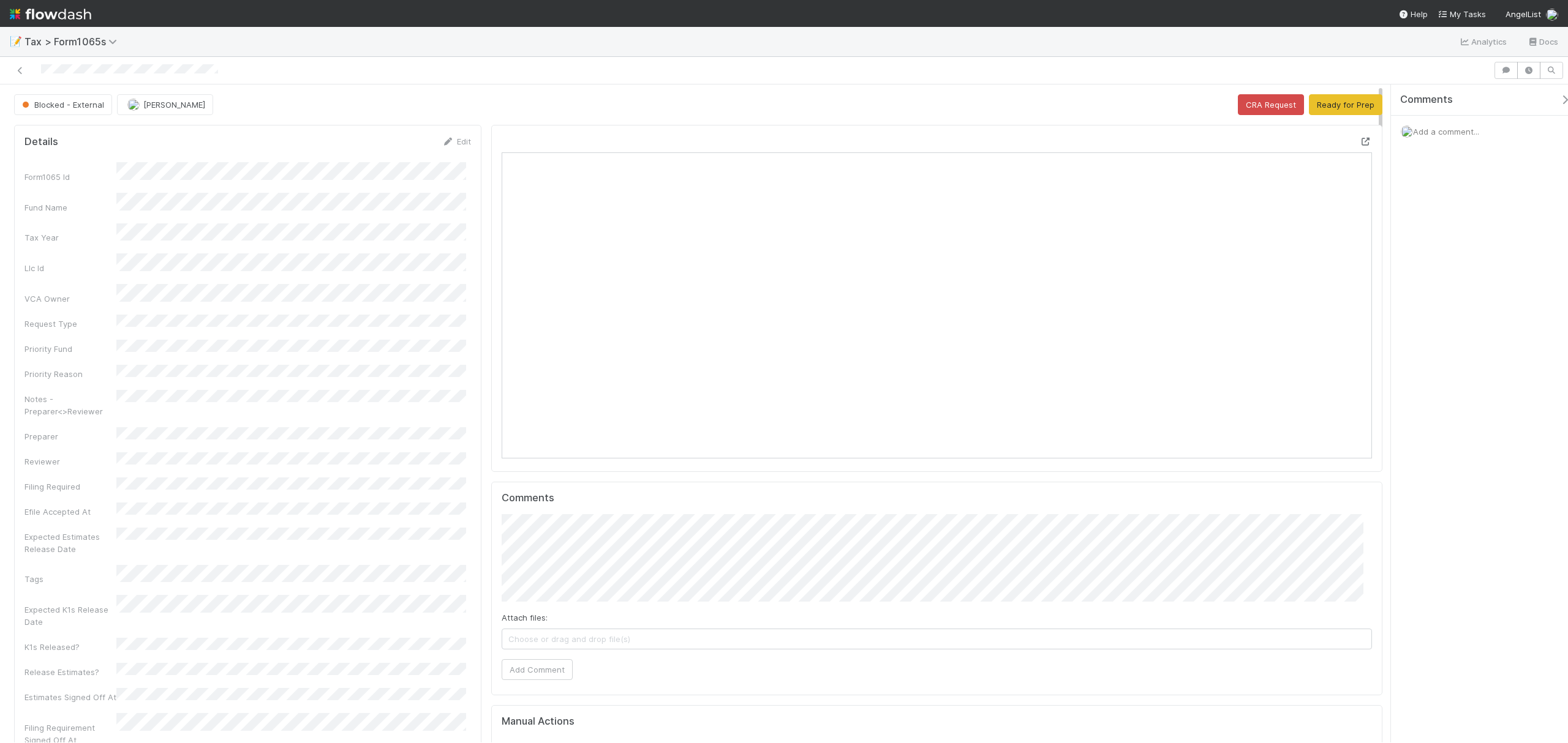
scroll to position [13, 13]
click at [1359, 139] on icon at bounding box center [1365, 141] width 12 height 8
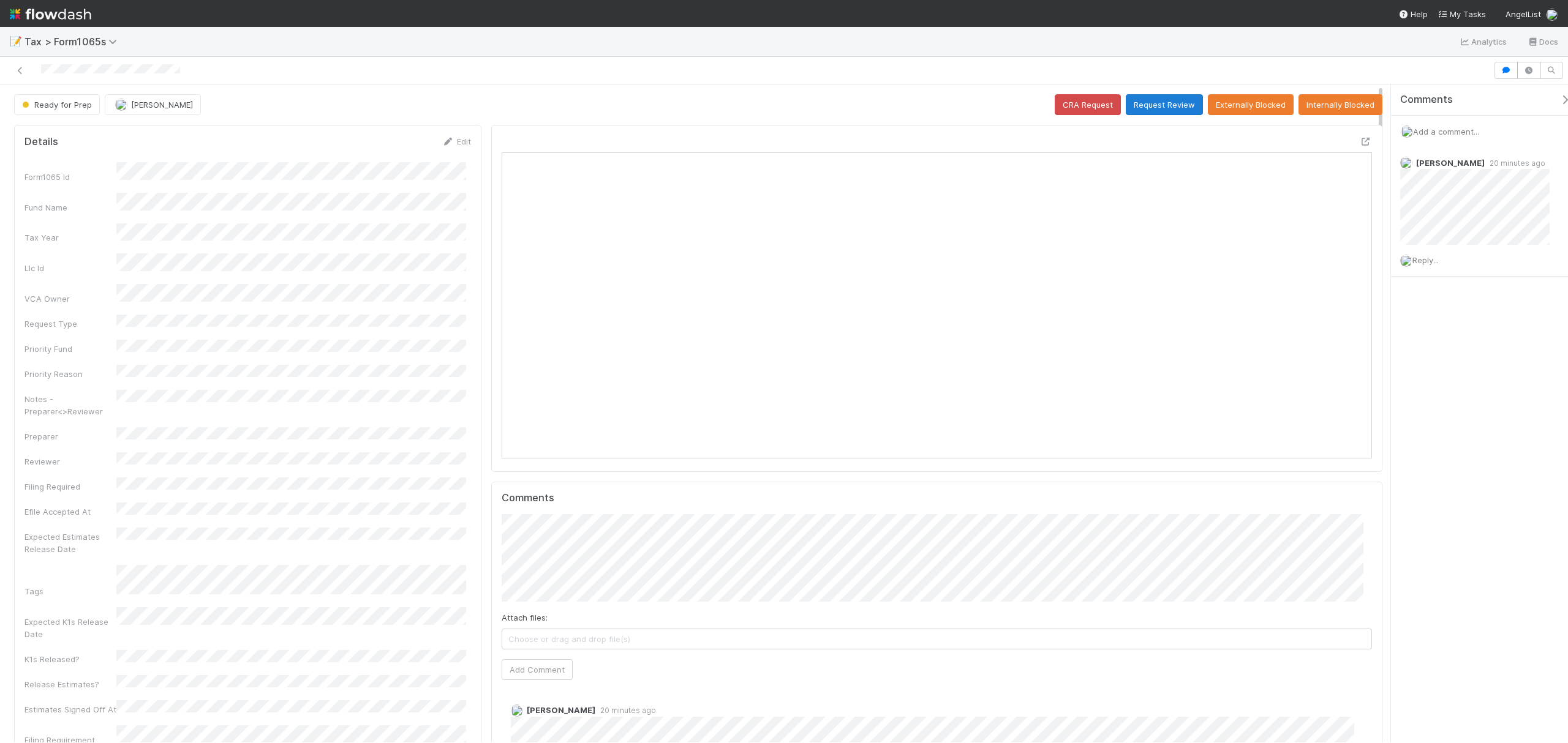
scroll to position [237, 849]
click at [1160, 105] on button "Request Review" at bounding box center [1164, 105] width 77 height 21
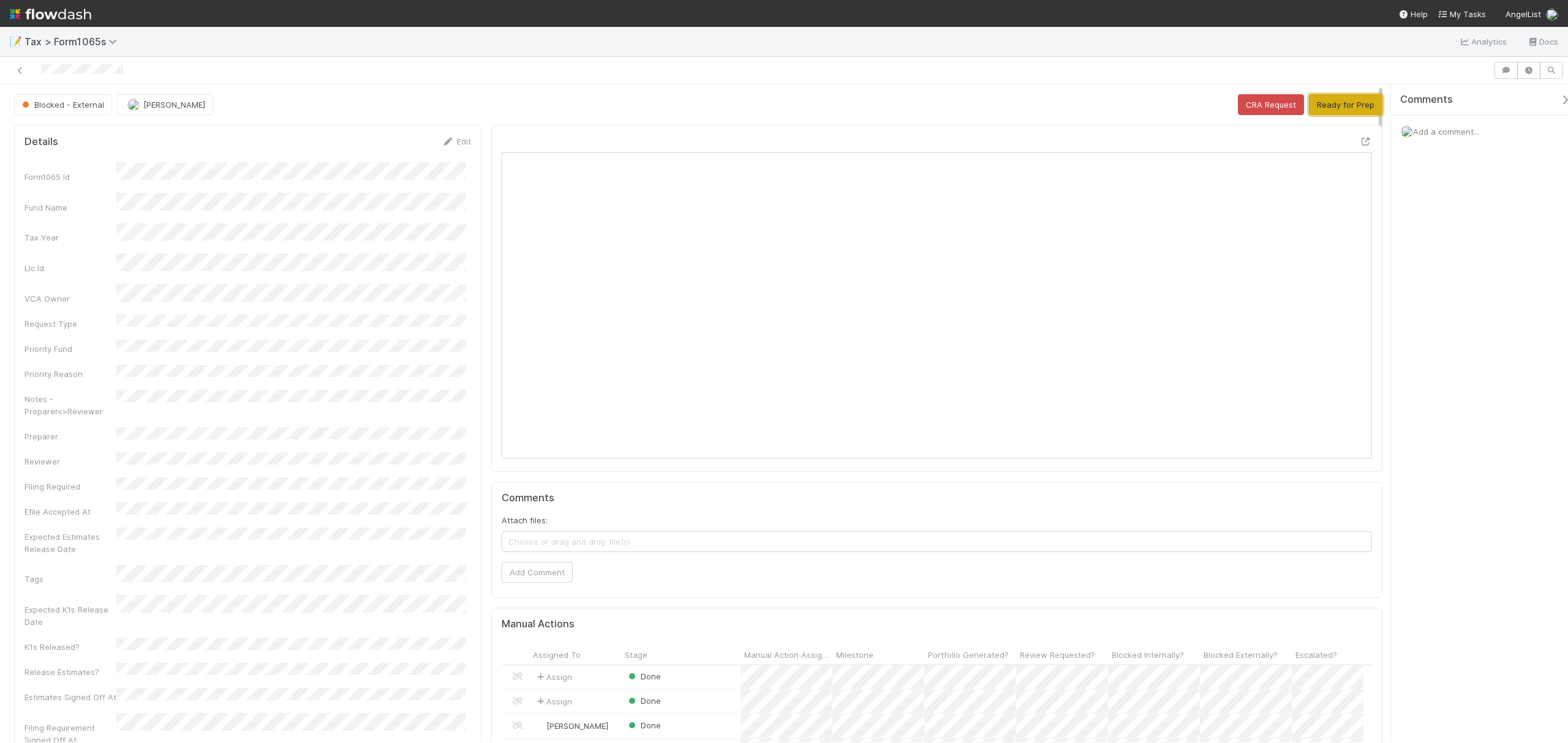
click at [1343, 107] on button "Ready for Prep" at bounding box center [1346, 105] width 74 height 21
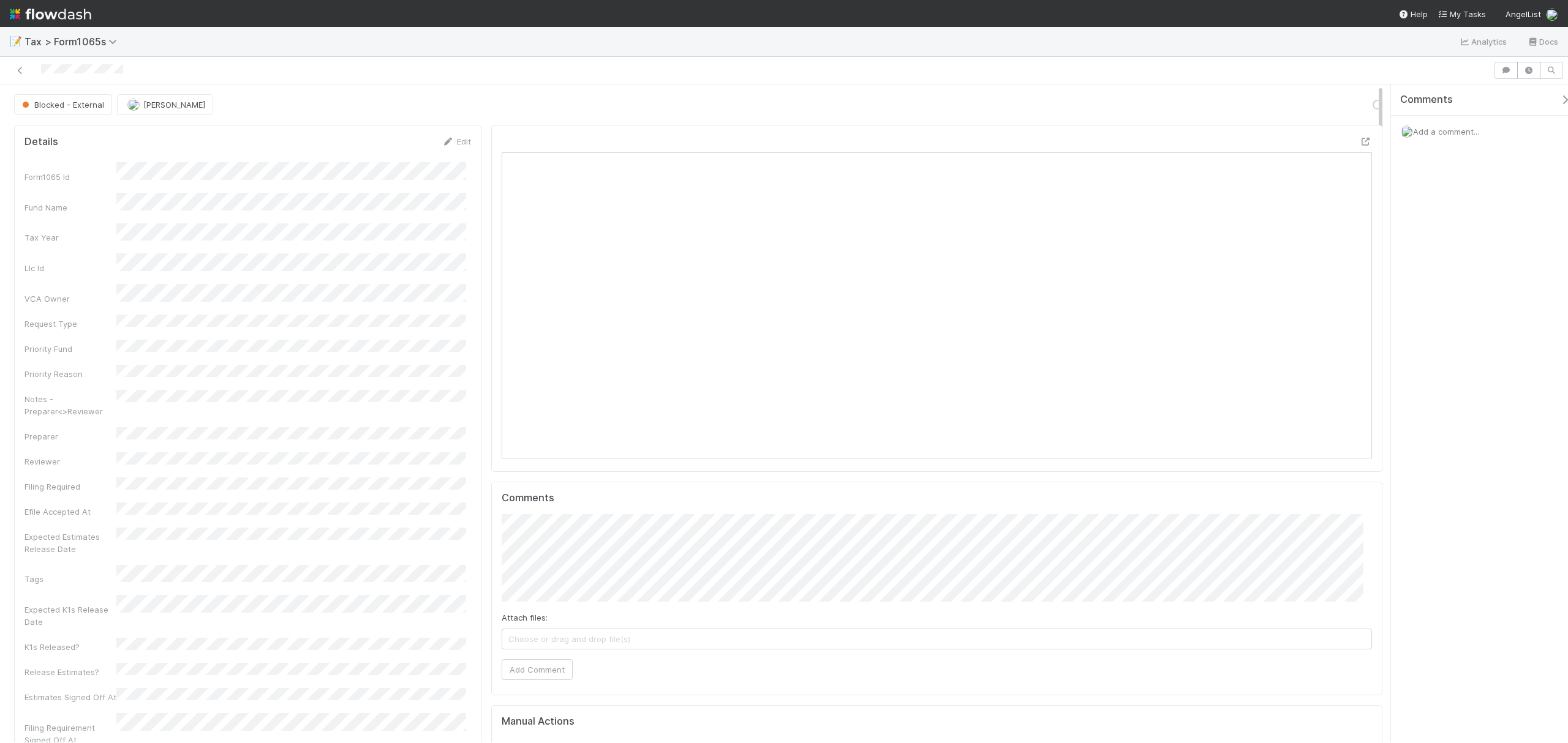
scroll to position [237, 429]
click at [1155, 107] on button "Request Review" at bounding box center [1164, 105] width 77 height 21
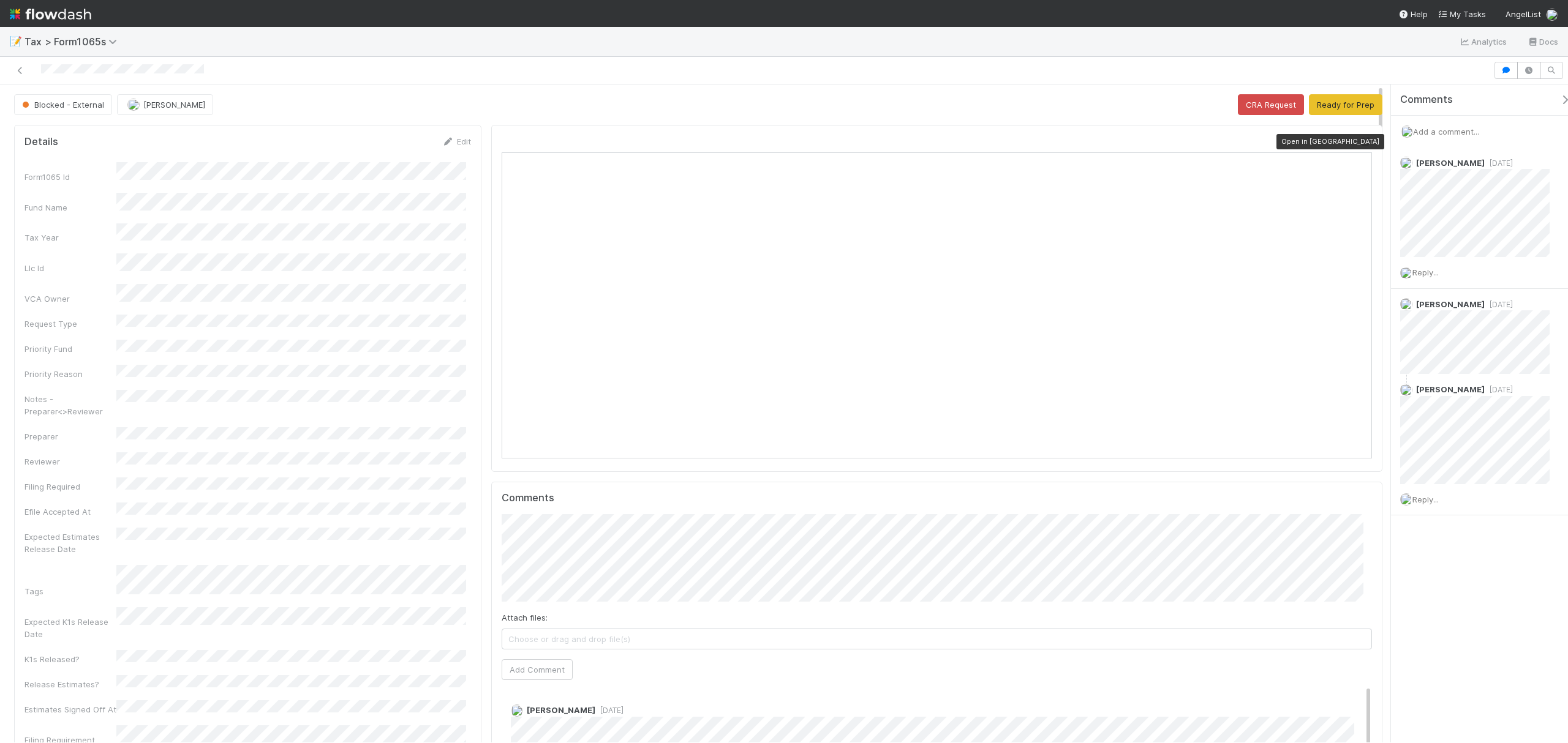
click at [1175, 146] on icon at bounding box center [1365, 141] width 12 height 8
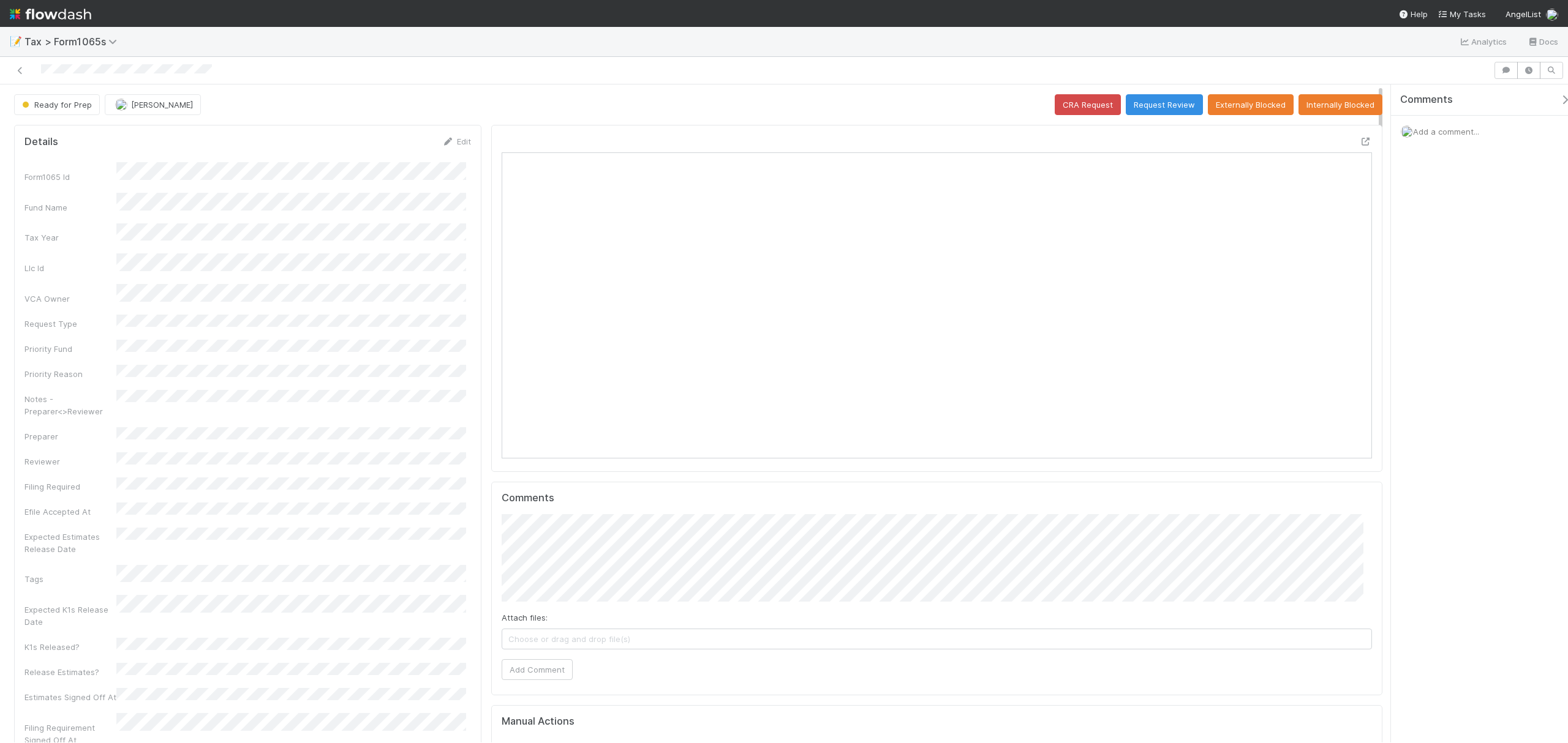
scroll to position [237, 849]
click at [1175, 144] on icon at bounding box center [1365, 141] width 12 height 8
click at [1142, 111] on button "Request Review" at bounding box center [1164, 105] width 77 height 21
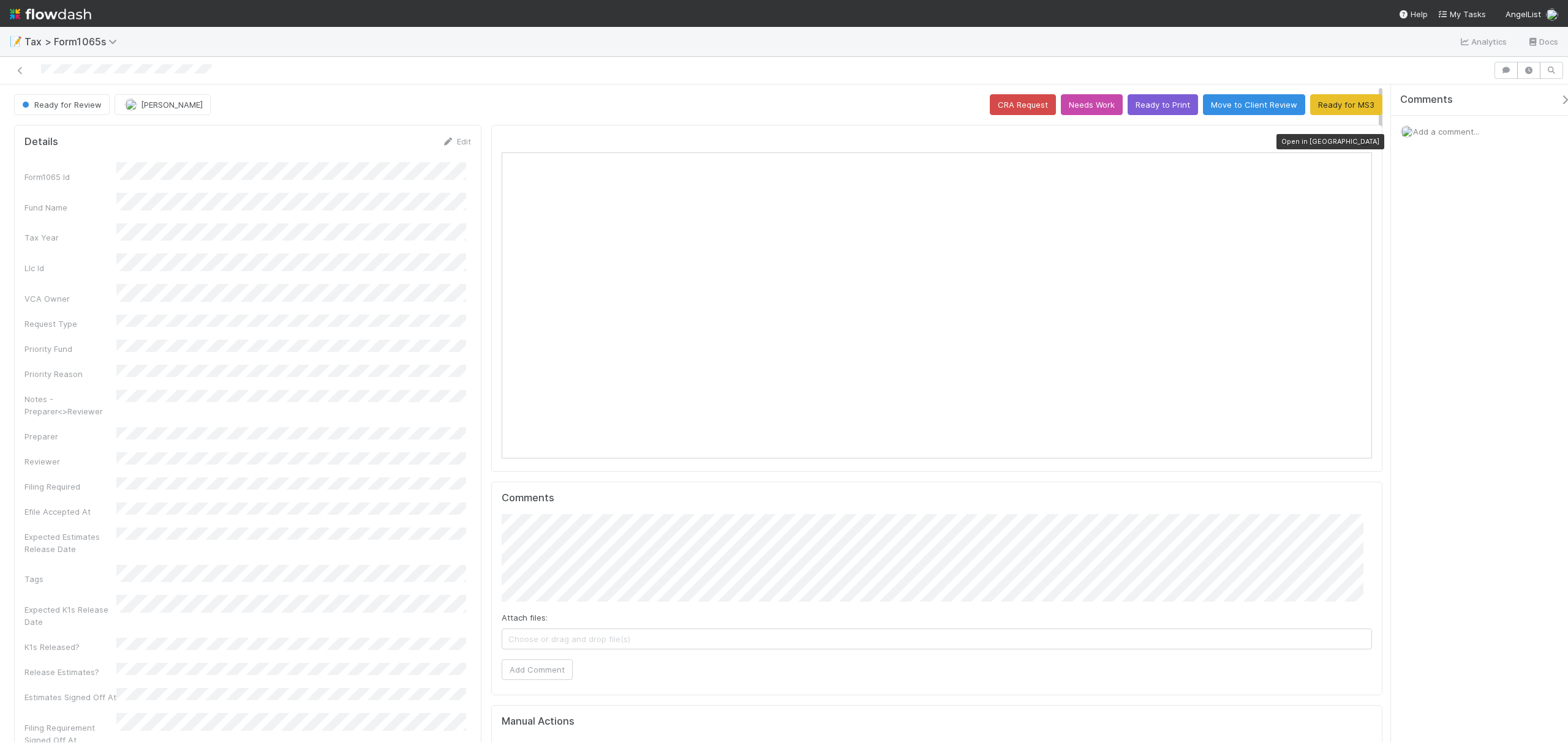
click at [1175, 144] on icon at bounding box center [1365, 141] width 12 height 8
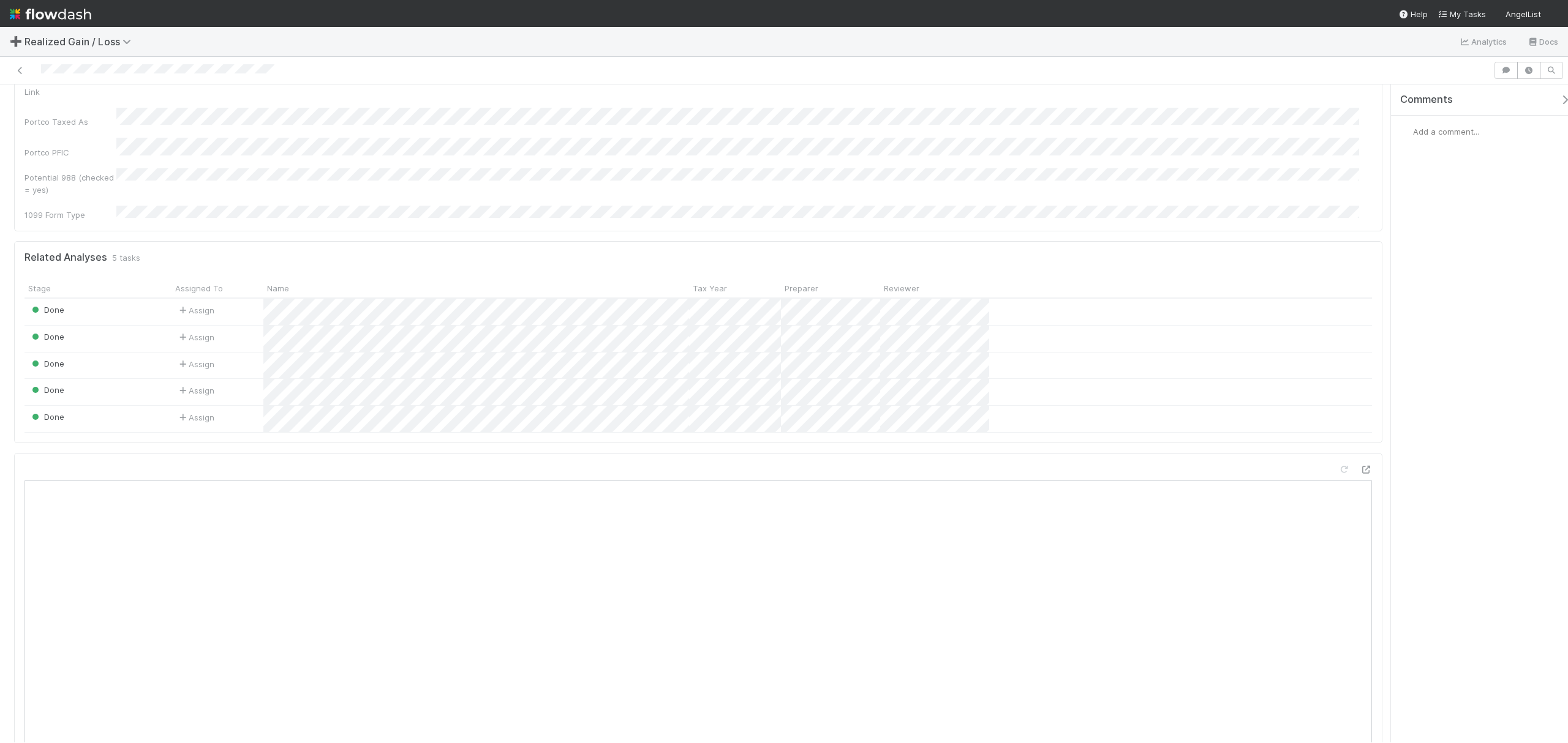
scroll to position [539, 0]
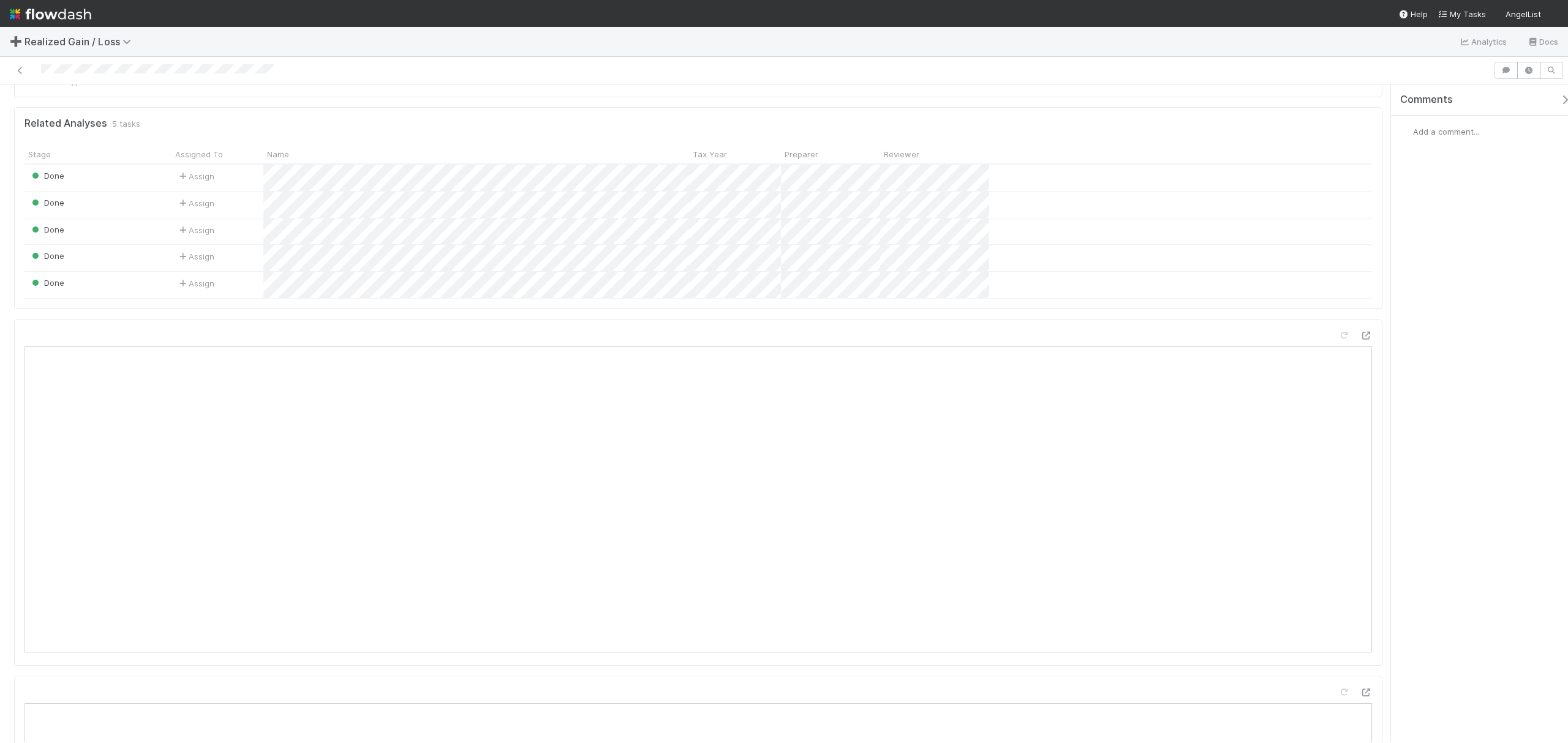
drag, startPoint x: 1380, startPoint y: 142, endPoint x: 1449, endPoint y: 199, distance: 89.5
click at [1449, 199] on div "Done Assign Sync Needs Review (Unreviews) Details Edit Name Id Tax Year Asset T…" at bounding box center [784, 413] width 1568 height 658
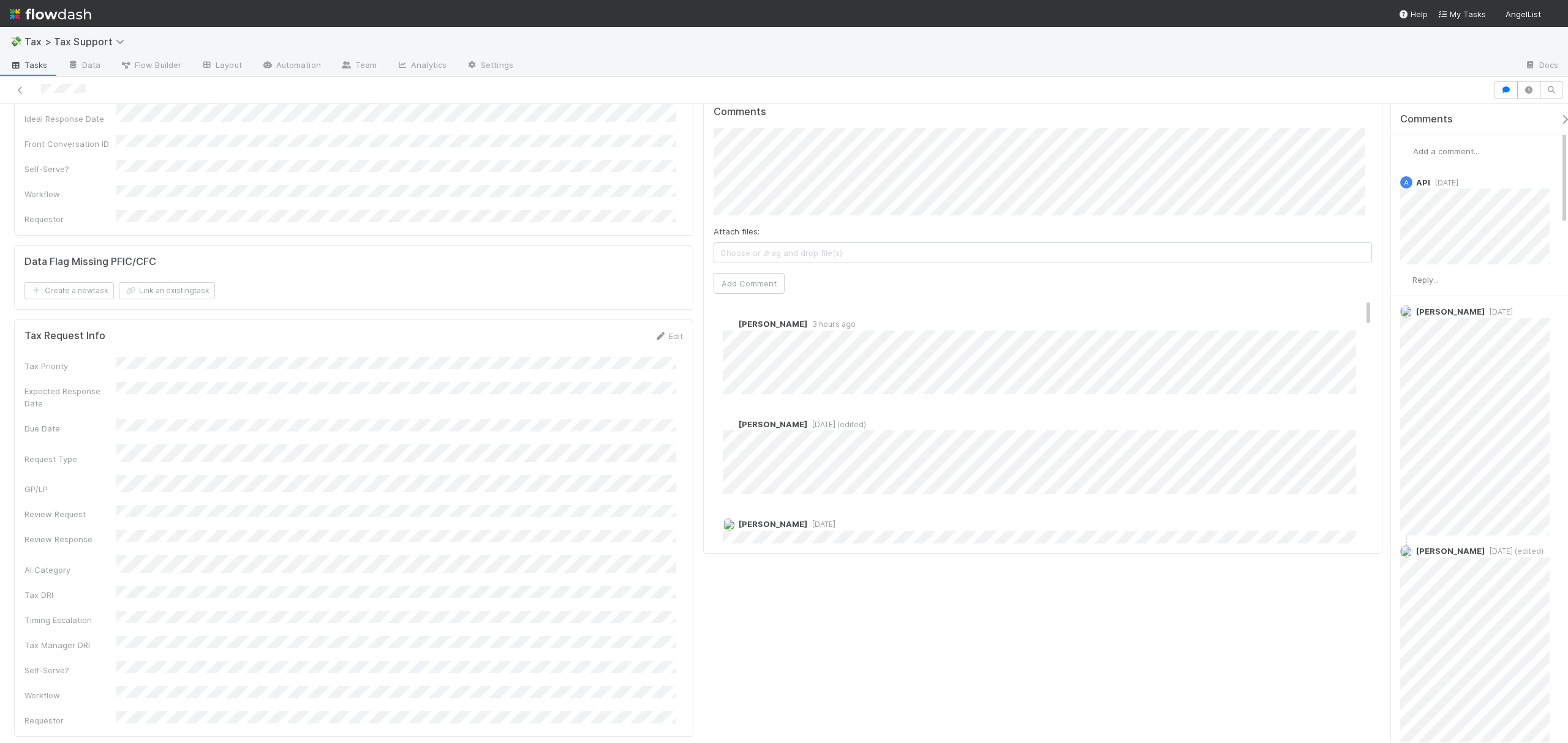
scroll to position [498, 0]
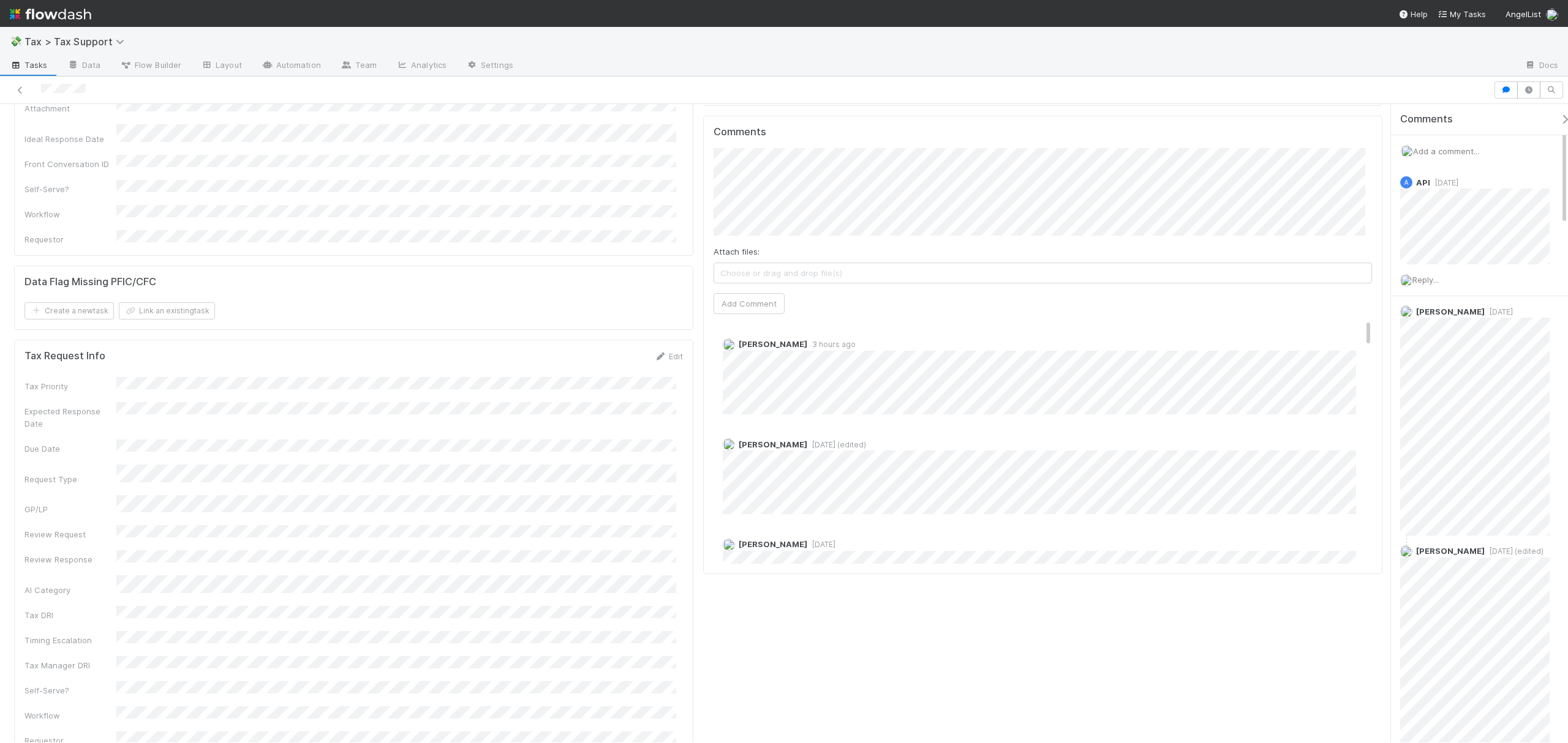
drag, startPoint x: 1380, startPoint y: 184, endPoint x: 1387, endPoint y: 304, distance: 120.2
click at [1387, 304] on div "Follow-Ups [PERSON_NAME] Complete Ask Cyclops Request Details Edit Request Titl…" at bounding box center [784, 423] width 1568 height 638
click at [1318, 191] on div "Comments Attach files: Choose or drag and drop file(s) Add Comment [PERSON_NAME…" at bounding box center [1043, 345] width 658 height 438
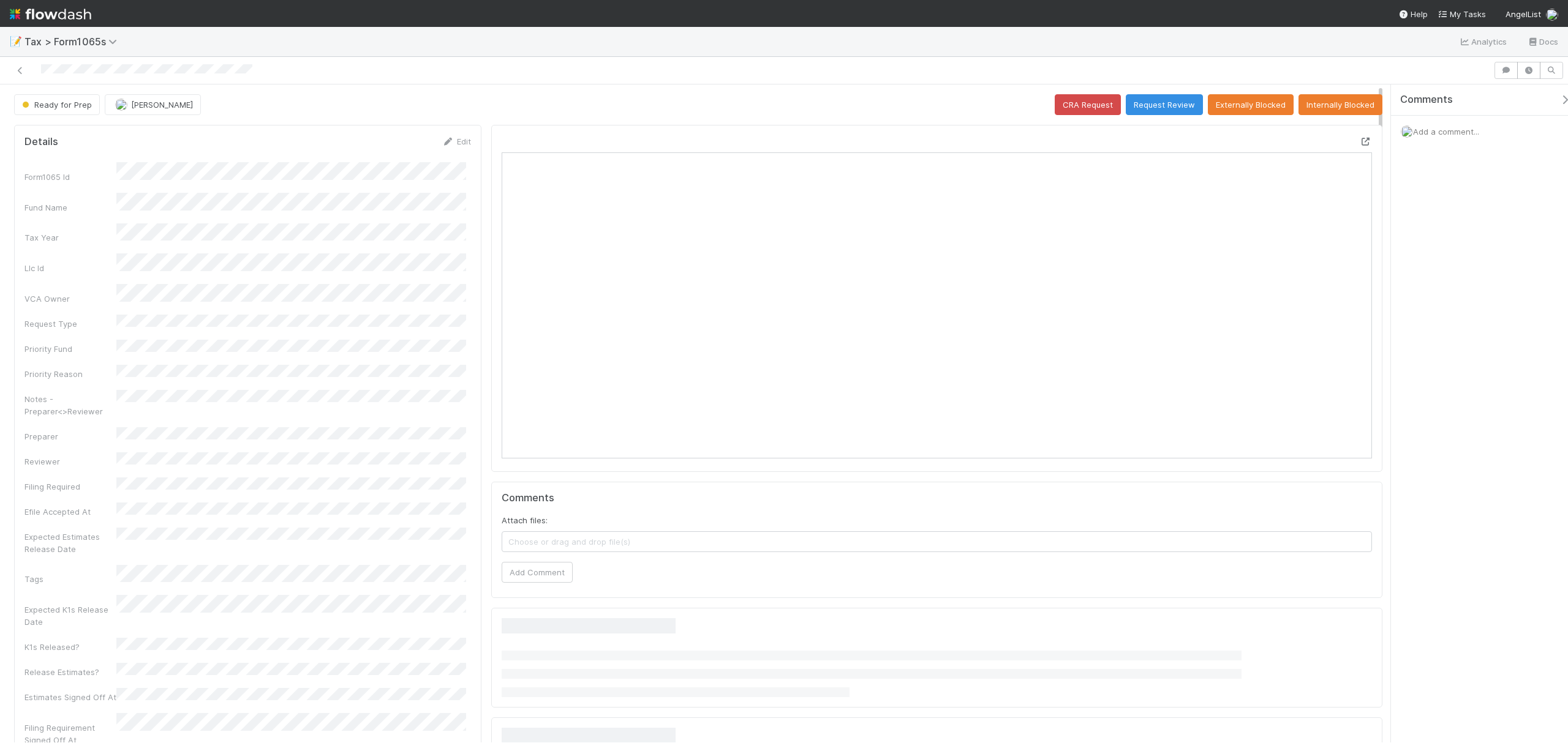
click at [1359, 144] on icon at bounding box center [1365, 141] width 12 height 8
drag, startPoint x: 1144, startPoint y: 104, endPoint x: 1149, endPoint y: 95, distance: 10.3
click at [1145, 104] on button "Request Review" at bounding box center [1164, 105] width 77 height 21
click at [1359, 137] on div at bounding box center [1365, 141] width 12 height 12
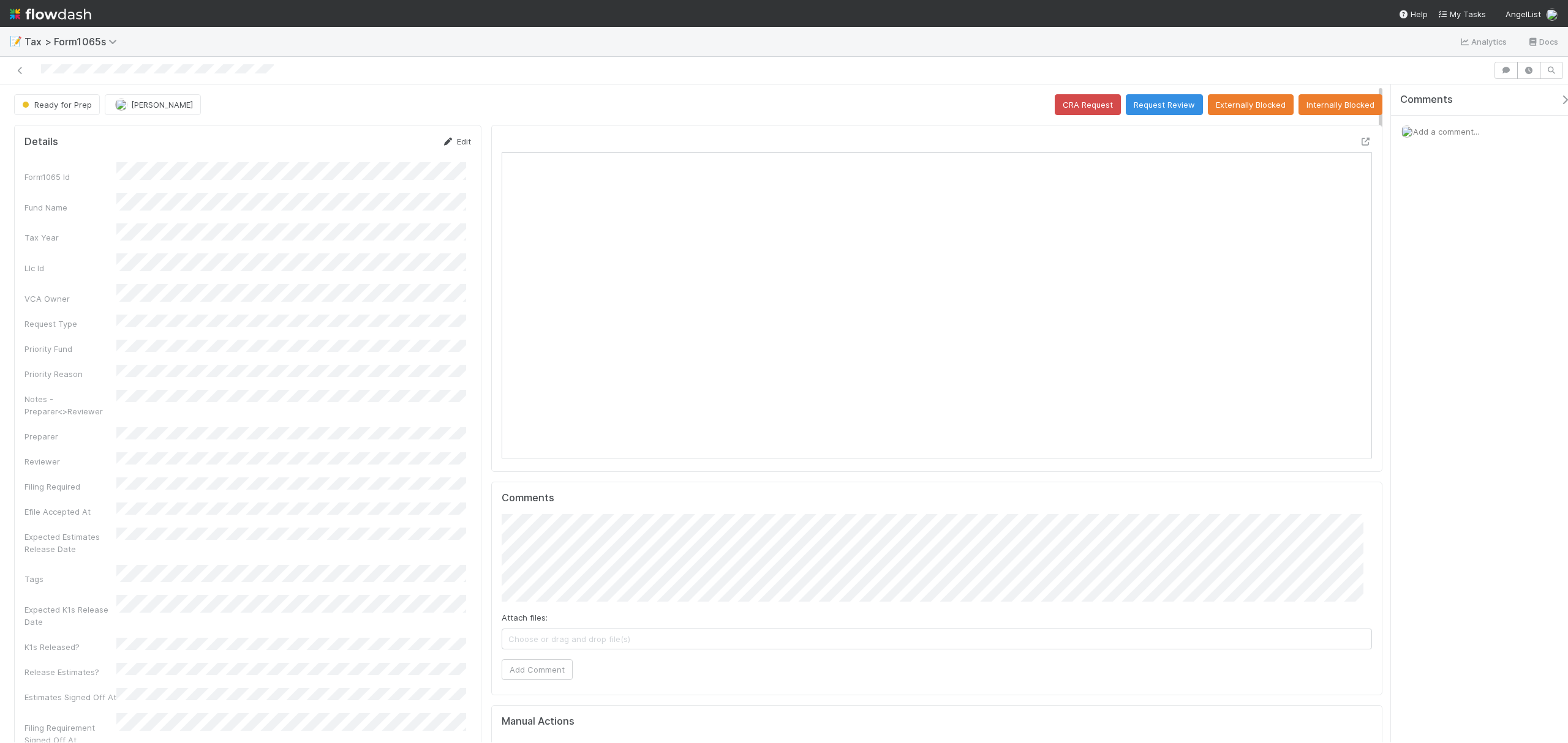
click at [453, 145] on link "Edit" at bounding box center [457, 141] width 29 height 10
click at [395, 150] on button "Save" at bounding box center [406, 146] width 35 height 21
click at [453, 131] on div "Details Edit Form1065 Id Fund Name Tax Year Llc Id VCA Owner Request Type Prior…" at bounding box center [248, 749] width 468 height 1250
click at [457, 137] on div "Edit" at bounding box center [457, 141] width 29 height 12
click at [453, 145] on link "Edit" at bounding box center [457, 141] width 29 height 10
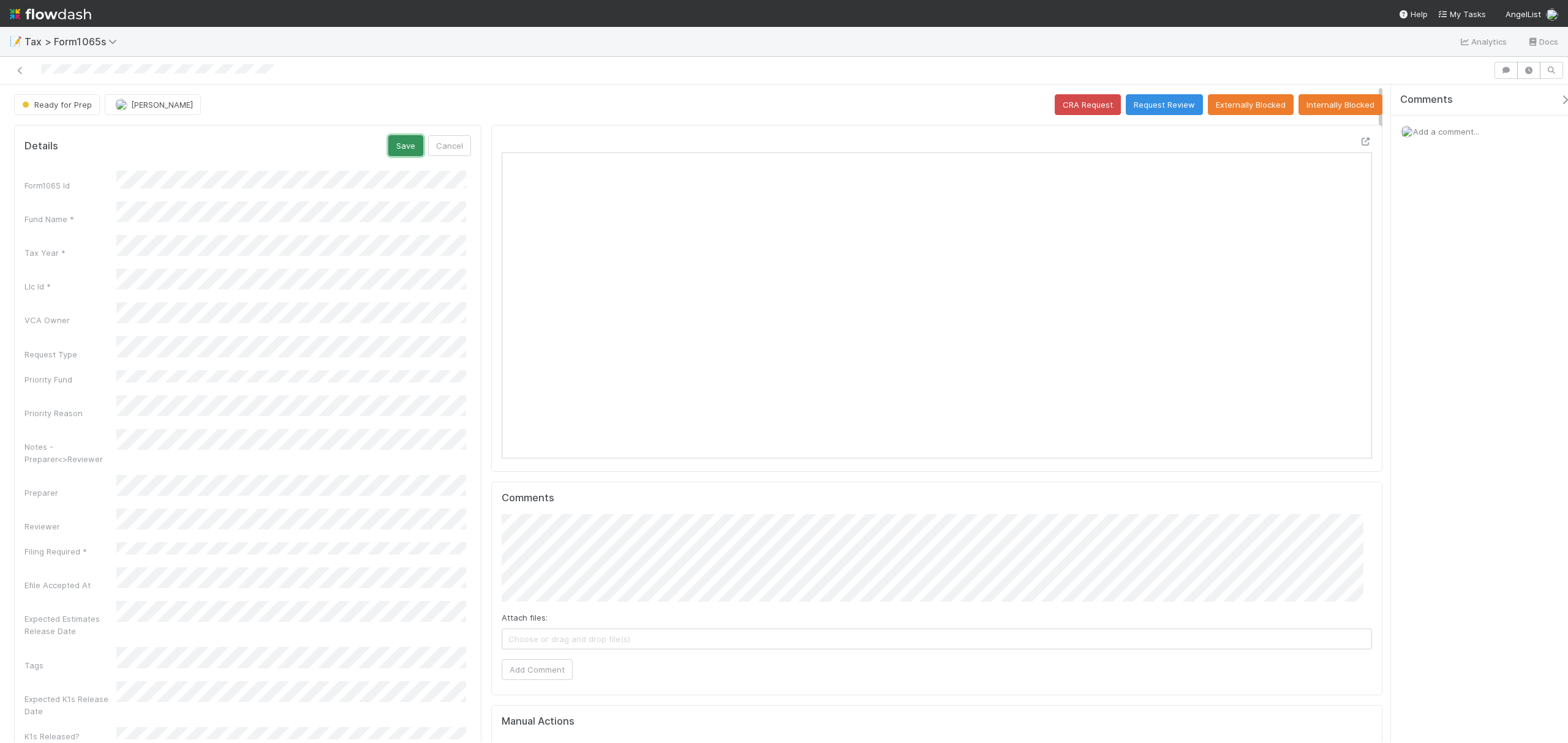
click at [403, 143] on button "Save" at bounding box center [406, 146] width 35 height 21
click at [1226, 99] on button "Externally Blocked" at bounding box center [1251, 105] width 86 height 21
click at [1175, 137] on div at bounding box center [1365, 141] width 12 height 12
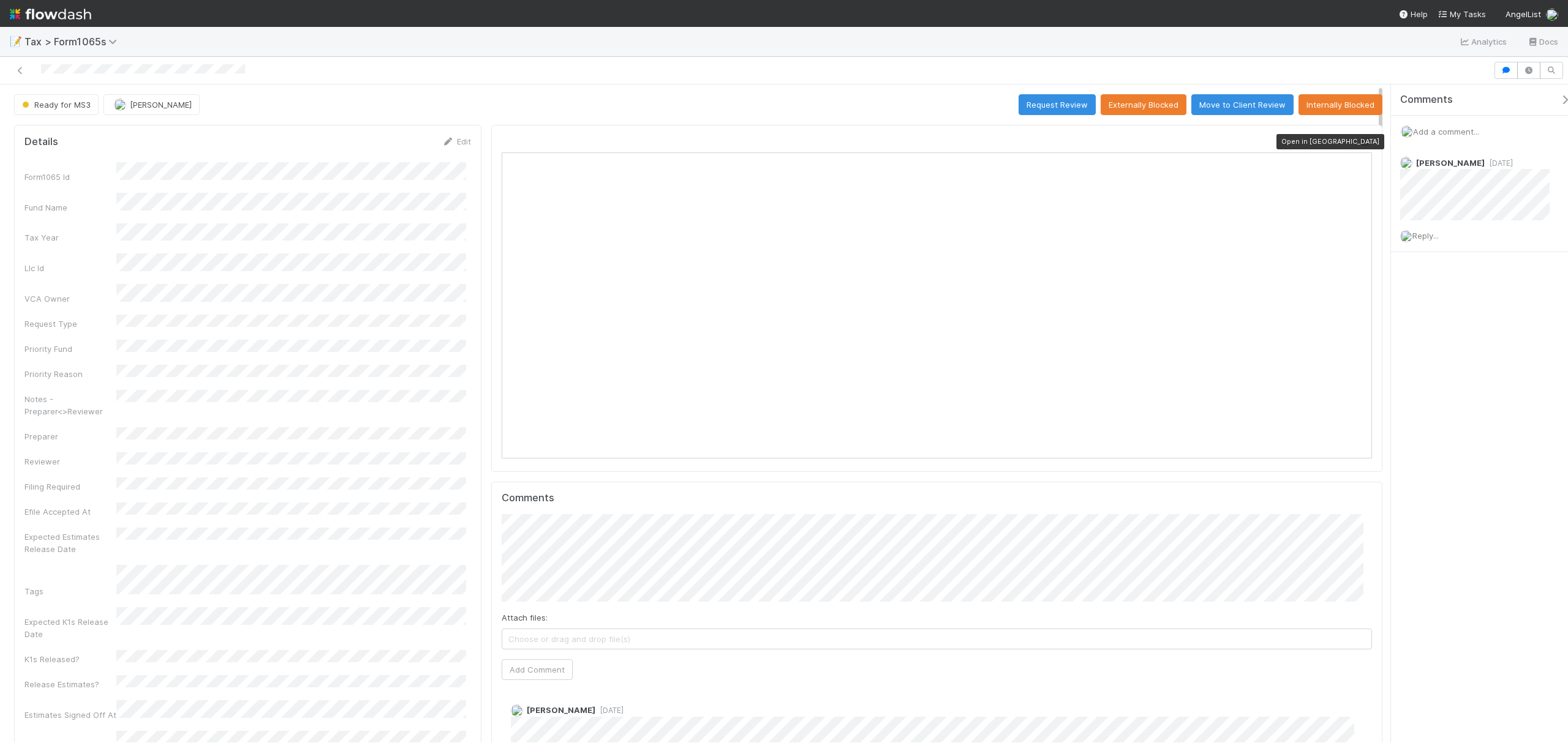
scroll to position [237, 849]
click at [1359, 141] on icon at bounding box center [1365, 141] width 12 height 8
click at [1034, 104] on button "Request Review" at bounding box center [1056, 105] width 77 height 21
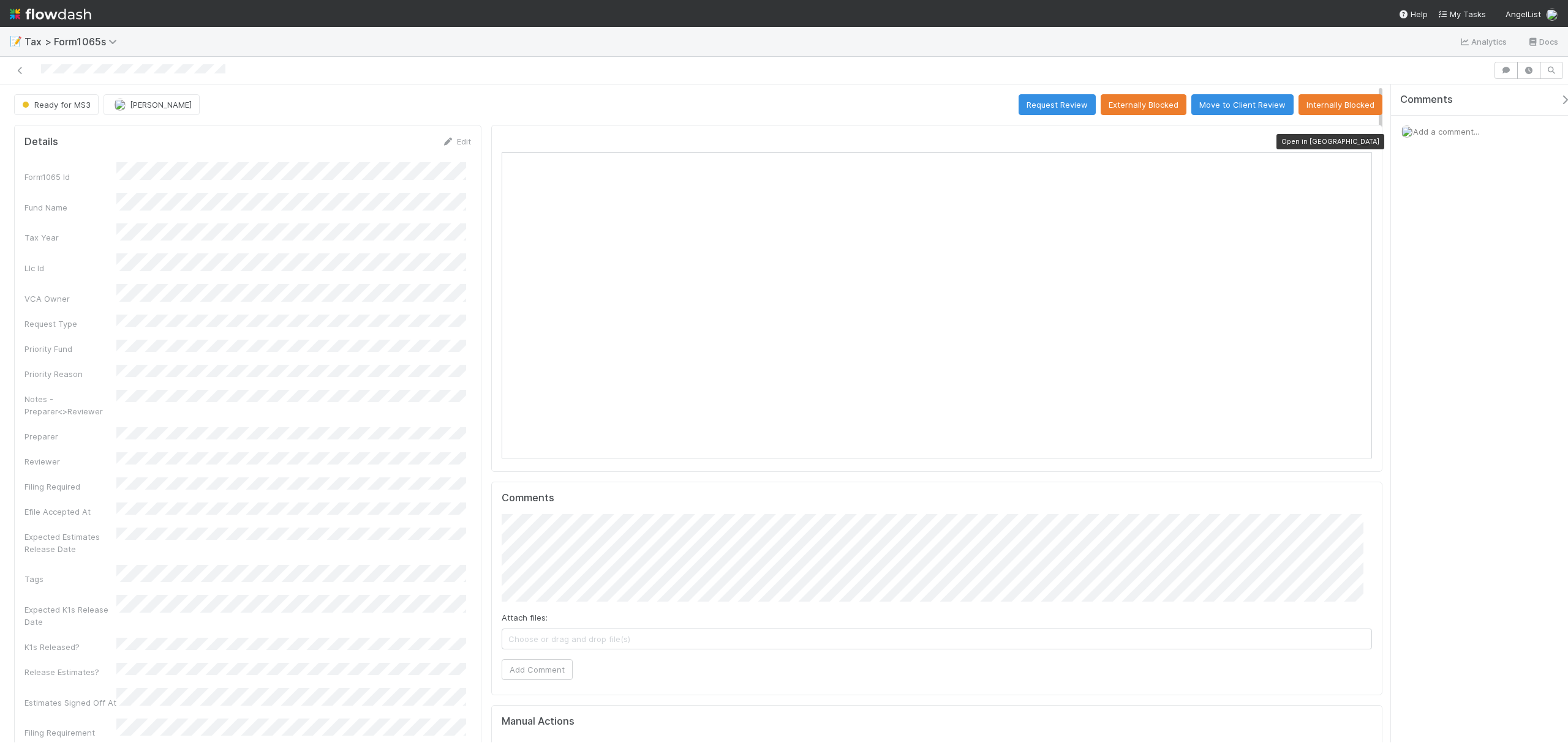
click at [1359, 140] on icon at bounding box center [1365, 141] width 12 height 8
click at [1175, 140] on icon at bounding box center [1365, 141] width 12 height 8
